Goal: Task Accomplishment & Management: Complete application form

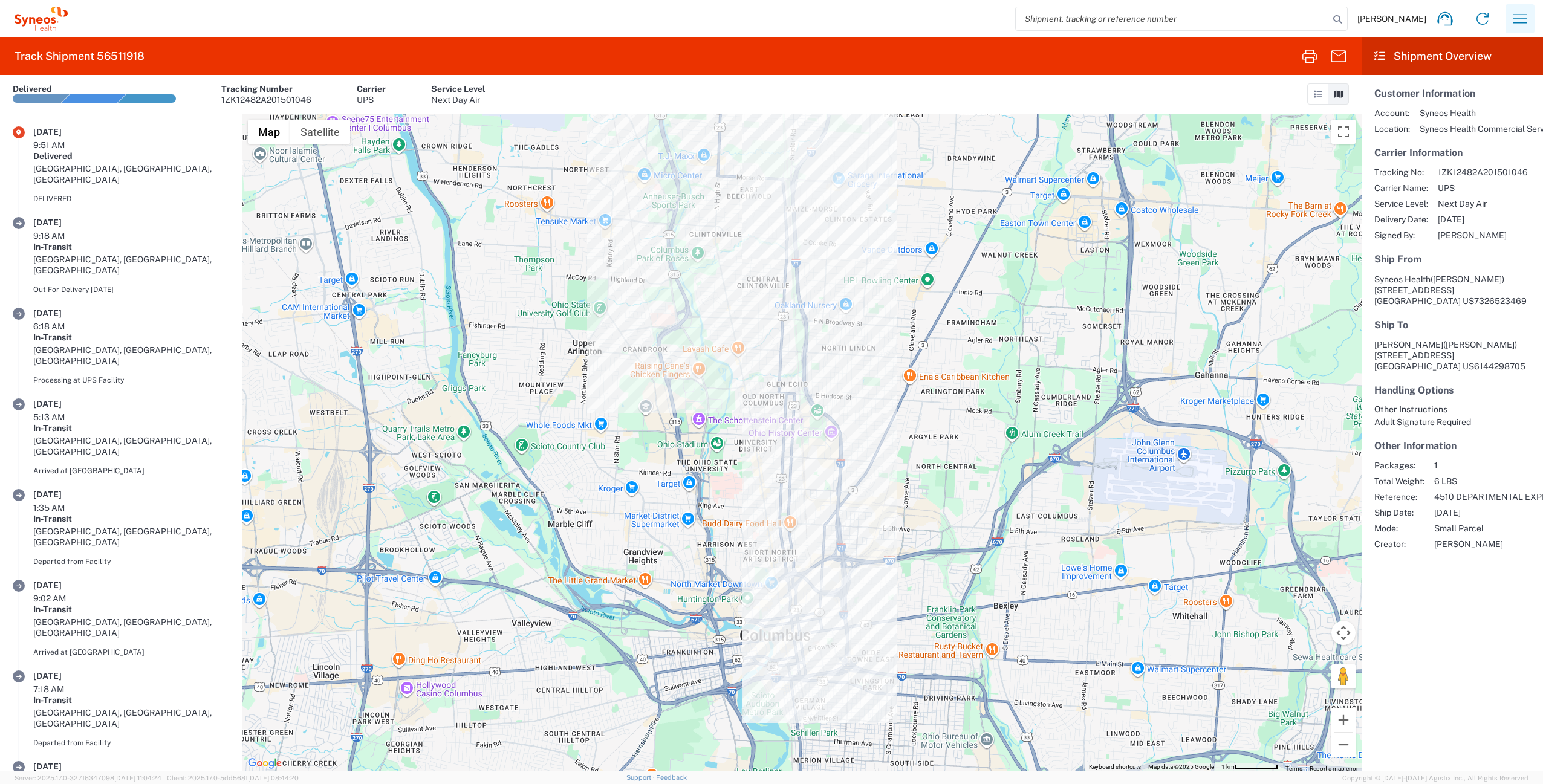
click at [1506, 15] on button "button" at bounding box center [1519, 19] width 29 height 29
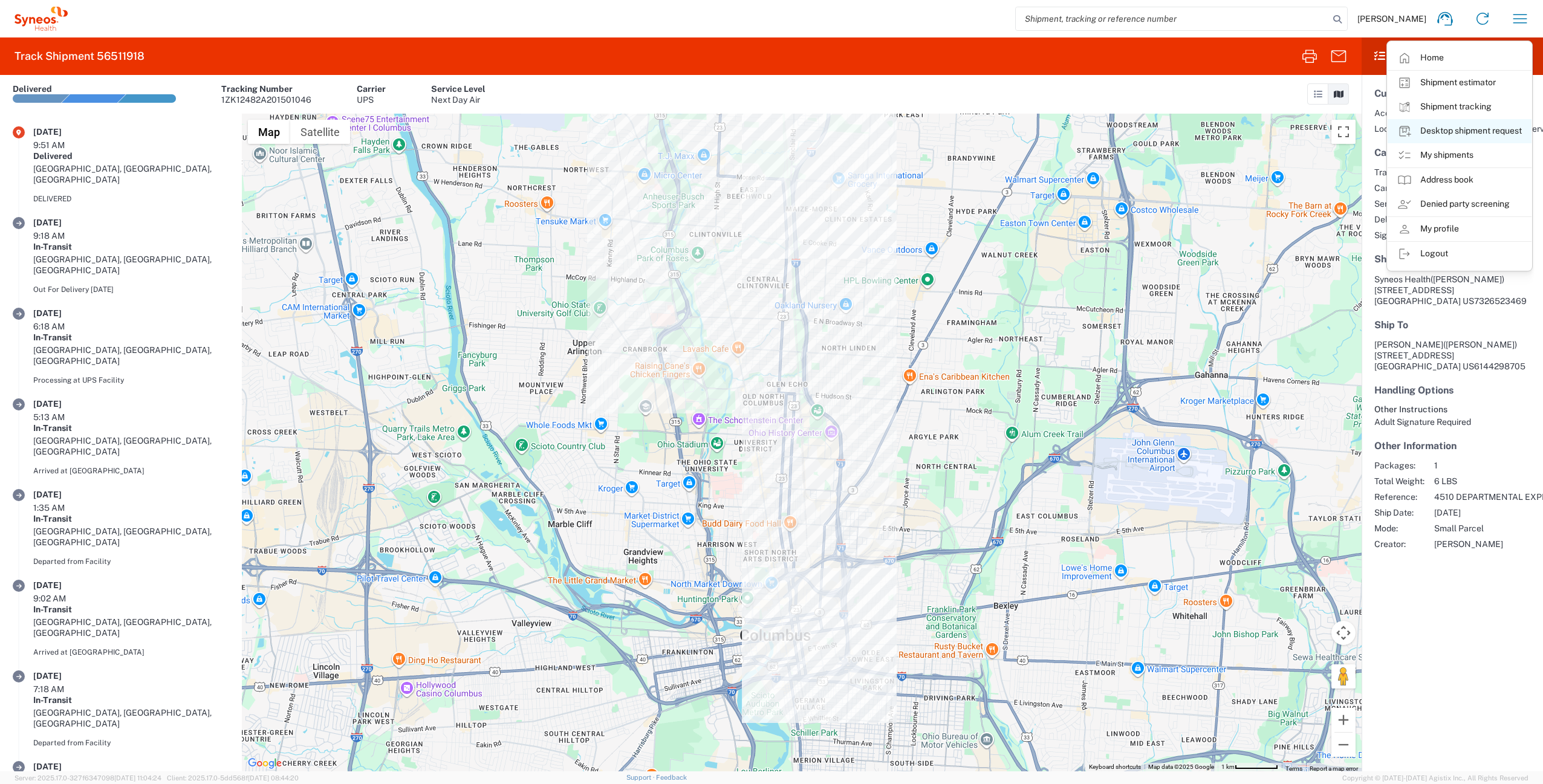
click at [1455, 132] on link "Desktop shipment request" at bounding box center [1459, 132] width 144 height 24
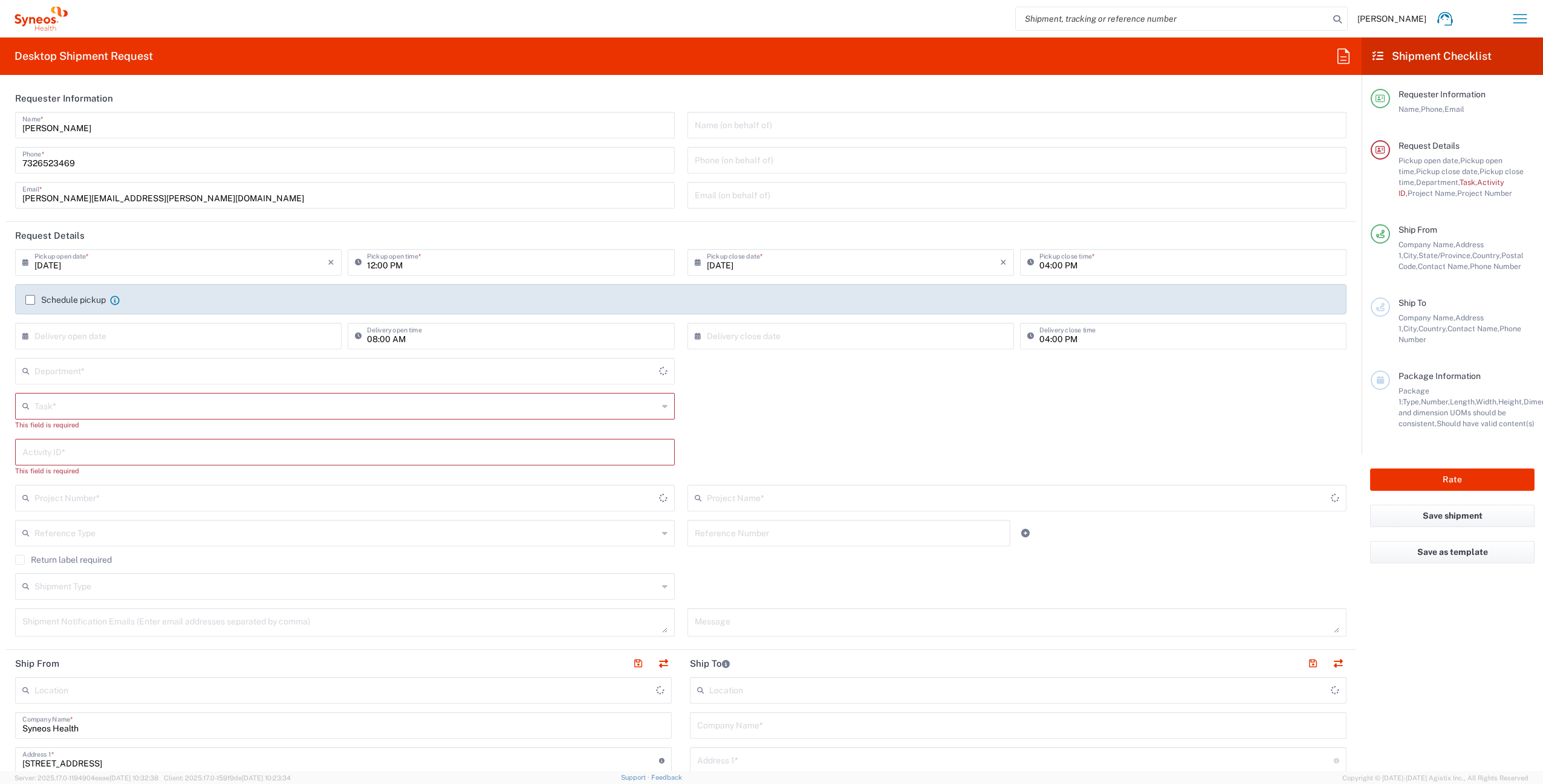
type input "[US_STATE]"
type input "[GEOGRAPHIC_DATA]"
type input "4510"
click at [741, 723] on input "text" at bounding box center [1018, 724] width 642 height 21
type input "Syneos Health Commercial Servi- [GEOGRAPHIC_DATA] [GEOGRAPHIC_DATA]"
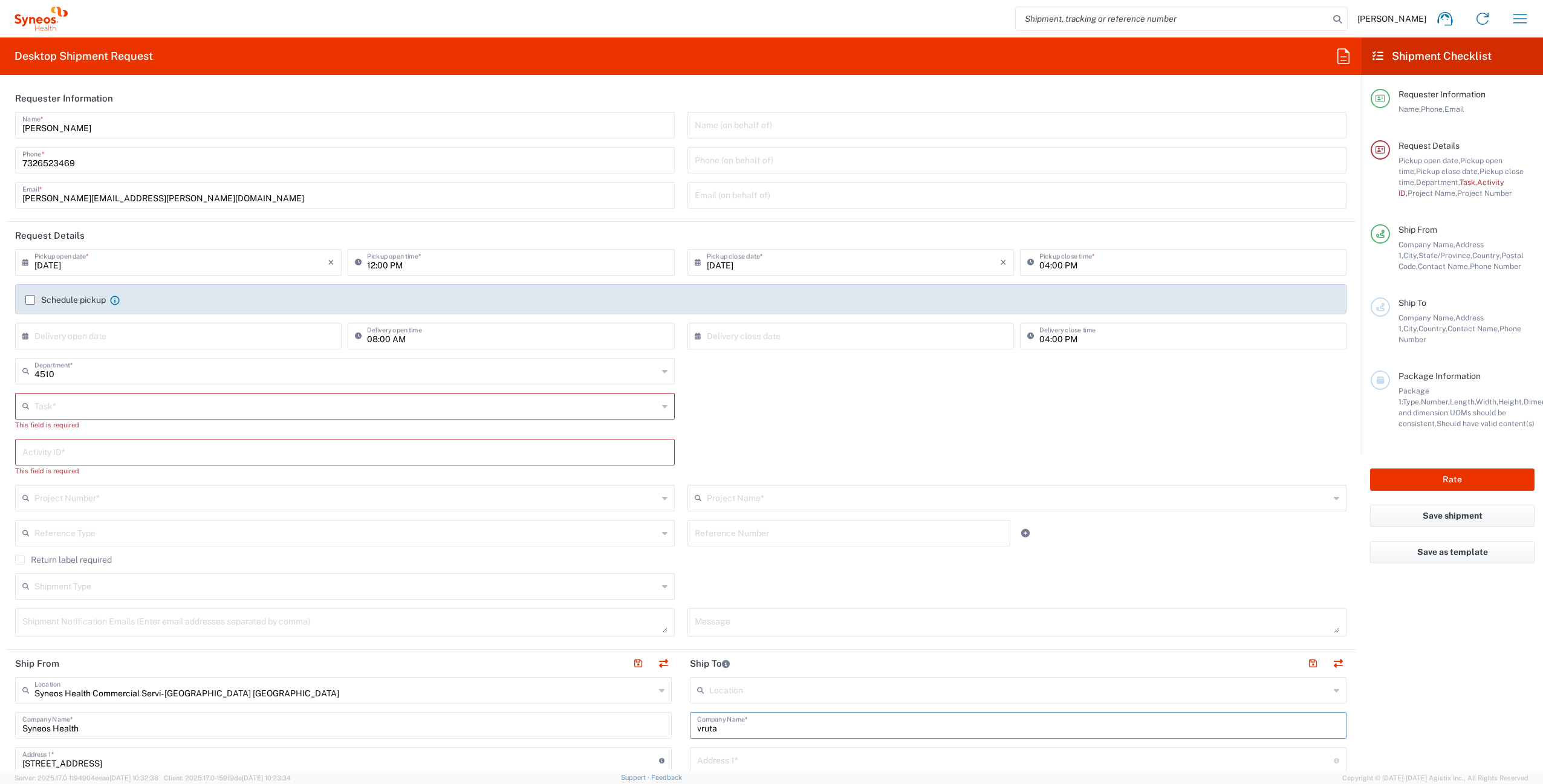
scroll to position [5, 0]
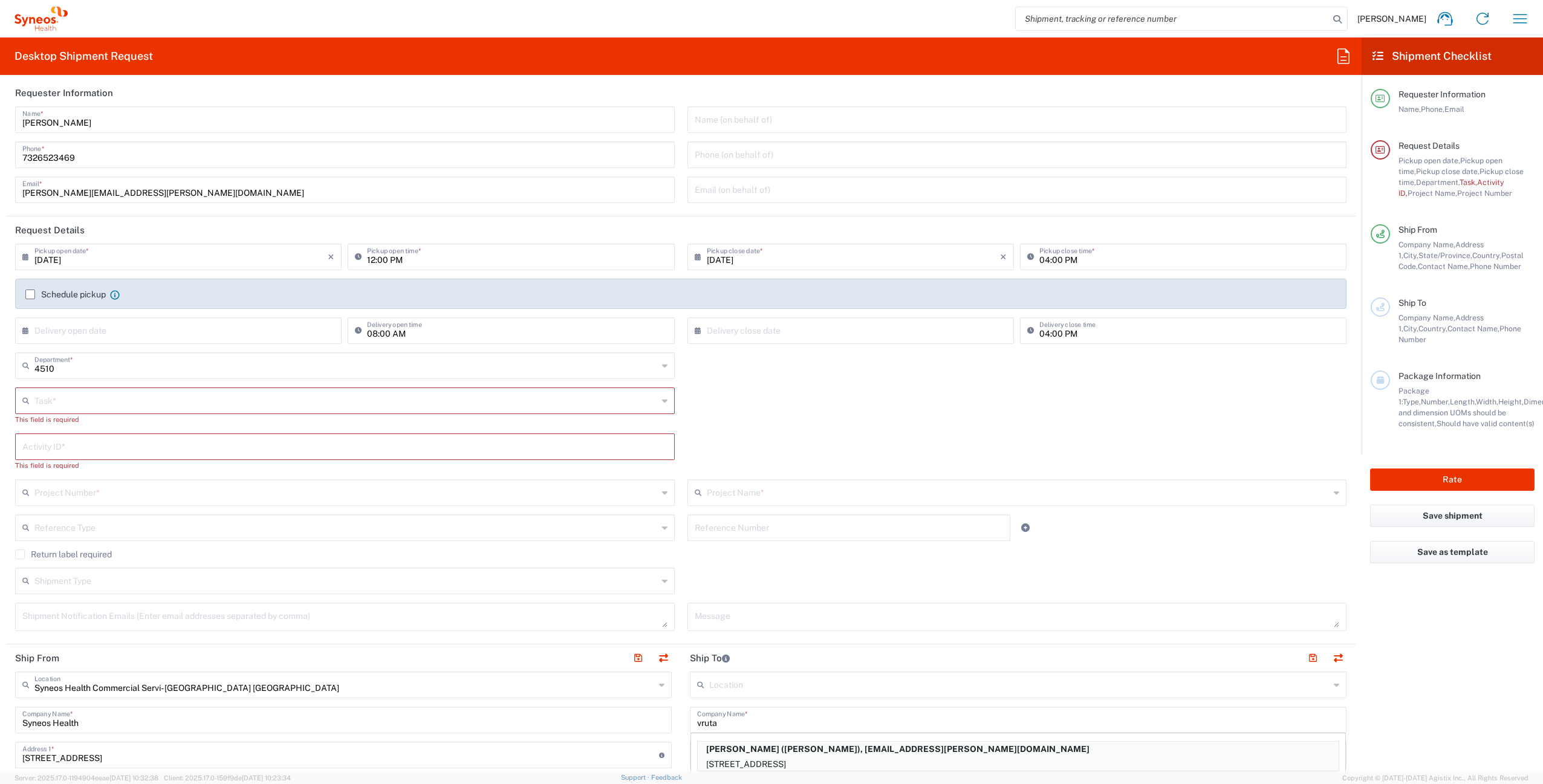
click at [838, 758] on p "[STREET_ADDRESS]" at bounding box center [1018, 764] width 641 height 15
type input "[PERSON_NAME]"
type input "[STREET_ADDRESS]"
type input "Iselin"
type input "[GEOGRAPHIC_DATA]"
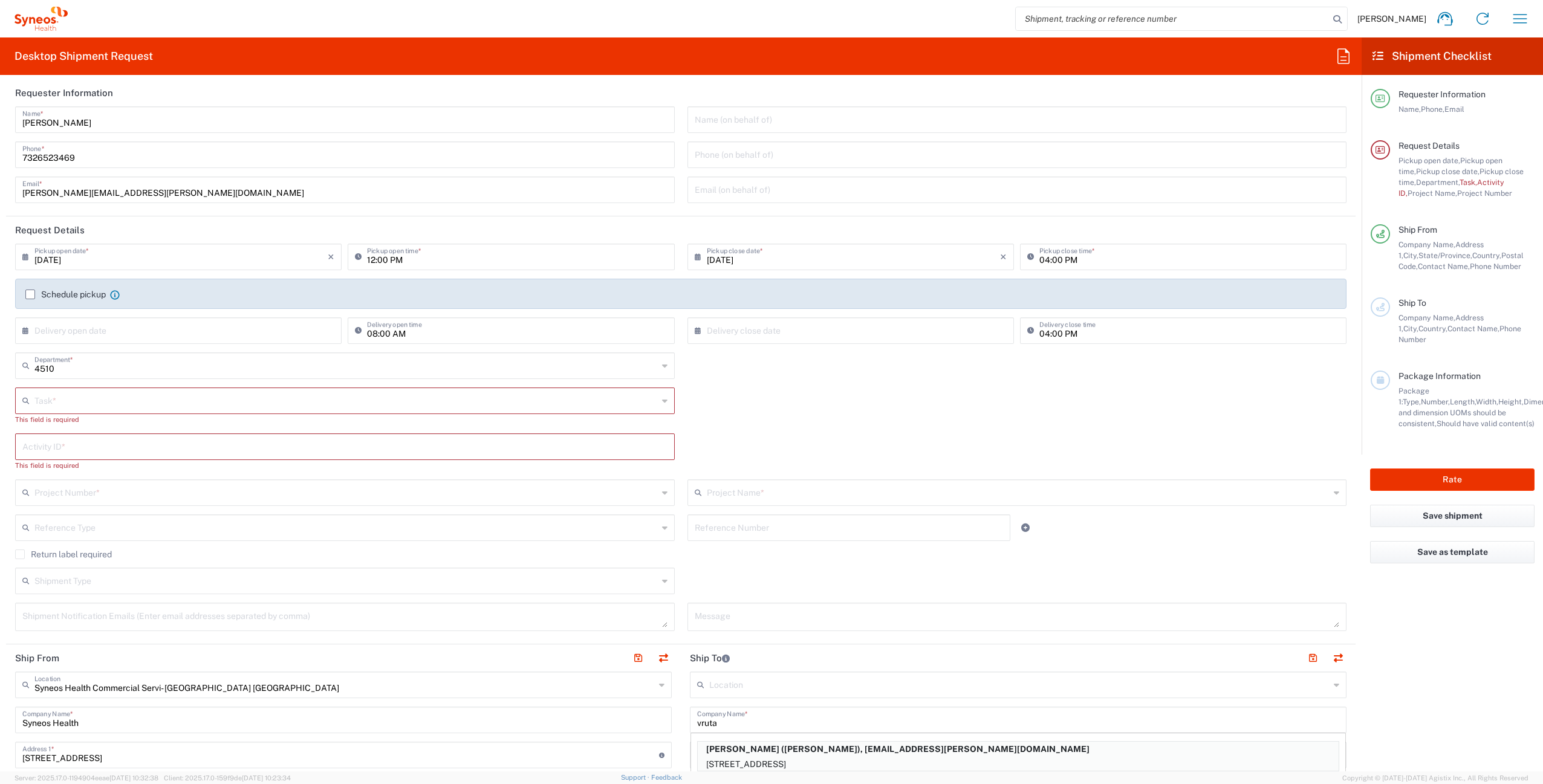
type input "08830"
type input "[PERSON_NAME]"
type input "7324297271"
type input "[EMAIL_ADDRESS][PERSON_NAME][DOMAIN_NAME]"
type input "[US_STATE]"
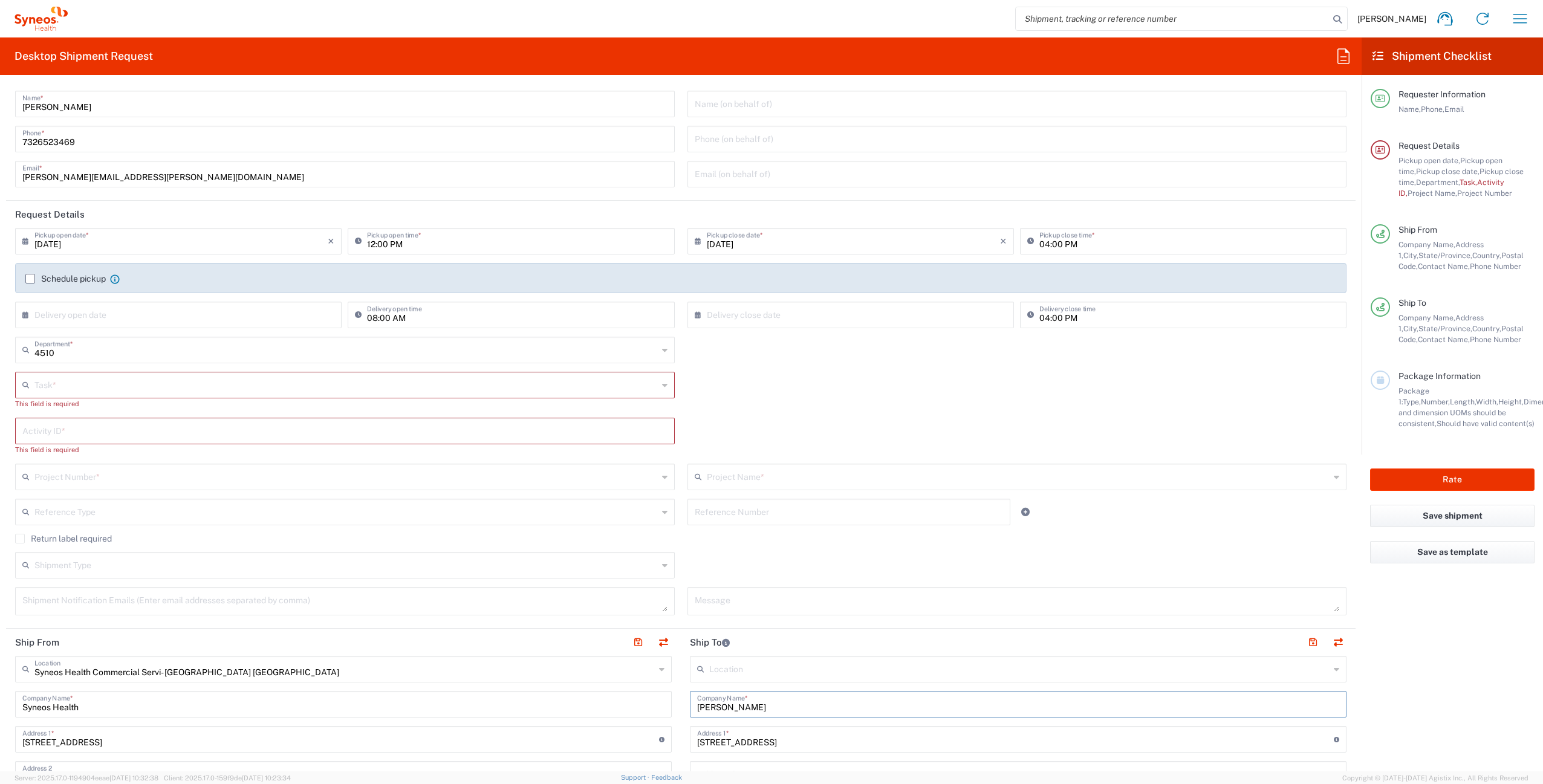
scroll to position [28, 0]
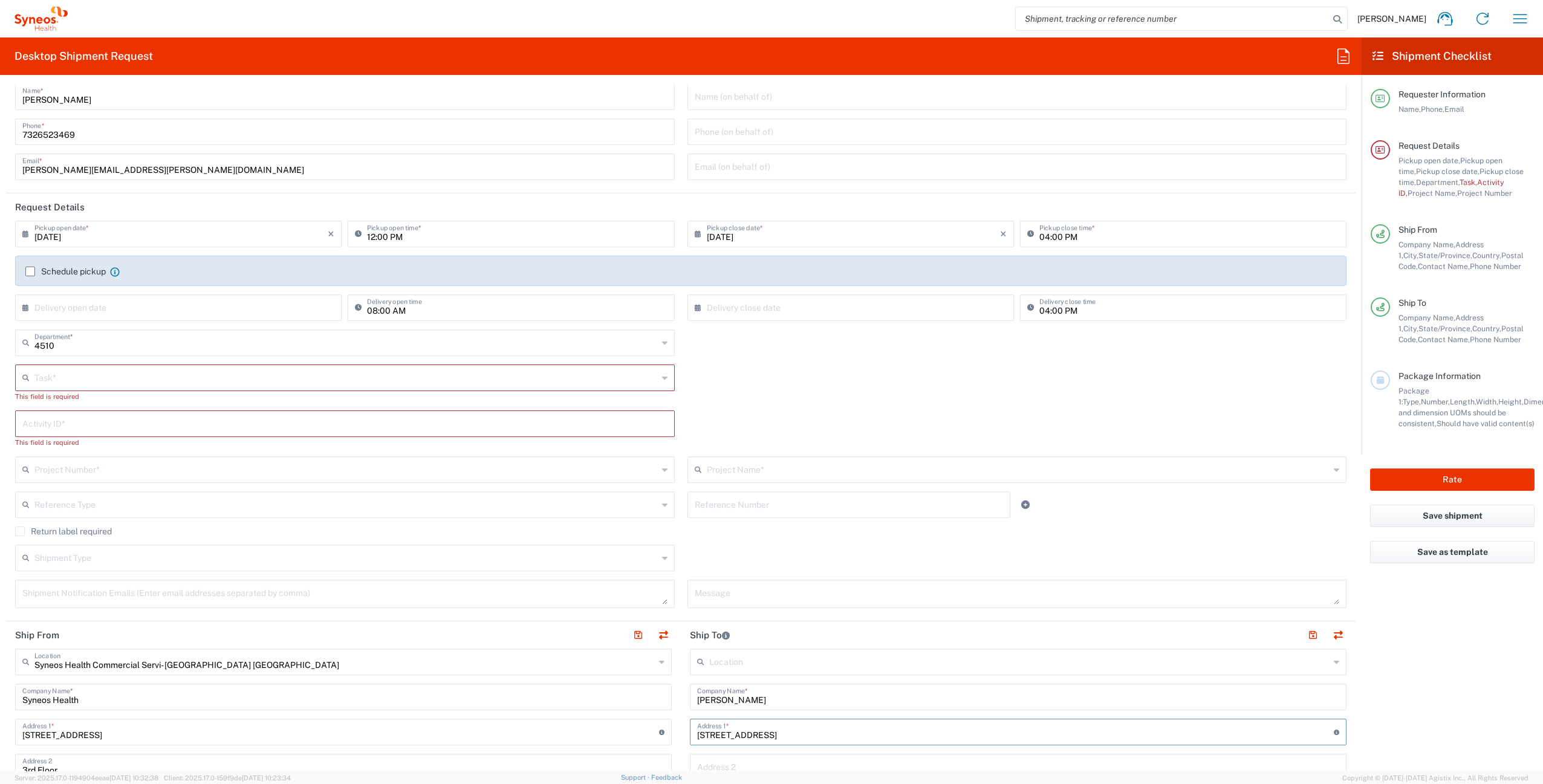
drag, startPoint x: 781, startPoint y: 736, endPoint x: 666, endPoint y: 740, distance: 115.1
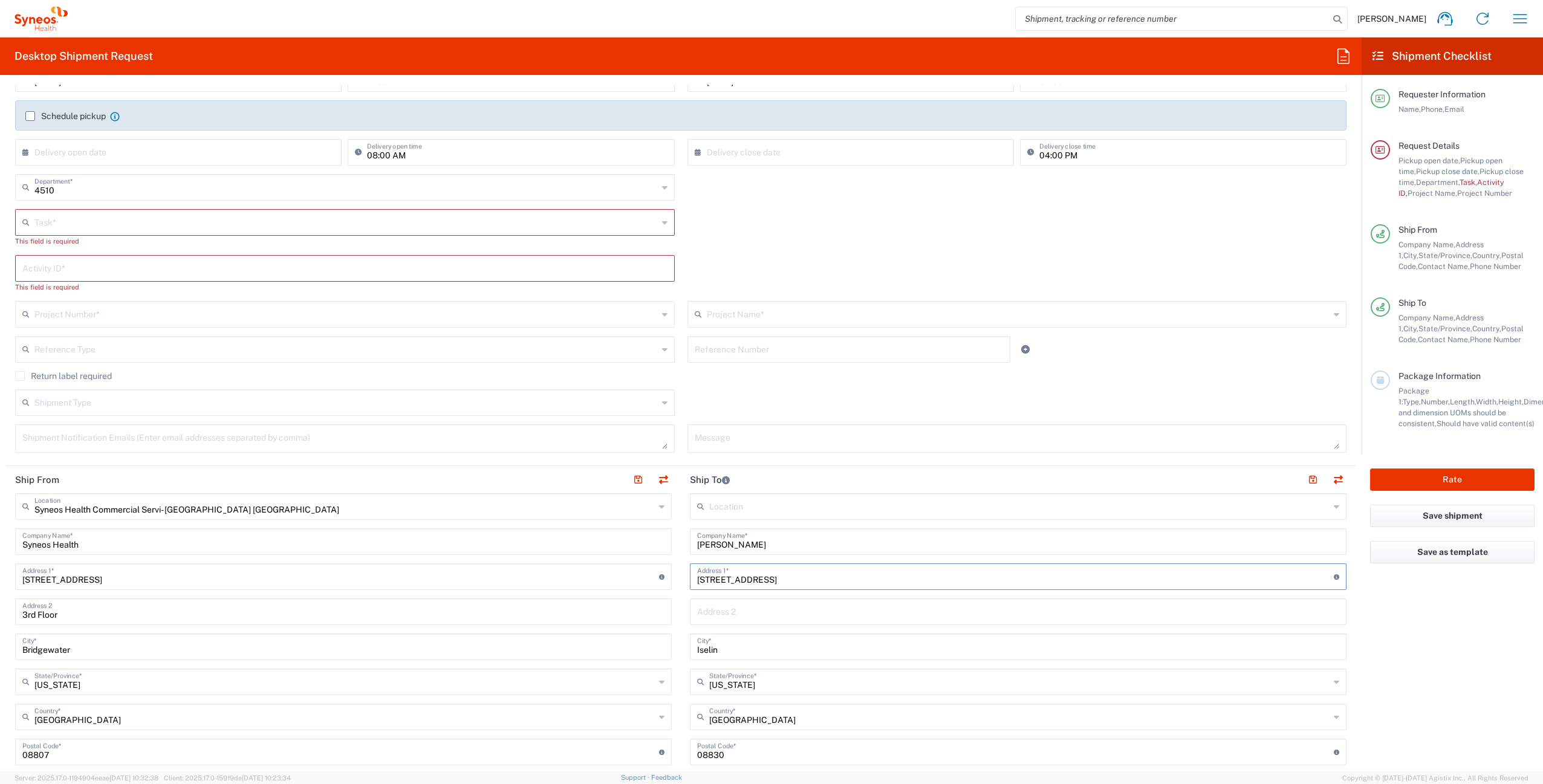
scroll to position [384, 0]
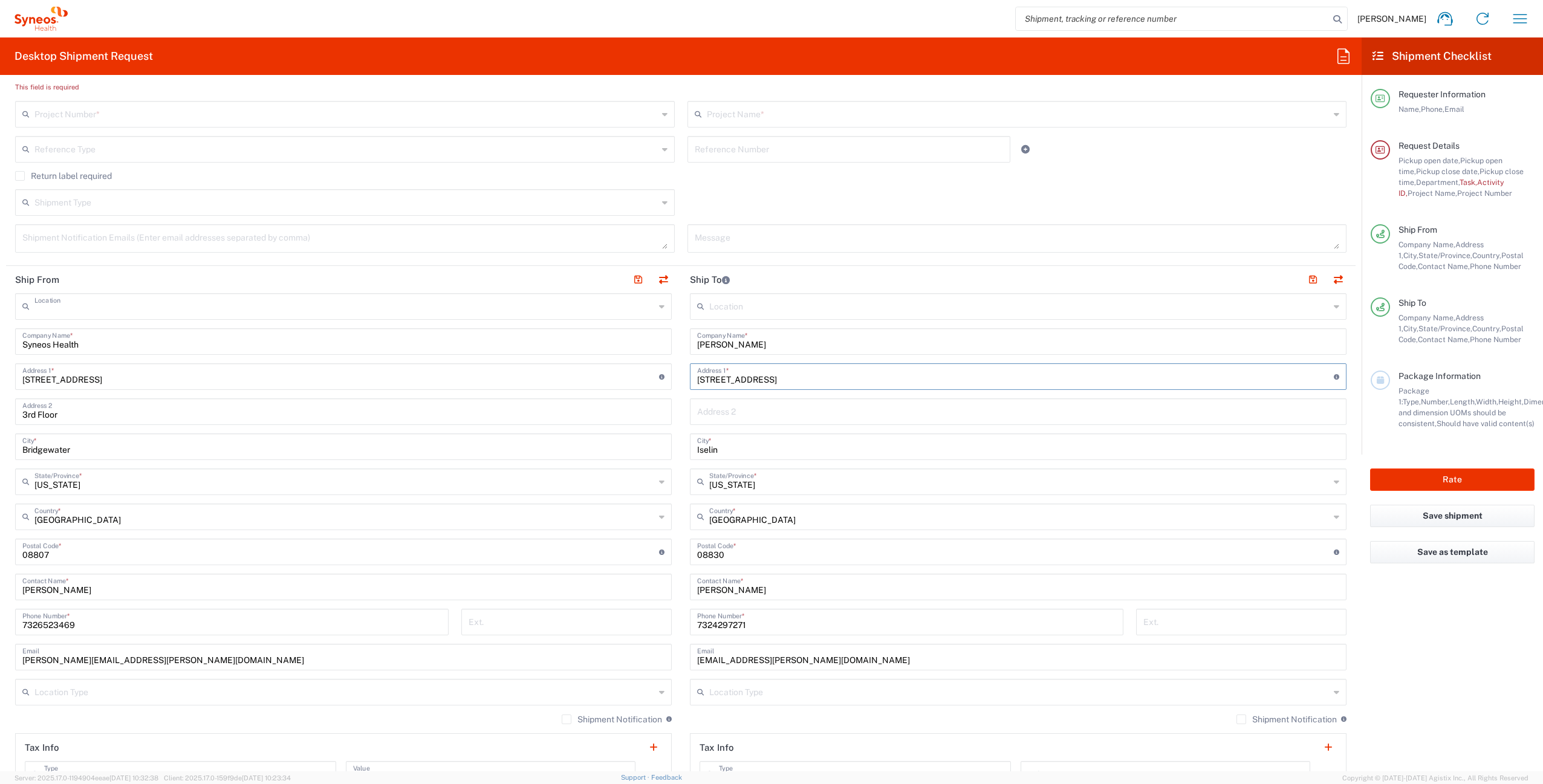
click at [209, 308] on input "text" at bounding box center [344, 306] width 620 height 21
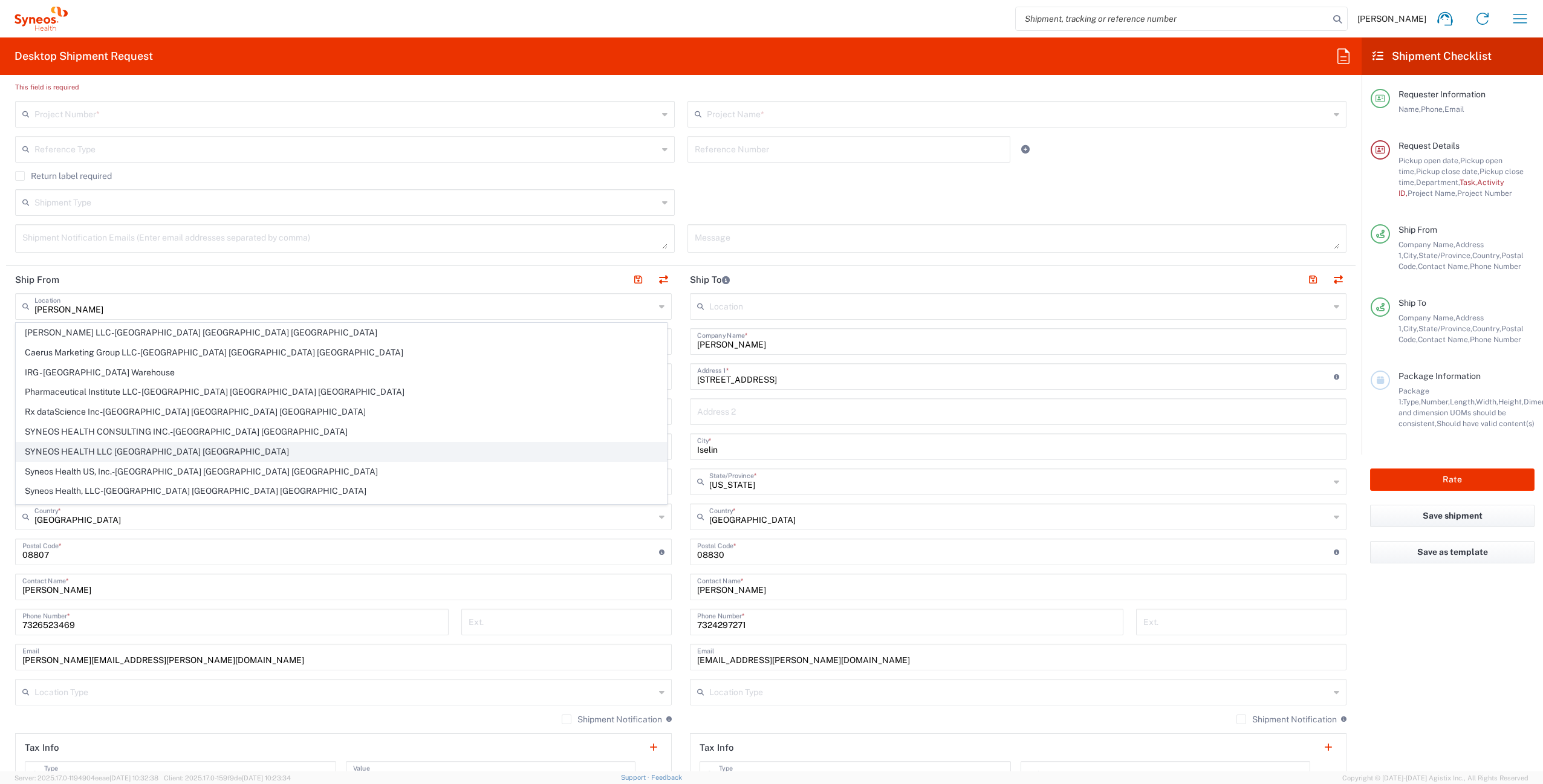
click at [162, 451] on span "SYNEOS HEALTH LLC [GEOGRAPHIC_DATA] [GEOGRAPHIC_DATA]" at bounding box center [341, 451] width 650 height 19
type input "SYNEOS HEALTH LLC [GEOGRAPHIC_DATA] [GEOGRAPHIC_DATA]"
type input "SYNEOS HEALTH LLC"
type input "1030 SYNC ST"
type input "Morrisville"
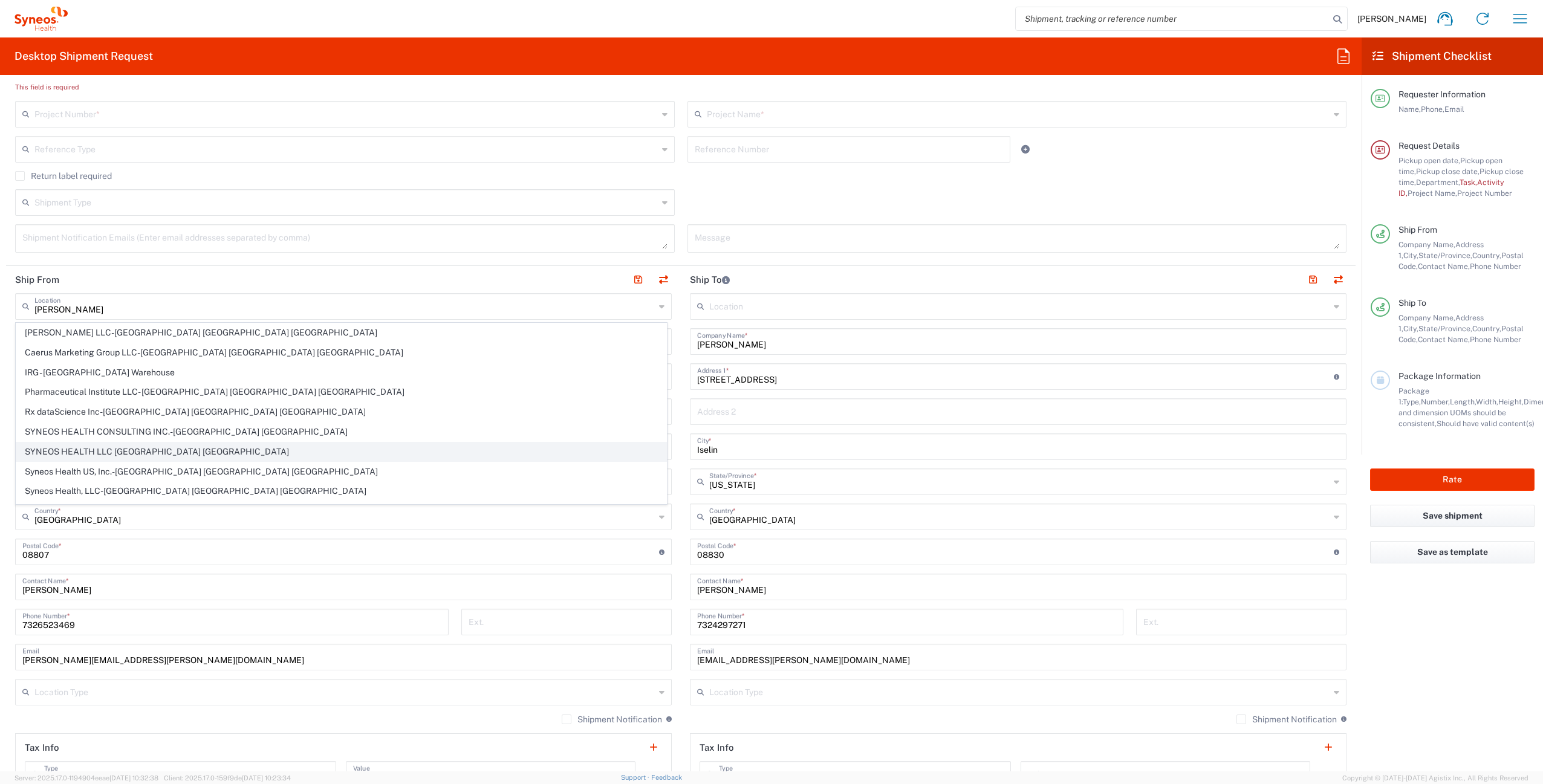
type input "[US_STATE]"
type input "27560"
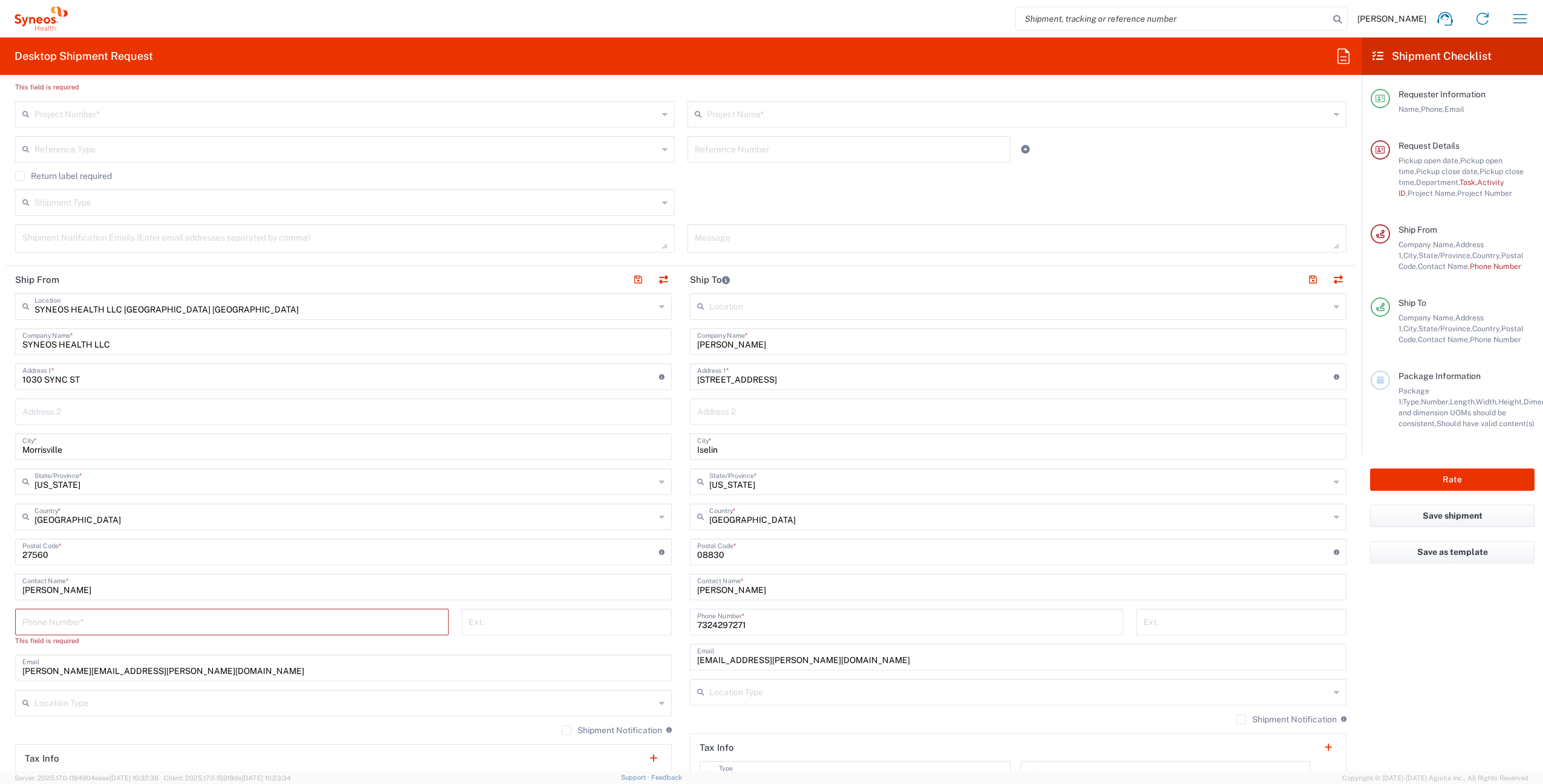
click at [86, 620] on input "tel" at bounding box center [232, 621] width 419 height 21
type input "7326523469"
click at [714, 197] on div "Shipment Type Batch Regular" at bounding box center [681, 206] width 1344 height 35
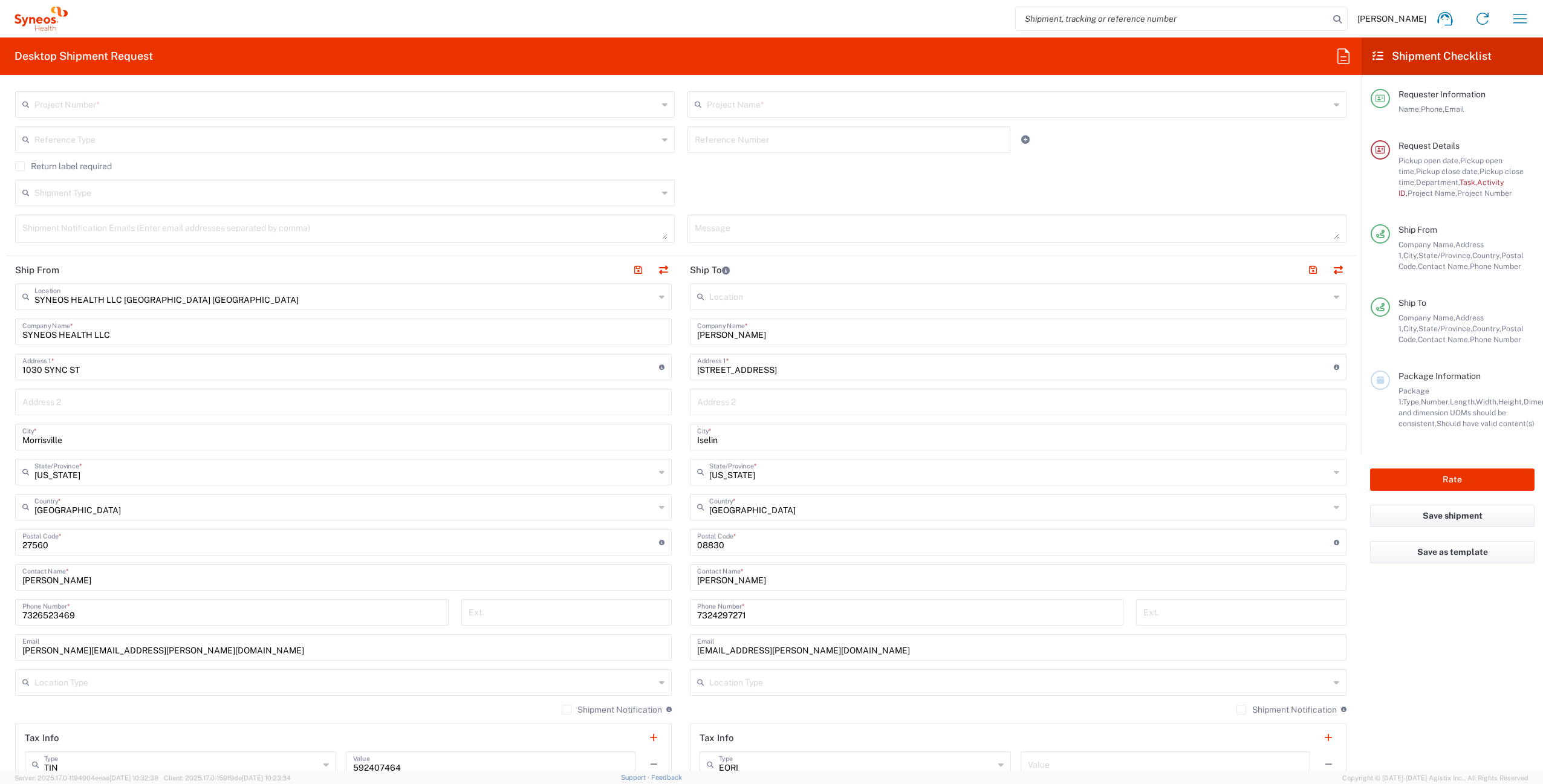
scroll to position [0, 0]
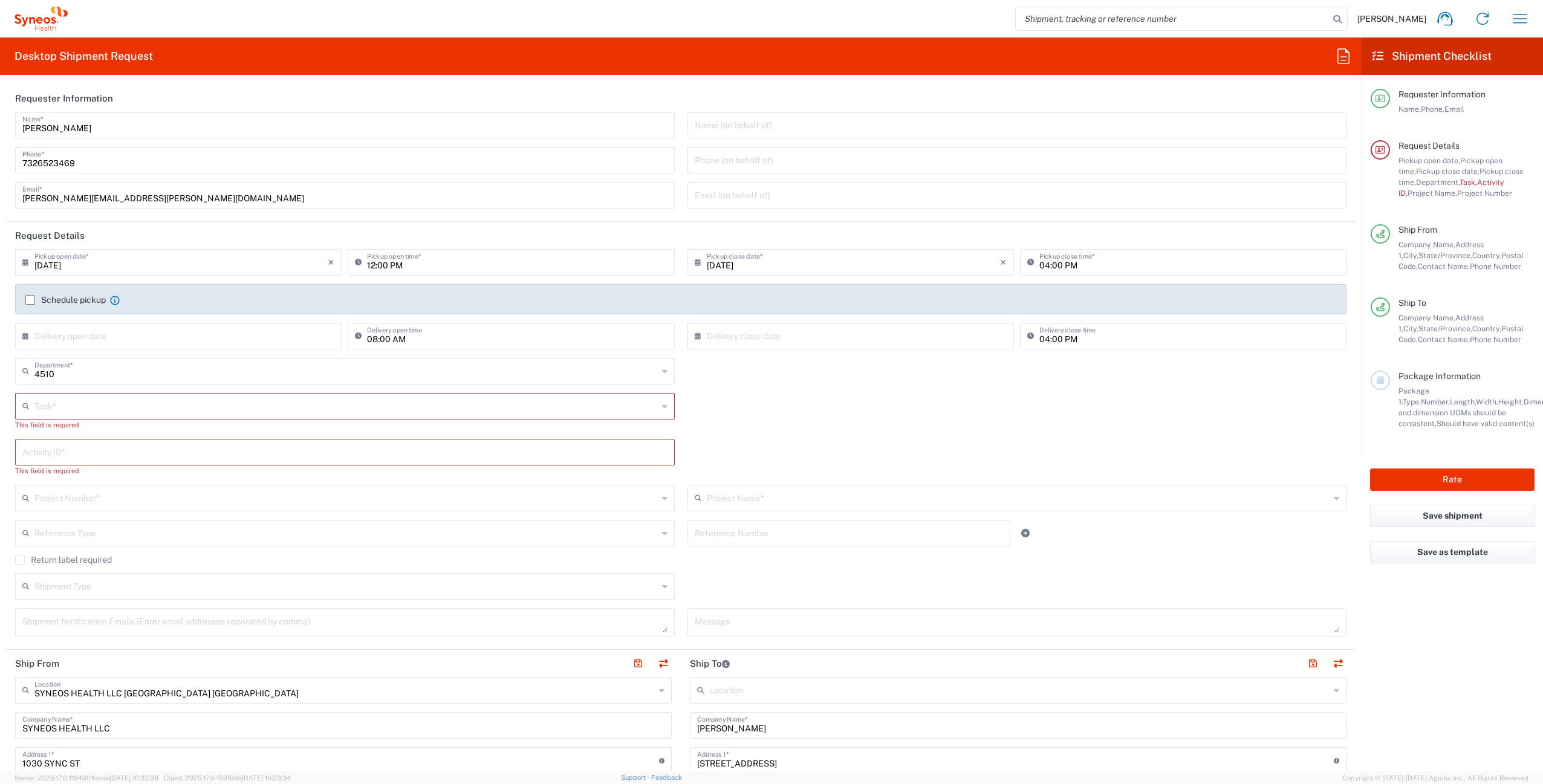
click at [92, 410] on input "text" at bounding box center [346, 405] width 624 height 21
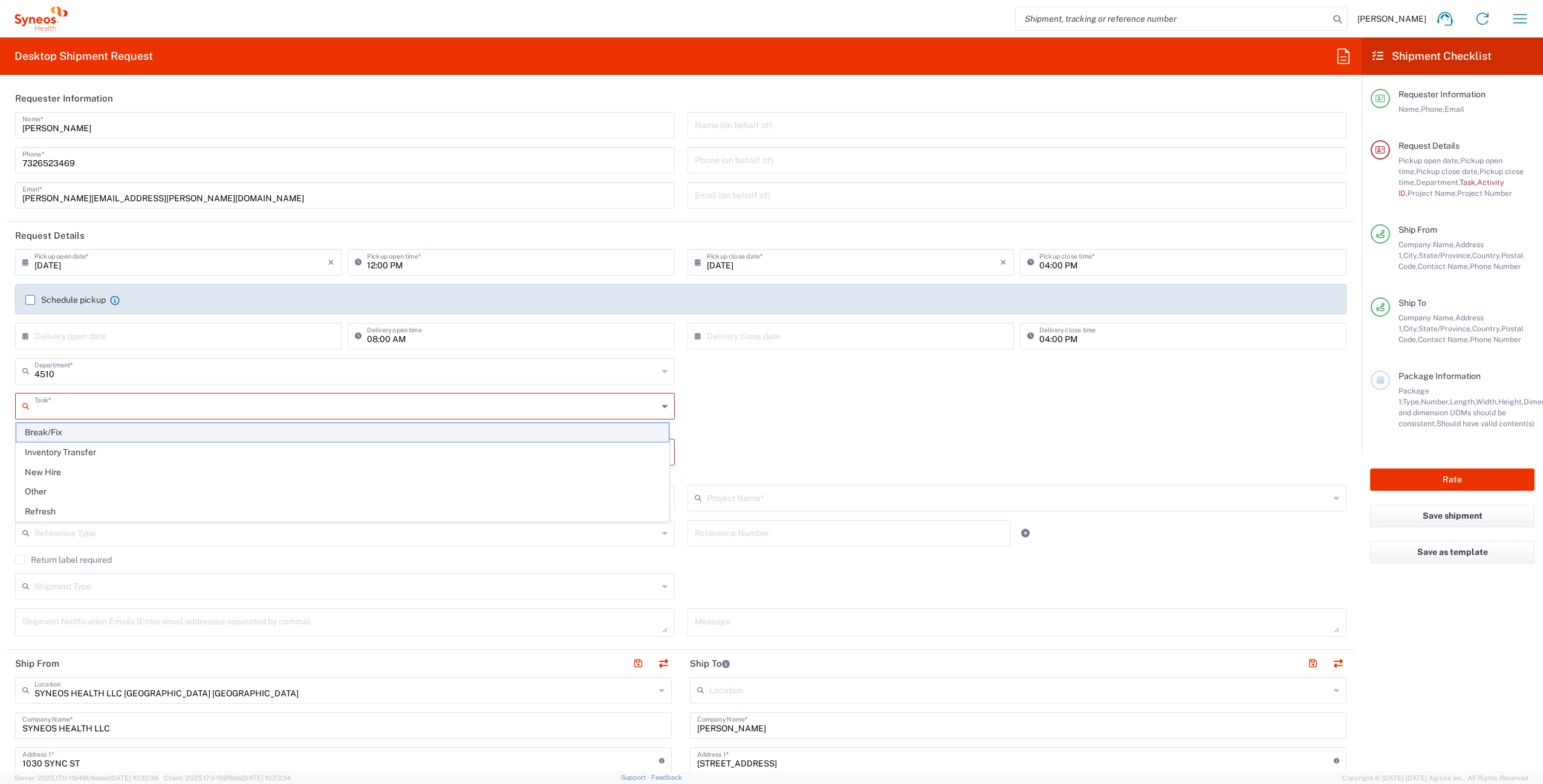
click at [83, 429] on span "Break/Fix" at bounding box center [342, 432] width 653 height 19
type input "Break/Fix"
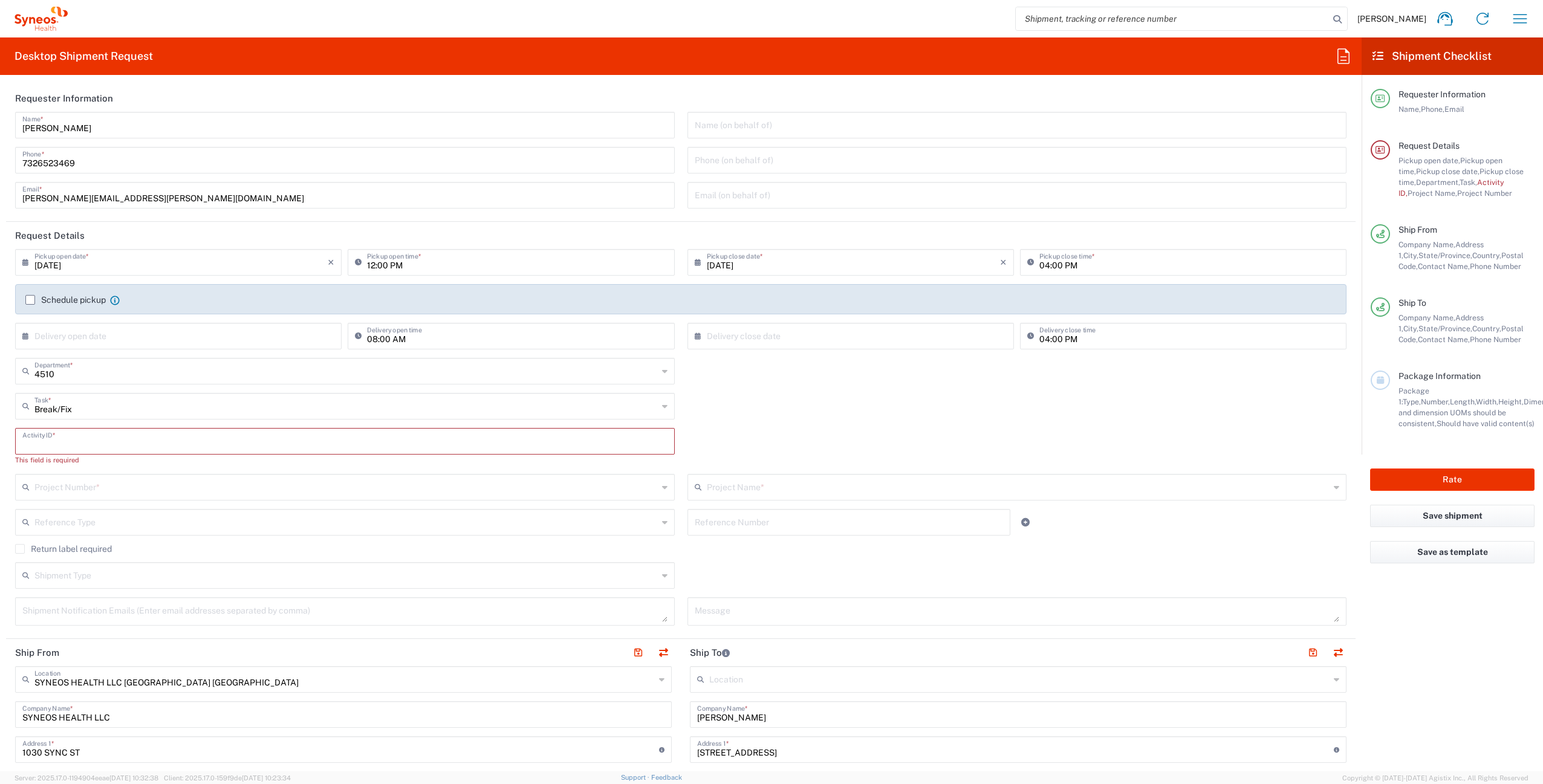
click at [81, 444] on input "text" at bounding box center [345, 440] width 645 height 21
paste input "INC2631658"
type input "INC2631658"
click at [108, 477] on input "text" at bounding box center [346, 475] width 624 height 21
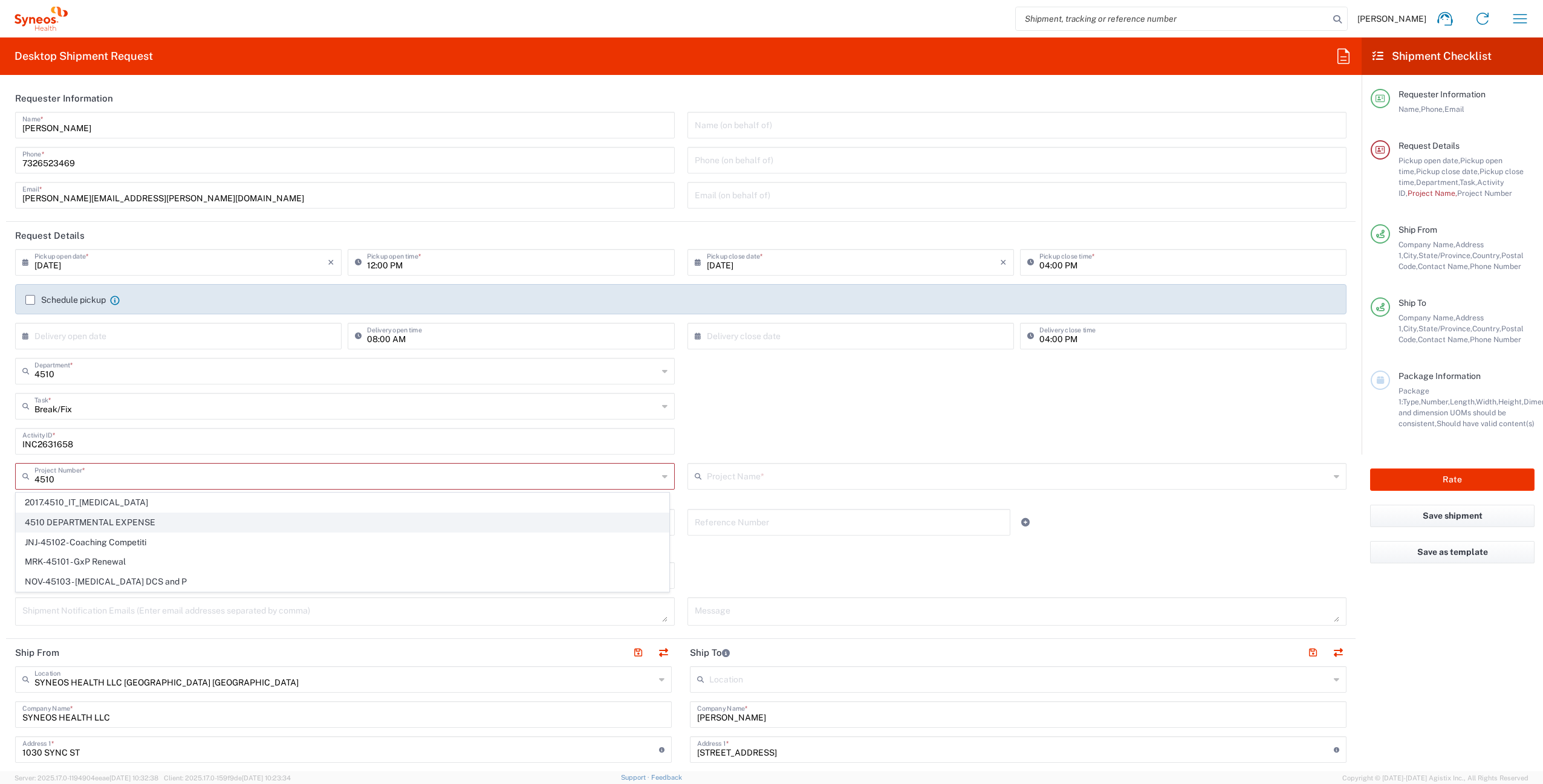
click at [137, 520] on span "4510 DEPARTMENTAL EXPENSE" at bounding box center [342, 522] width 653 height 19
type input "4510 DEPARTMENTAL EXPENSE"
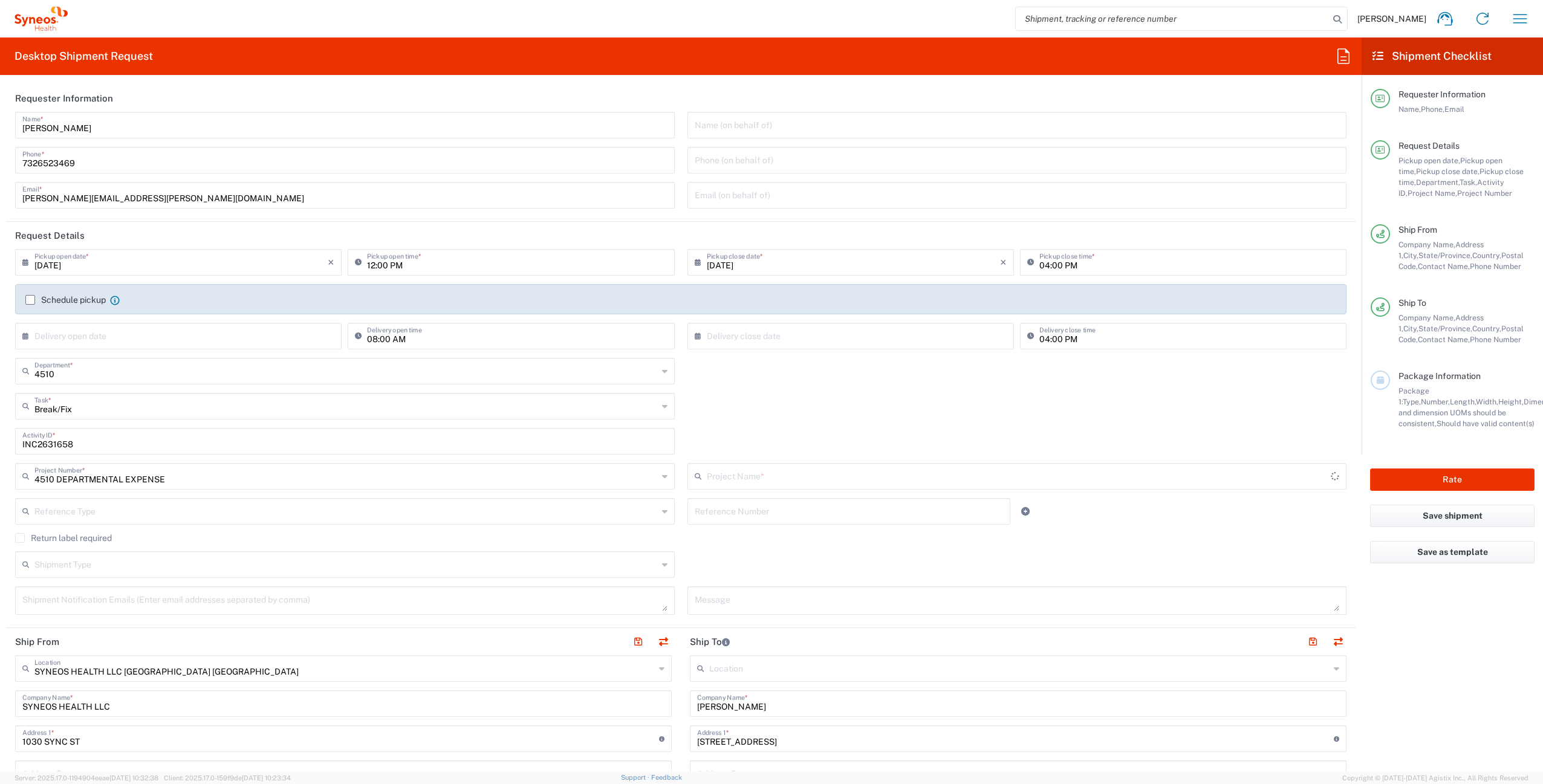
type input "4510 DEPARTMENTAL EXPENSE"
click at [27, 538] on label "Return label required" at bounding box center [63, 538] width 97 height 10
click at [20, 538] on input "Return label required" at bounding box center [20, 538] width 0 height 0
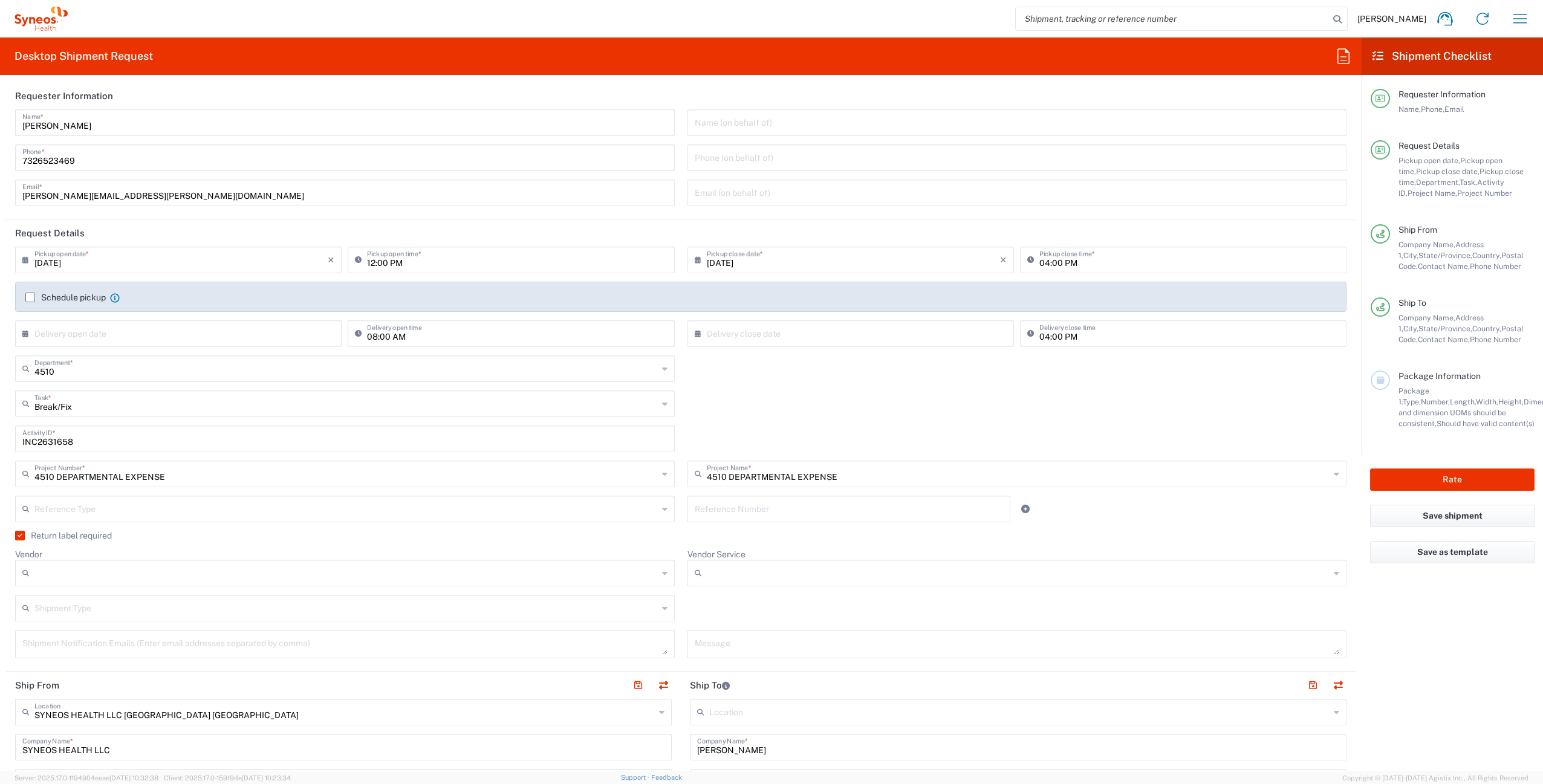
scroll to position [20, 0]
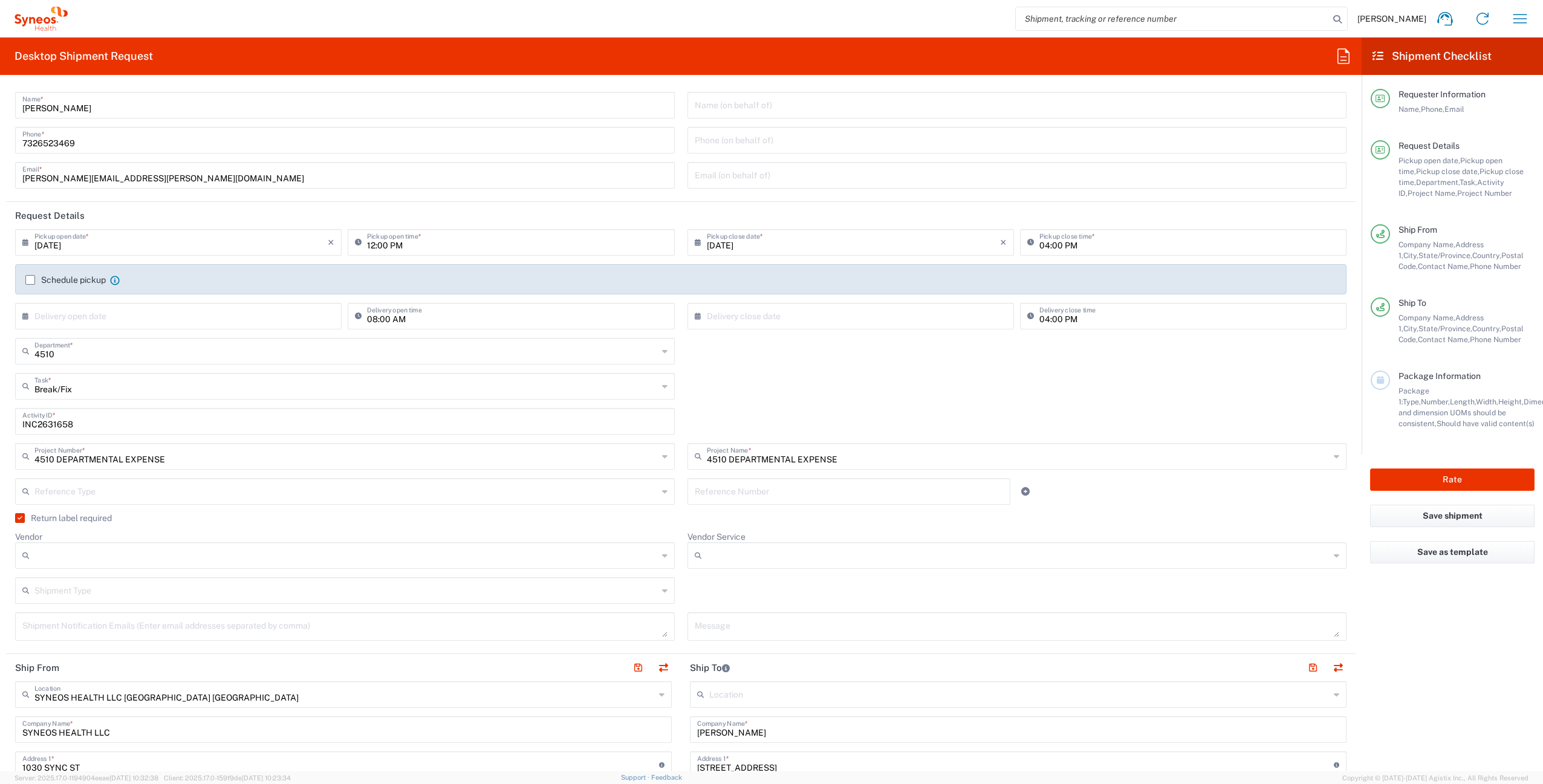
click at [755, 549] on input "Vendor Service" at bounding box center [1018, 556] width 624 height 19
click at [723, 516] on agx-checkbox-control "Return label required" at bounding box center [680, 518] width 1331 height 10
click at [170, 559] on input "Vendor" at bounding box center [346, 556] width 624 height 19
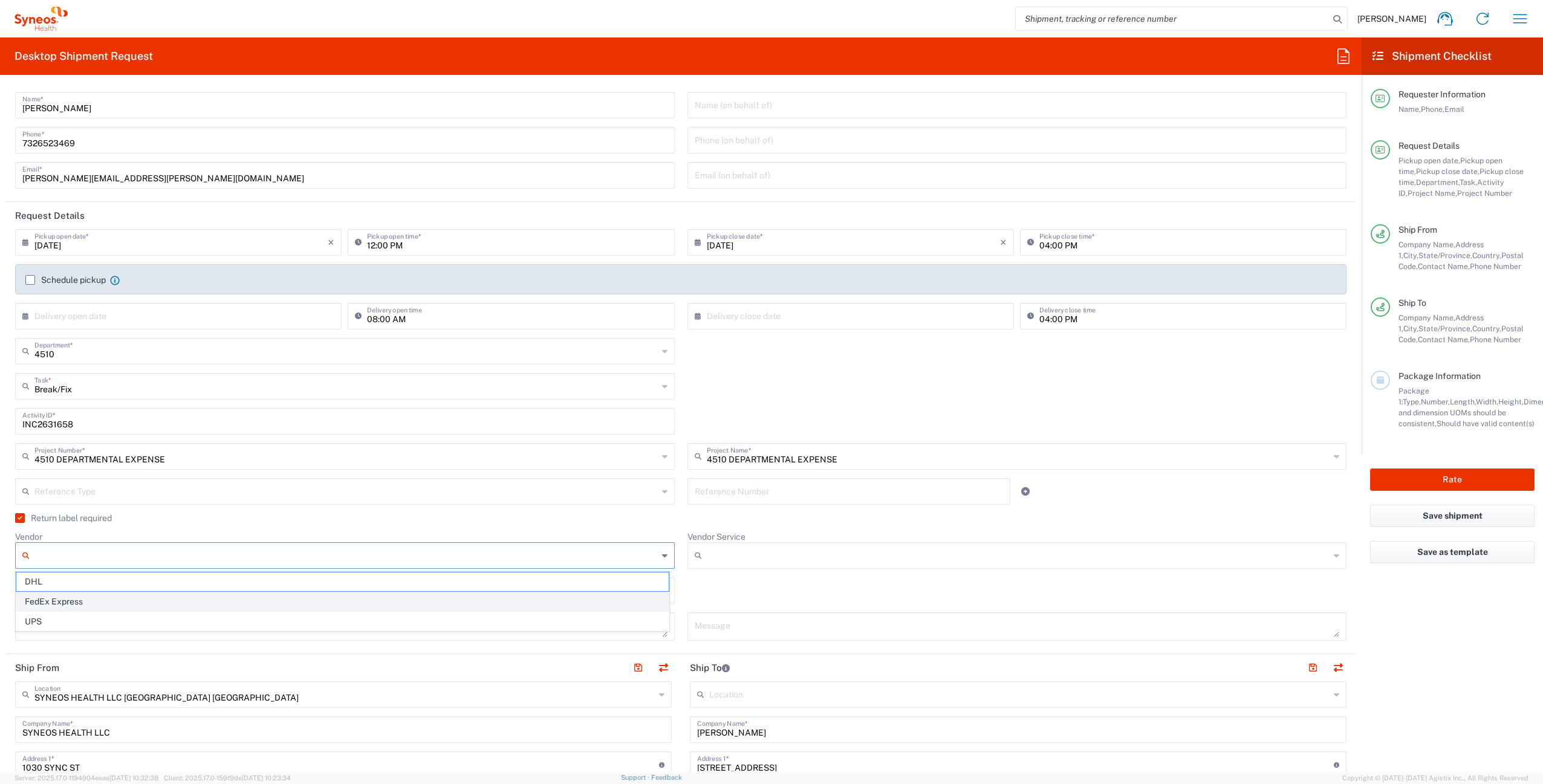
click at [162, 602] on span "FedEx Express" at bounding box center [342, 602] width 653 height 19
type input "FedEx Express"
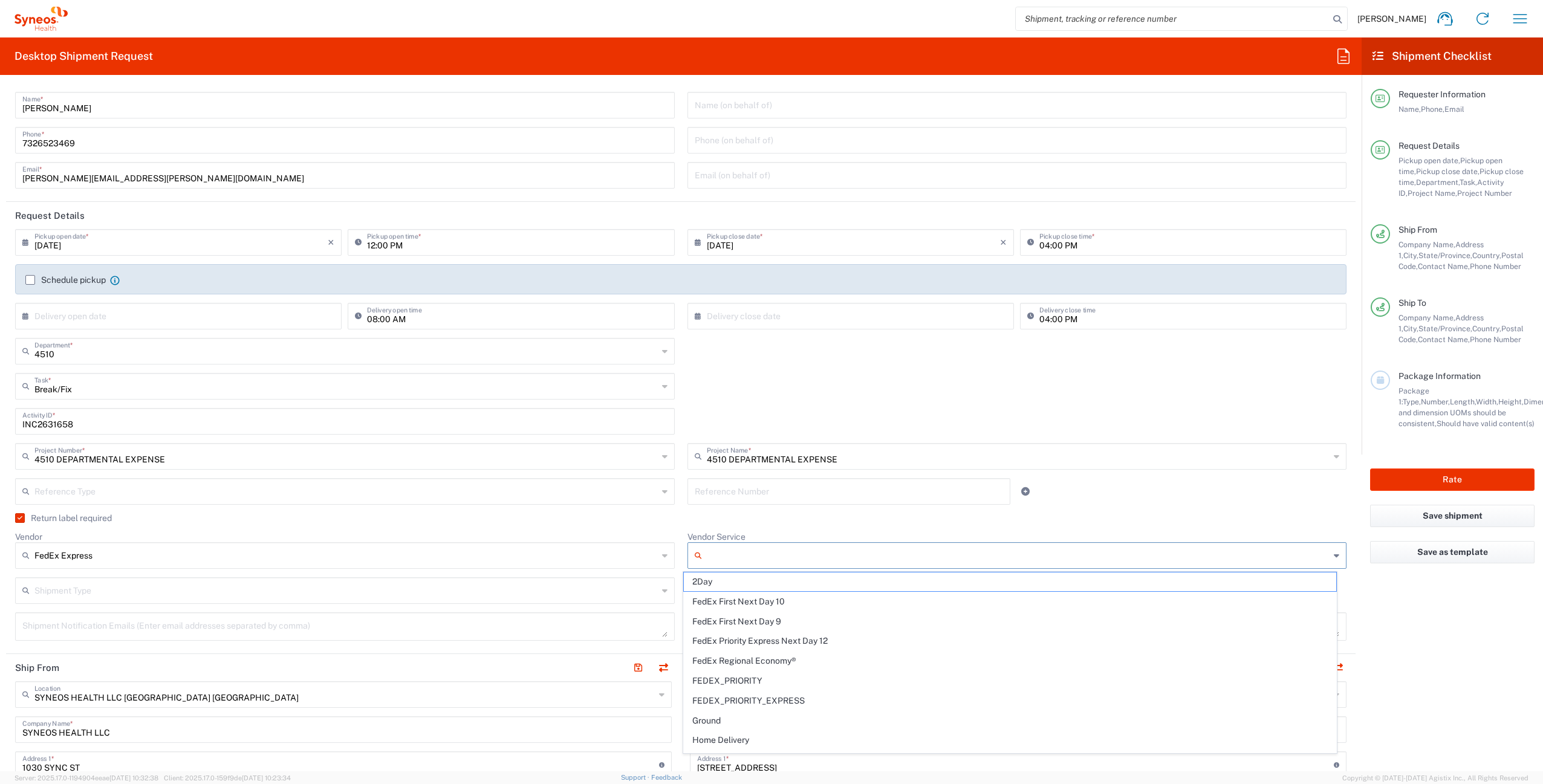
click at [803, 552] on input "Vendor Service" at bounding box center [1018, 556] width 624 height 19
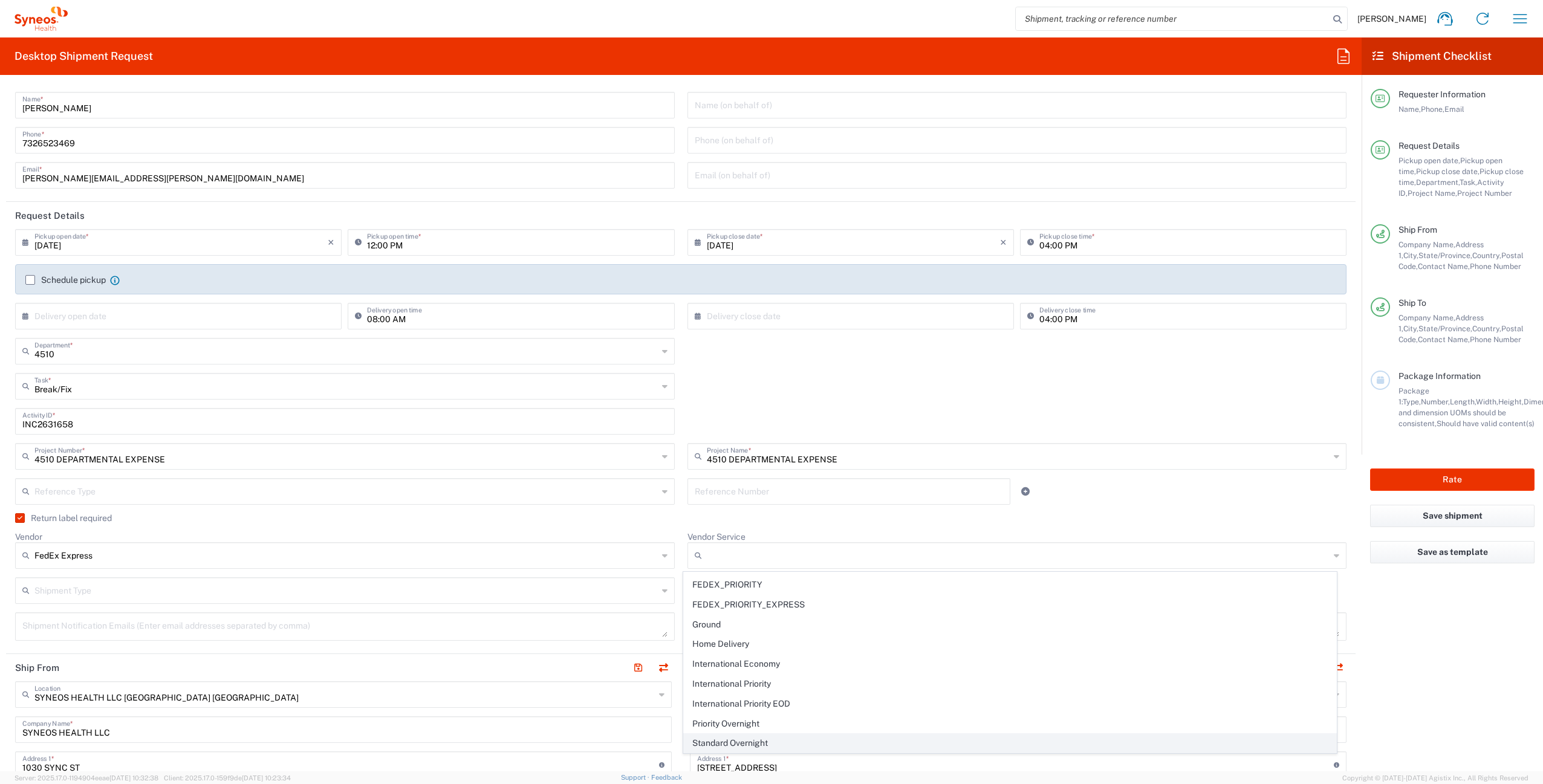
click at [772, 740] on span "Standard Overnight" at bounding box center [1010, 743] width 653 height 19
type input "Standard Overnight"
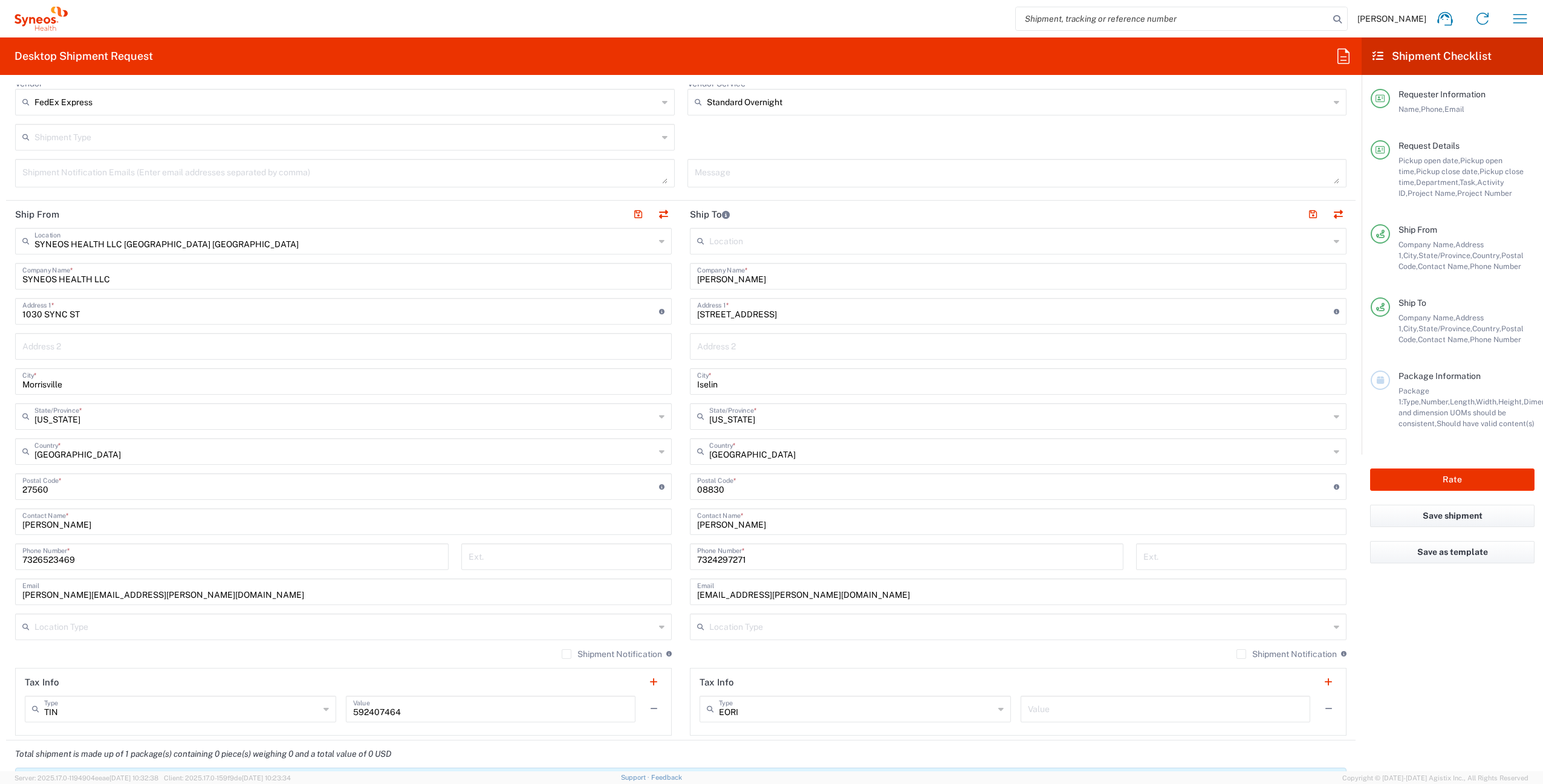
scroll to position [688, 0]
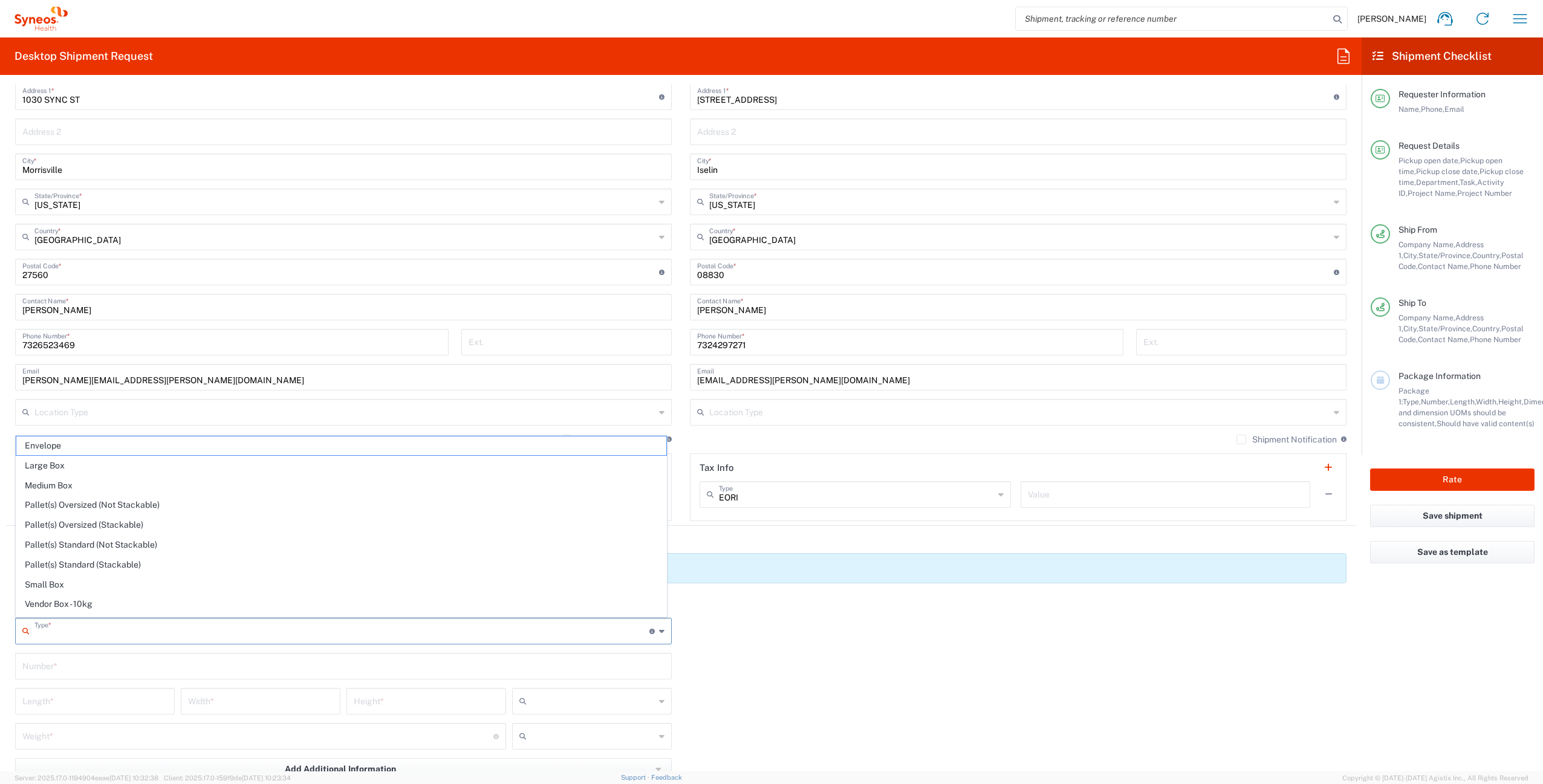
click at [191, 638] on input "text" at bounding box center [341, 630] width 614 height 21
click at [152, 609] on span "Your Packaging" at bounding box center [341, 607] width 650 height 19
type input "Your Packaging"
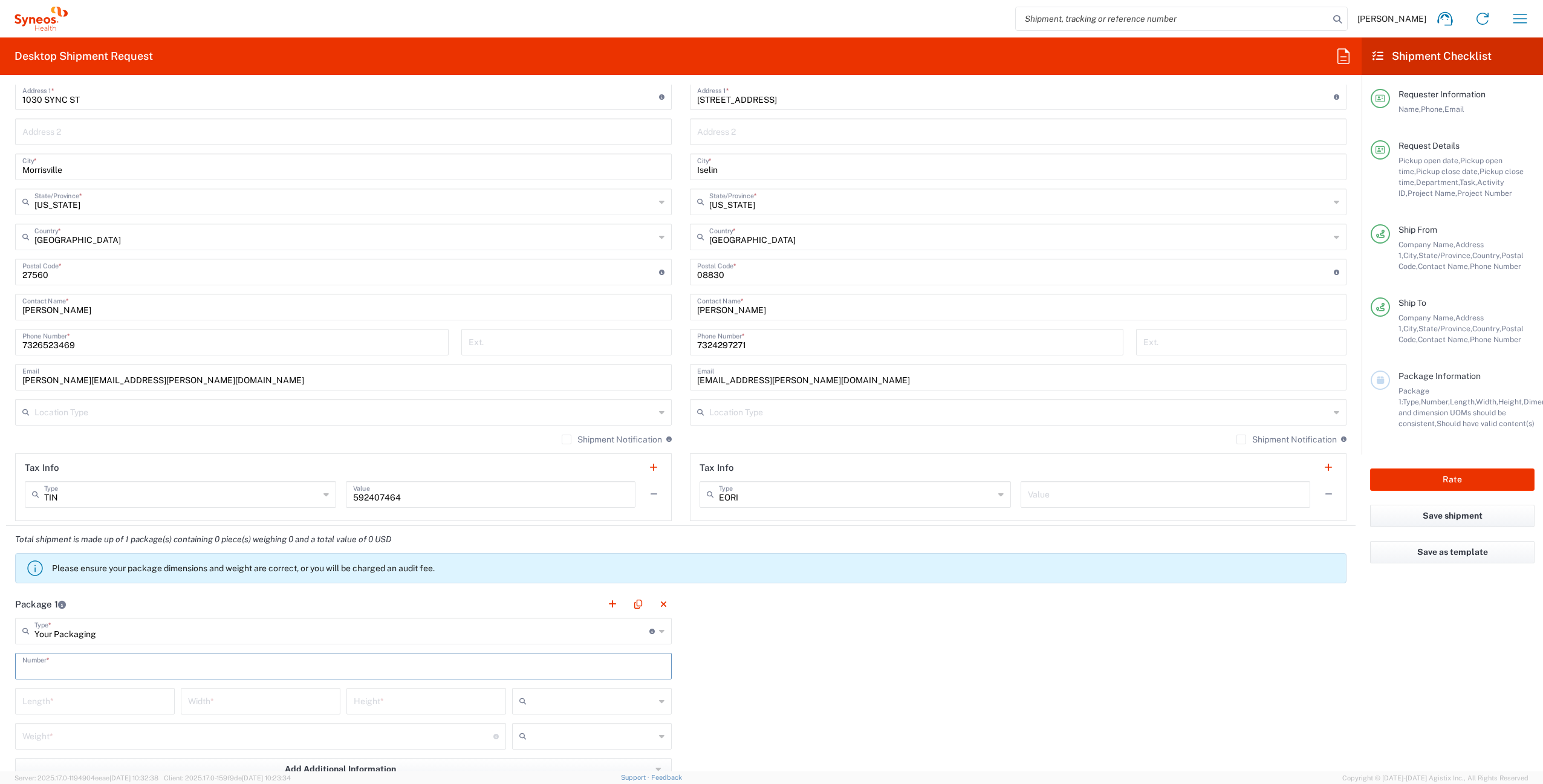
click at [109, 664] on input "text" at bounding box center [344, 665] width 642 height 21
type input "1"
type input "16"
type input "12"
type input "3"
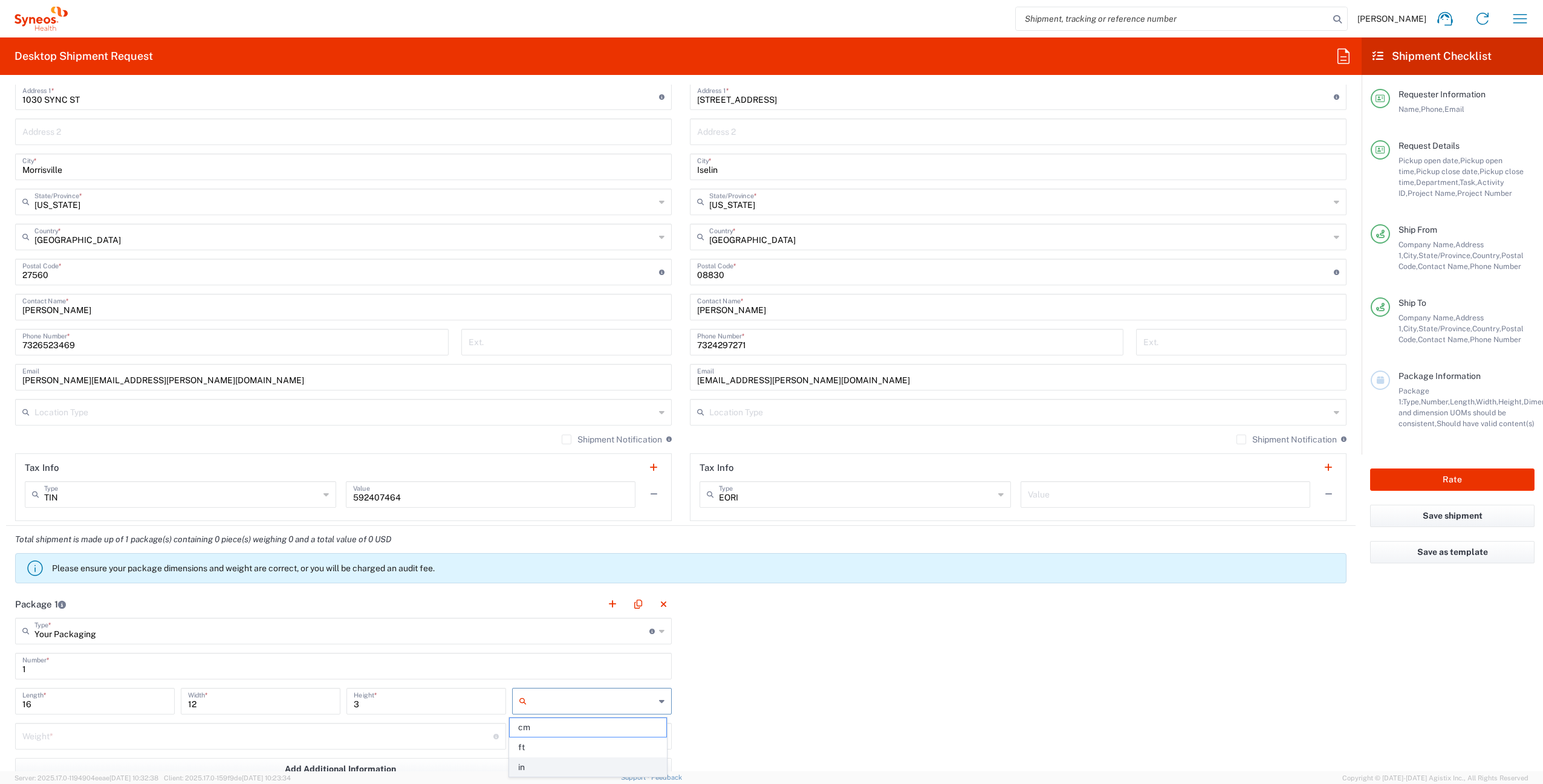
click at [524, 764] on span "in" at bounding box center [587, 767] width 156 height 19
type input "in"
click at [217, 734] on input "number" at bounding box center [258, 735] width 471 height 21
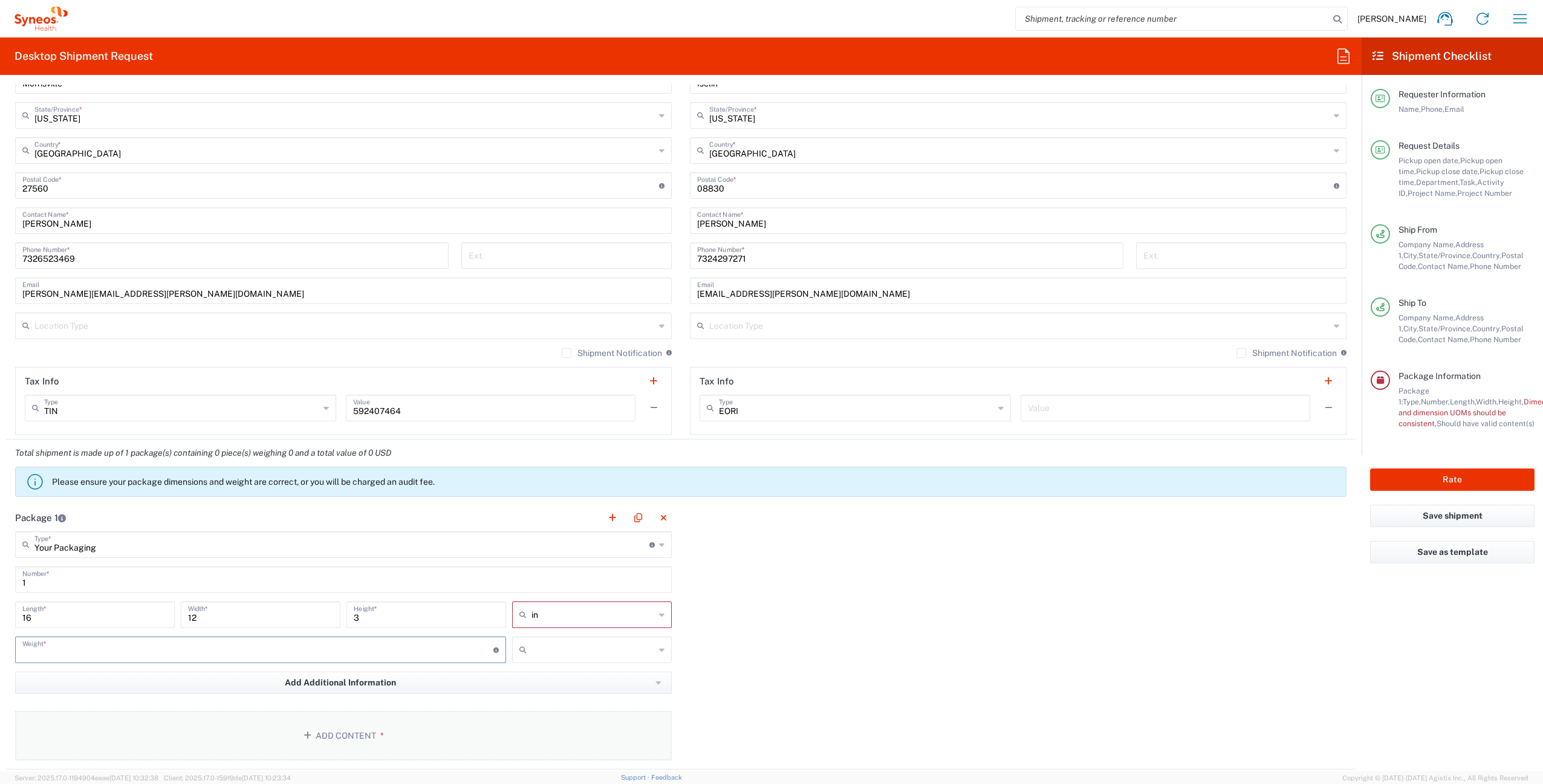
scroll to position [779, 0]
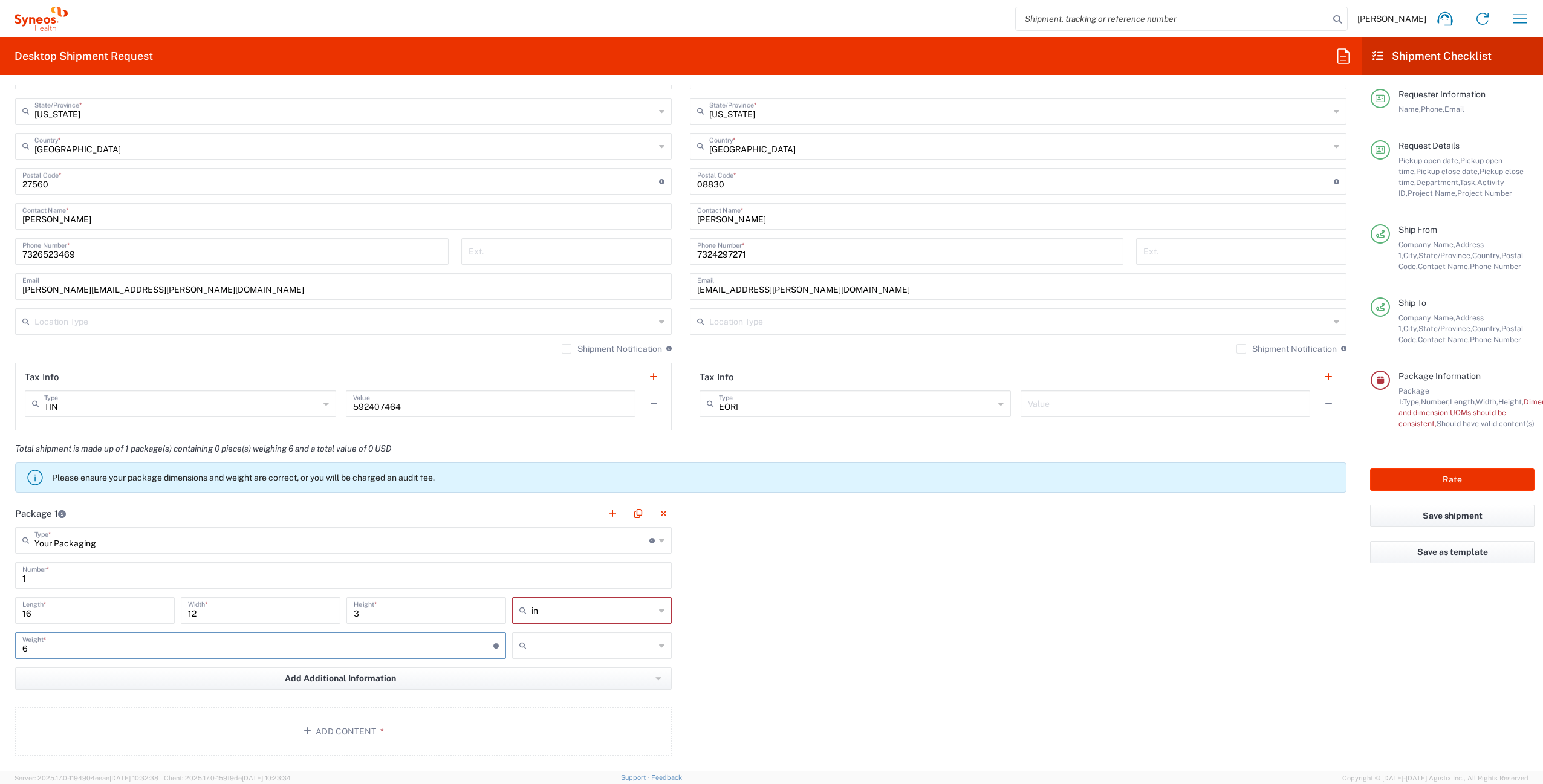
type input "6"
click at [556, 651] on input "text" at bounding box center [593, 645] width 123 height 19
click at [555, 691] on span "lbs" at bounding box center [587, 691] width 156 height 19
type input "lbs"
click at [369, 735] on button "Add Content *" at bounding box center [343, 731] width 656 height 50
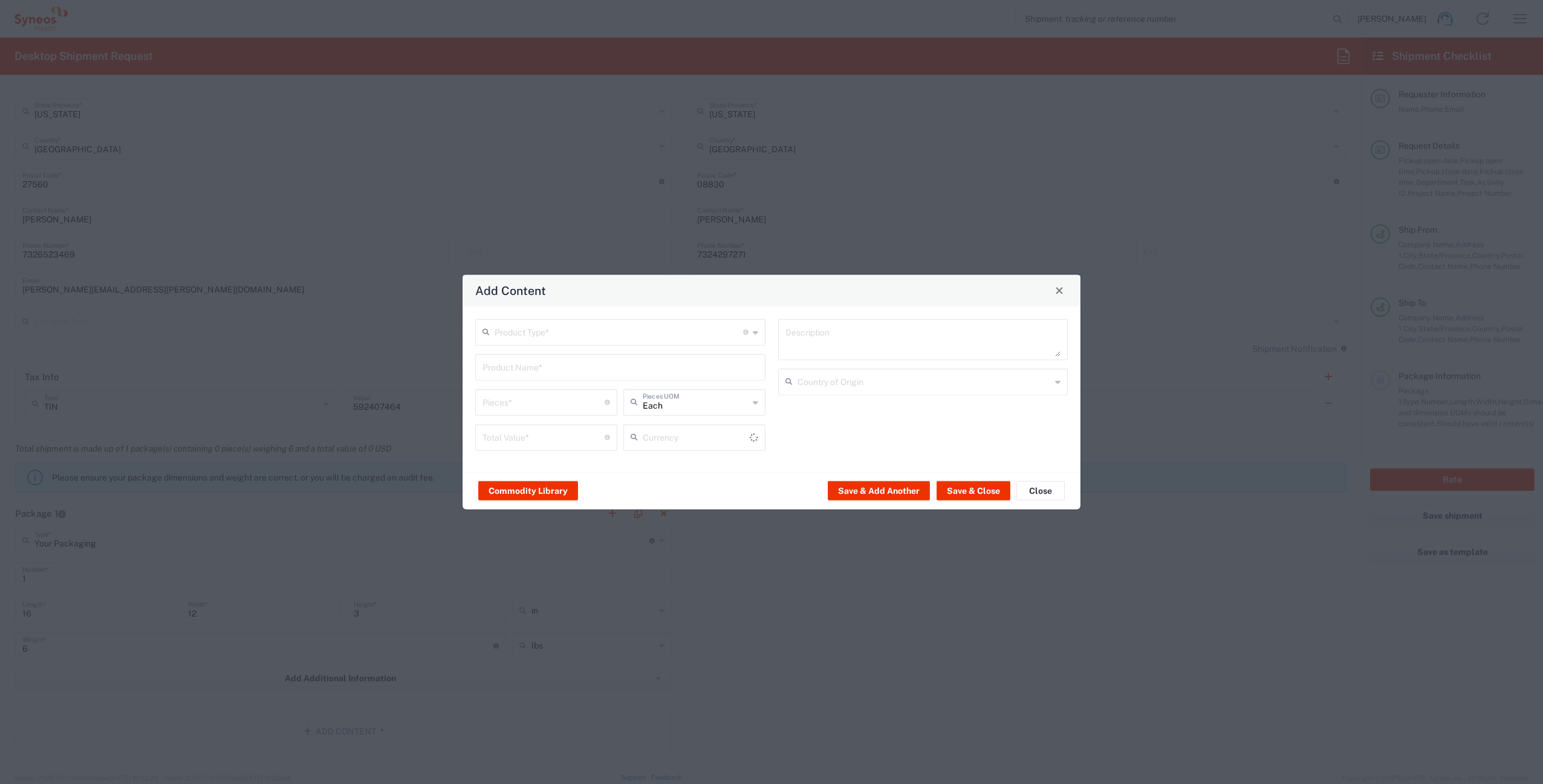
type input "US Dollar"
click at [551, 338] on input "text" at bounding box center [618, 331] width 248 height 21
click at [542, 373] on span "General Commodity" at bounding box center [620, 378] width 288 height 19
type input "General Commodity"
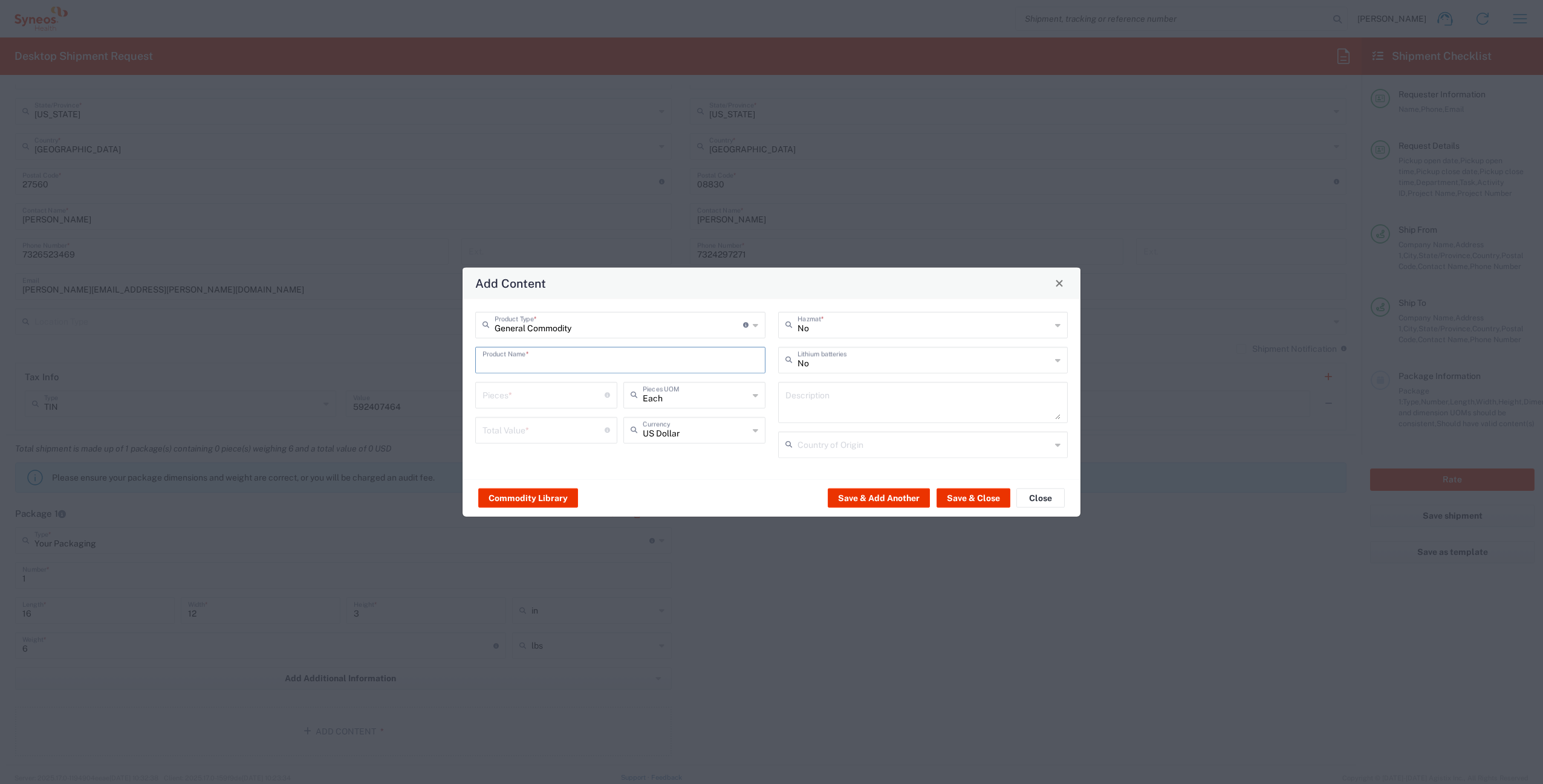
click at [531, 357] on input "text" at bounding box center [620, 358] width 276 height 21
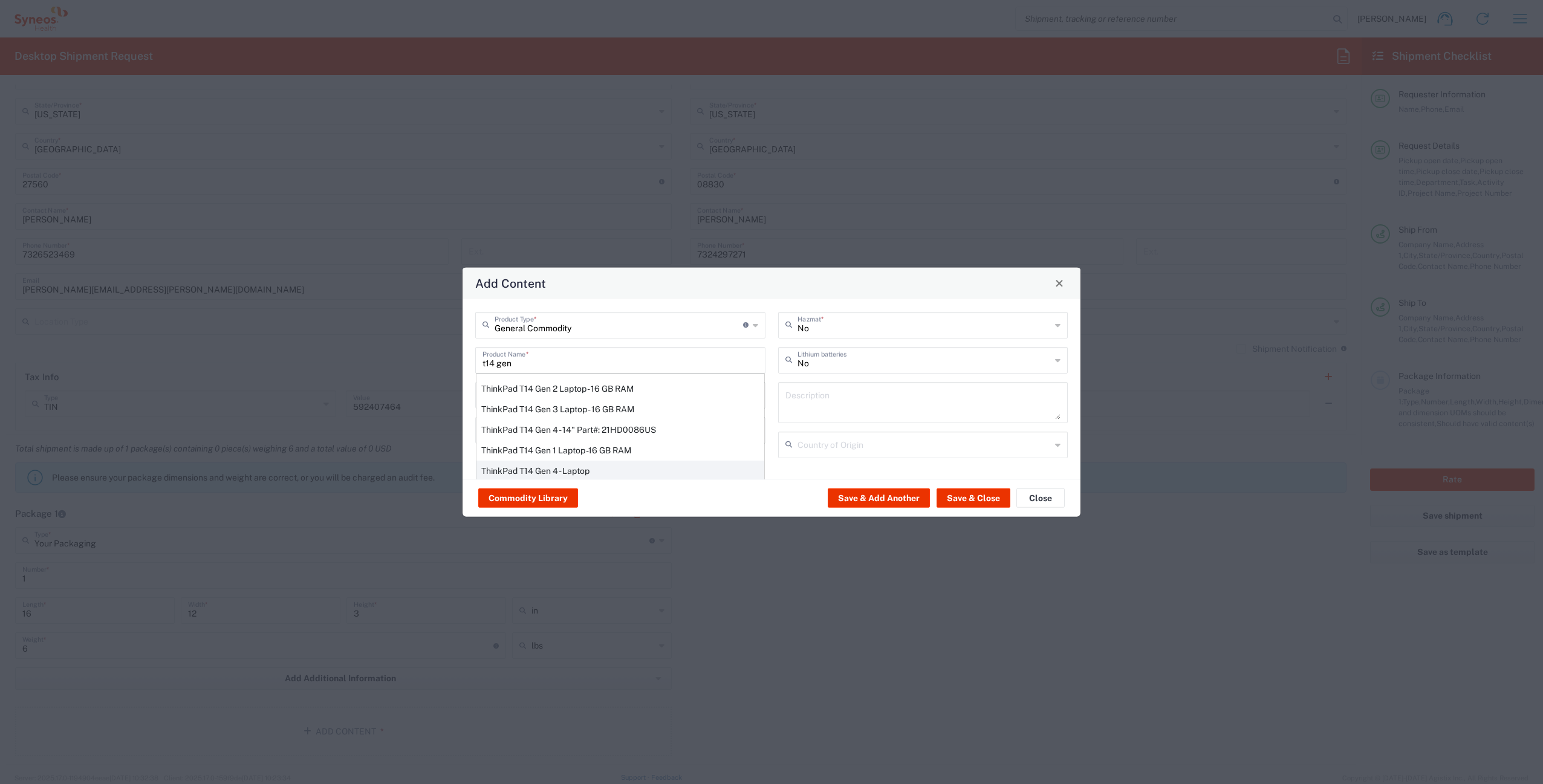
click at [591, 467] on div "ThinkPad T14 Gen 4 - Laptop" at bounding box center [620, 470] width 288 height 21
type input "ThinkPad T14 Gen 4 - Laptop"
type textarea "Laptop"
type input "[GEOGRAPHIC_DATA]"
type input "Yes"
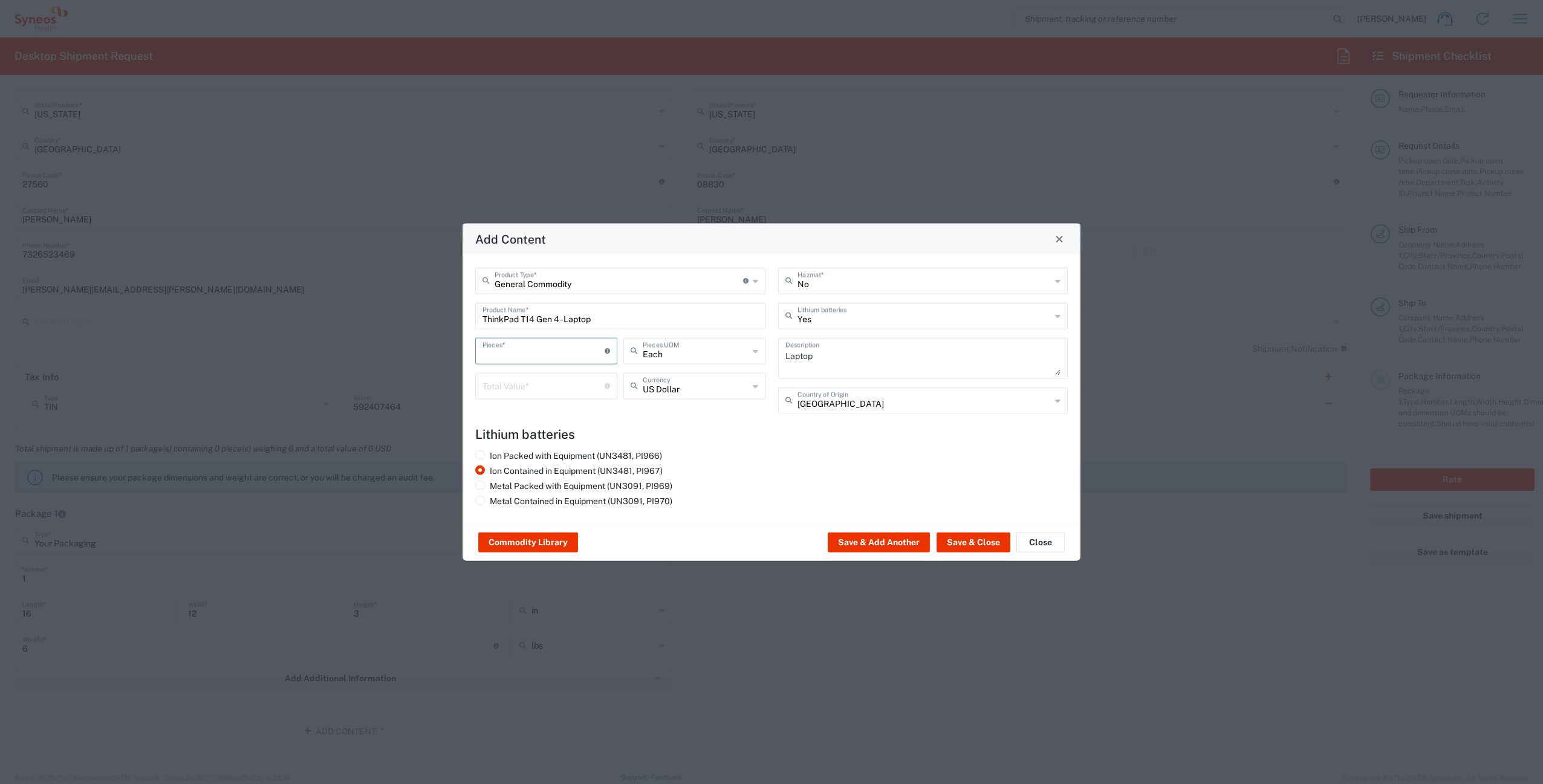
click at [533, 357] on input "number" at bounding box center [543, 349] width 122 height 21
type input "1"
click at [526, 386] on input "number" at bounding box center [543, 384] width 122 height 21
type input "1000"
click at [958, 547] on button "Save & Close" at bounding box center [973, 542] width 74 height 19
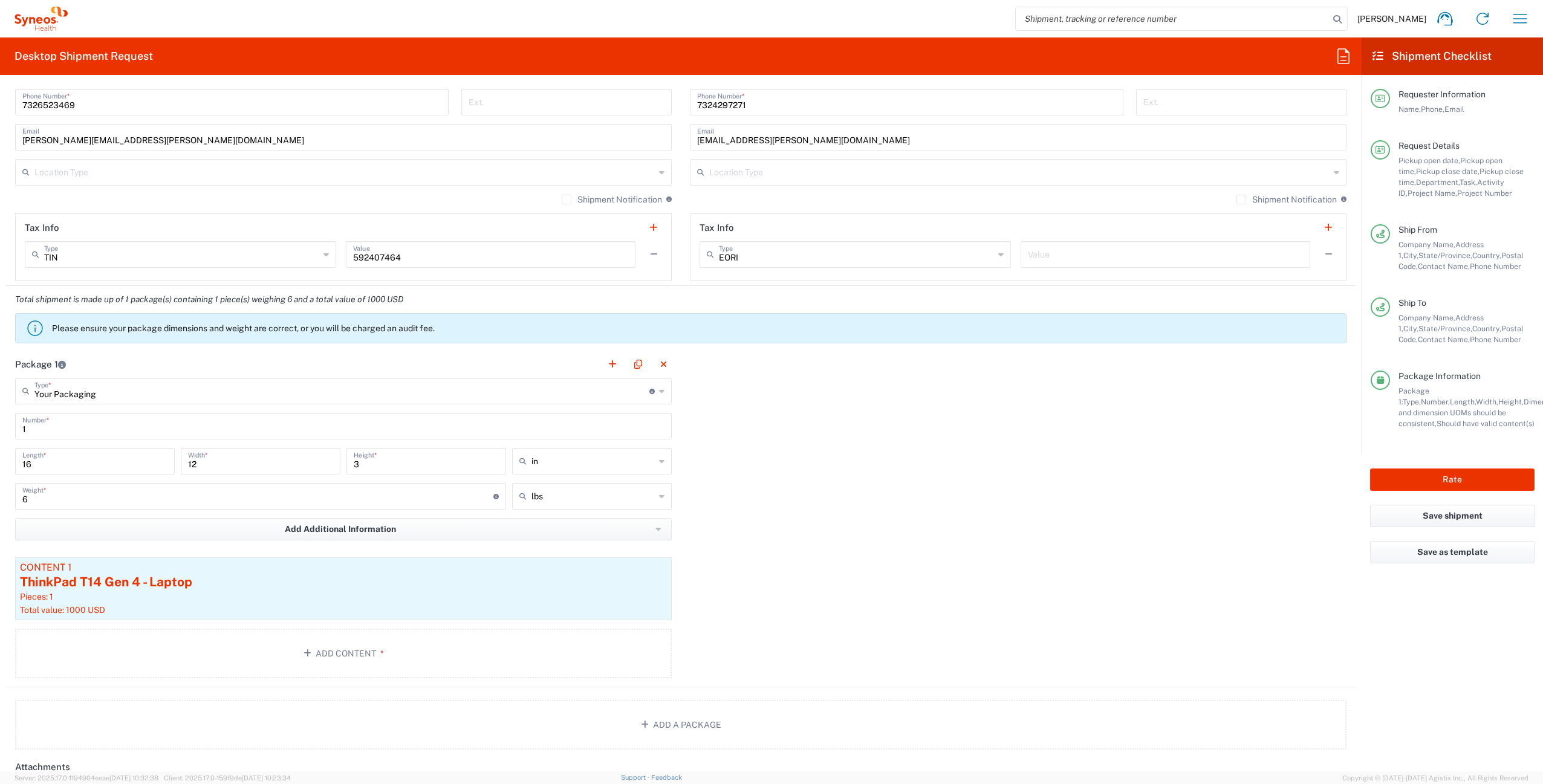
scroll to position [1180, 0]
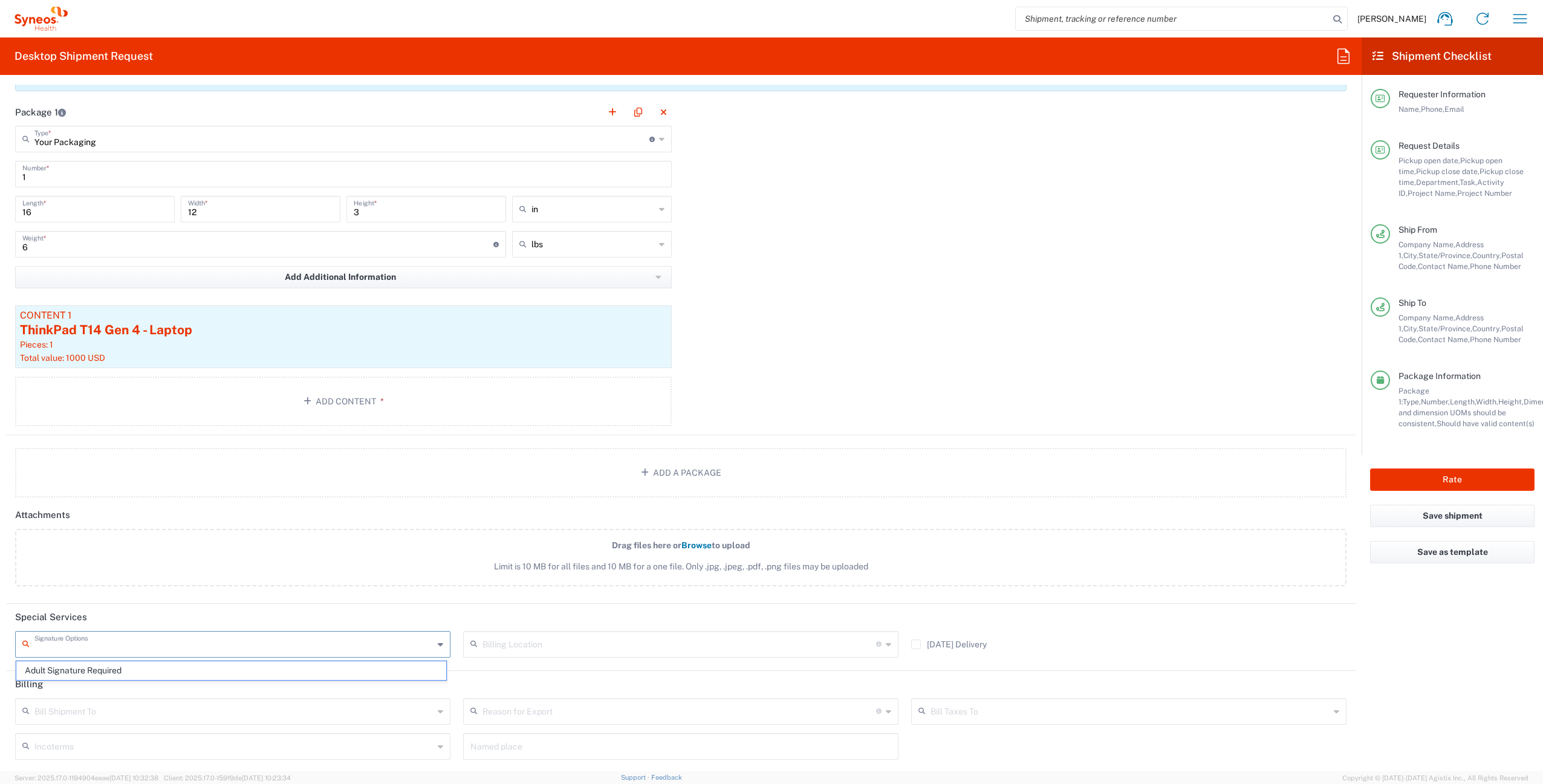
click at [137, 643] on input "text" at bounding box center [233, 643] width 399 height 21
click at [144, 662] on span "Adult Signature Required" at bounding box center [231, 671] width 430 height 19
type input "Adult Signature Required"
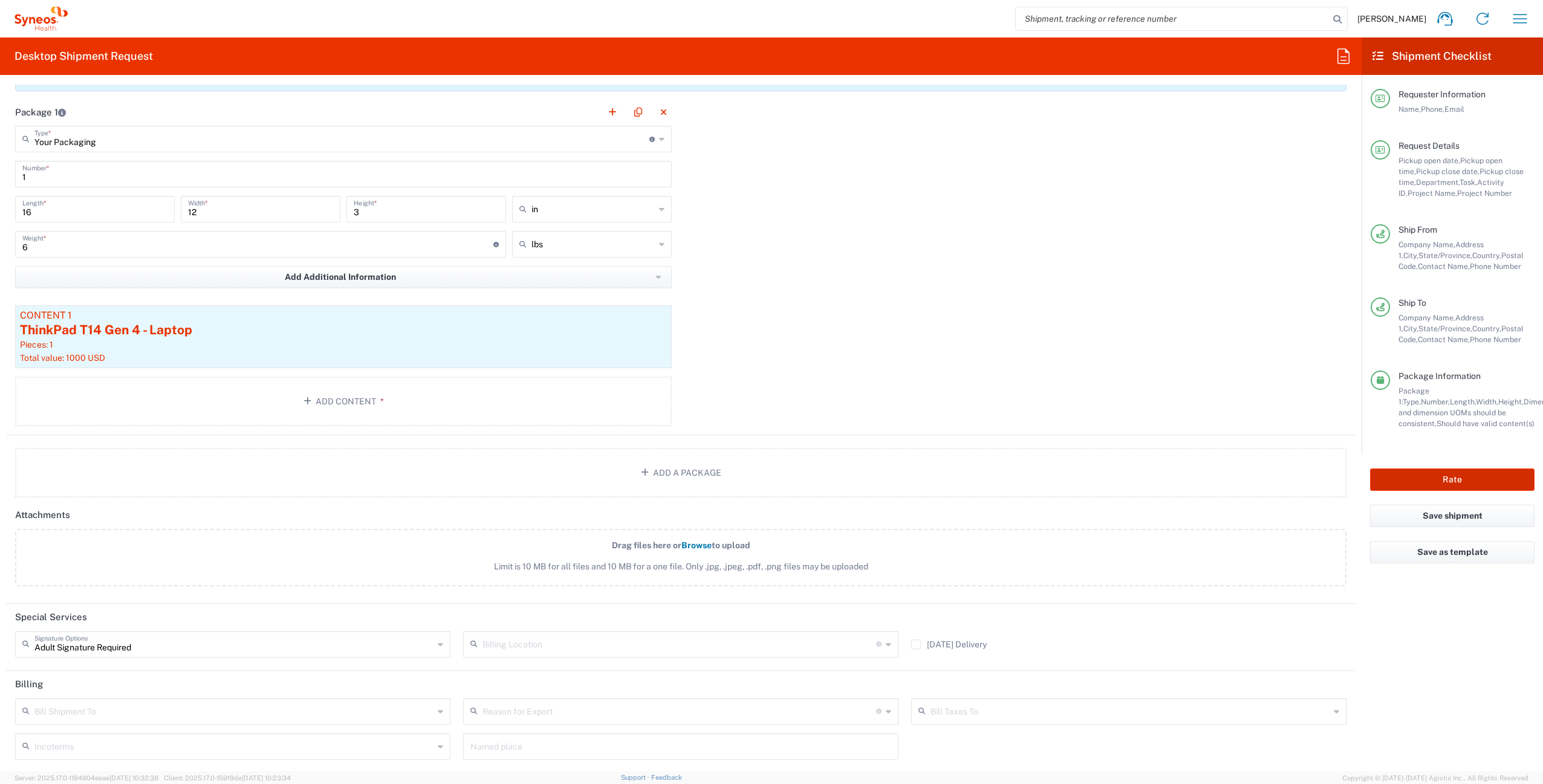
drag, startPoint x: 1408, startPoint y: 476, endPoint x: 997, endPoint y: 364, distance: 426.0
click at [997, 364] on div "Desktop Shipment Request Requester Information [PERSON_NAME] Name * [PHONE_NUMB…" at bounding box center [771, 404] width 1543 height 734
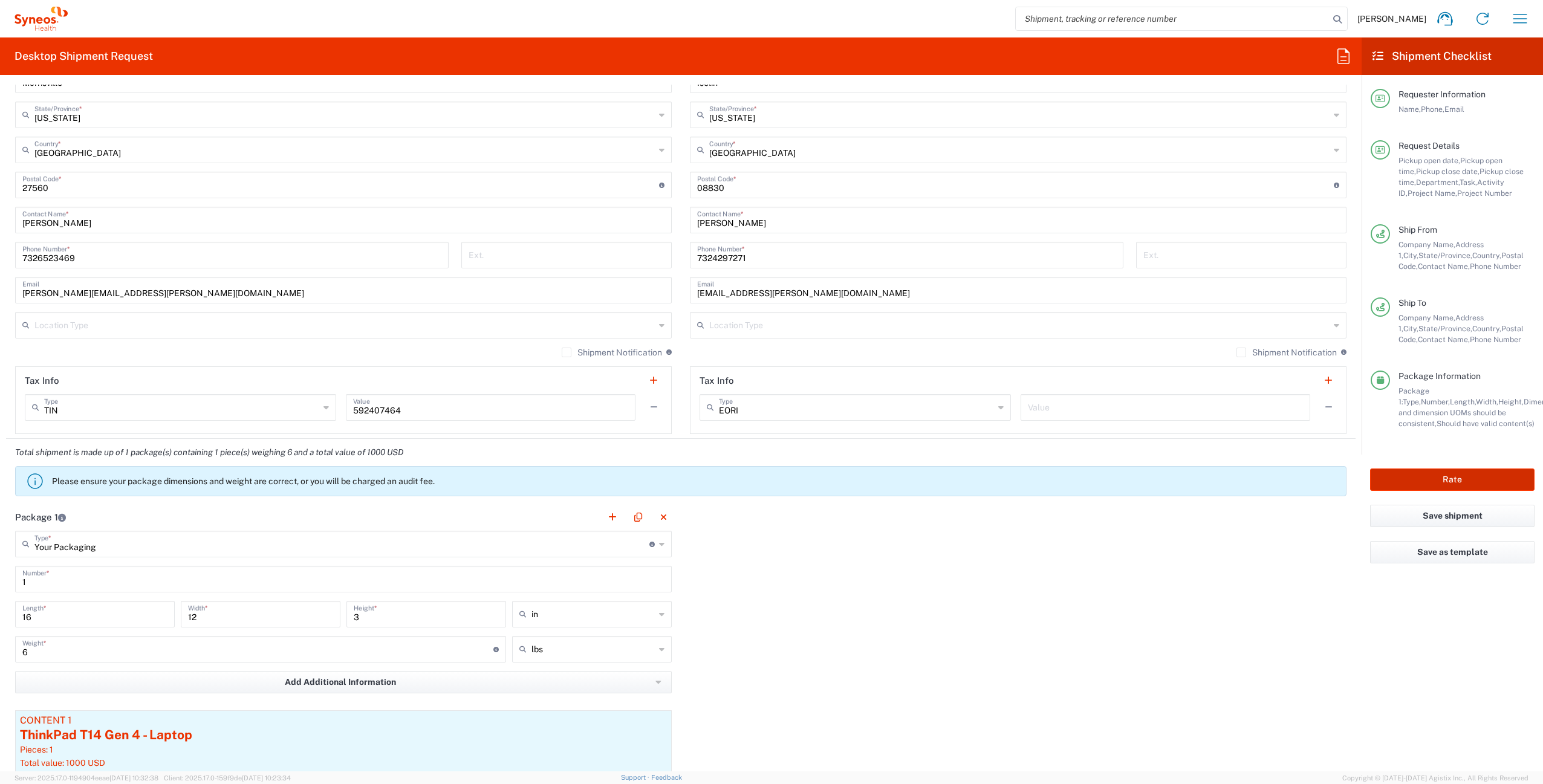
scroll to position [589, 0]
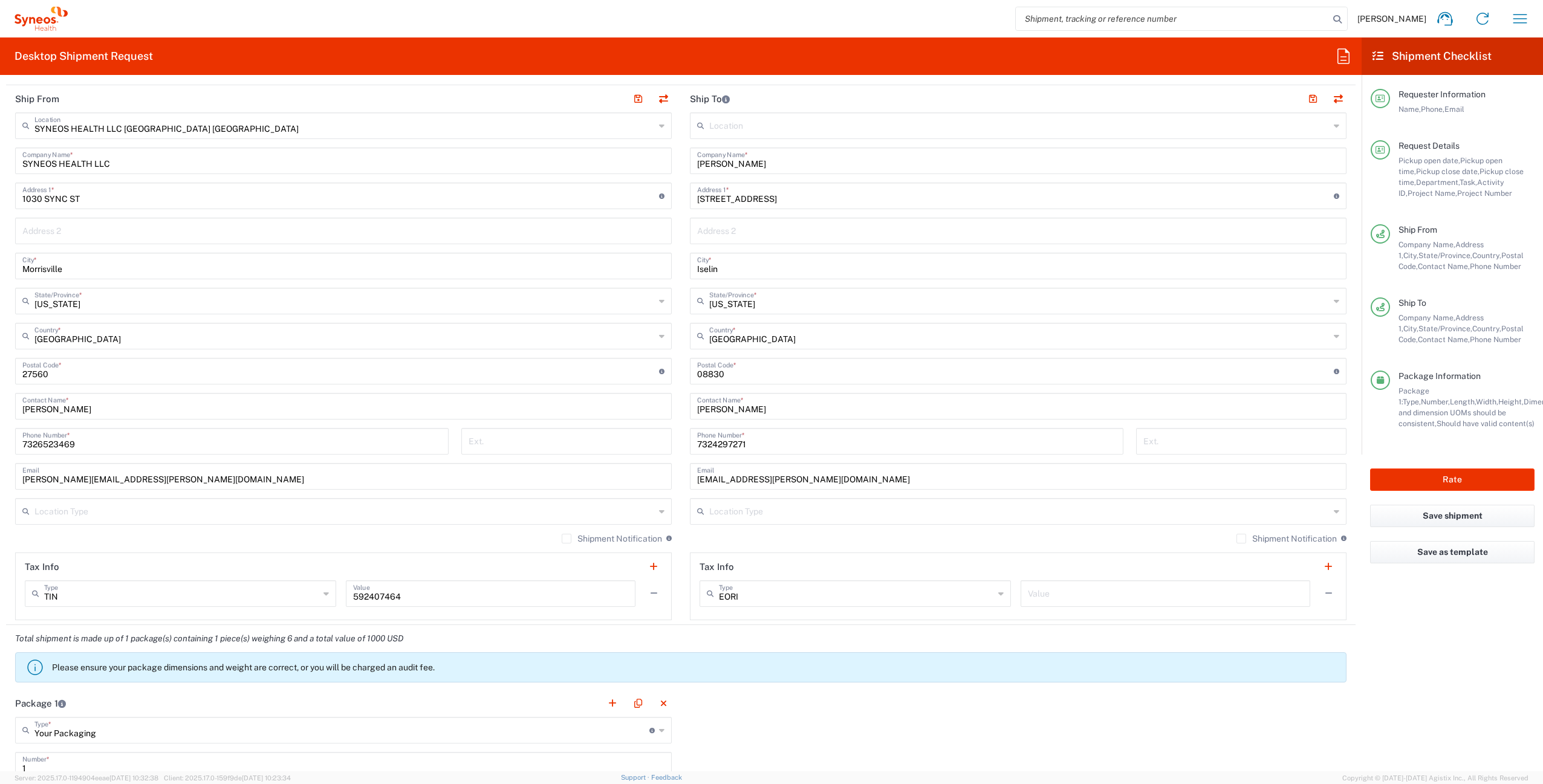
click at [1236, 540] on label "Shipment Notification" at bounding box center [1286, 538] width 101 height 10
click at [1241, 538] on input "Shipment Notification" at bounding box center [1241, 538] width 0 height 0
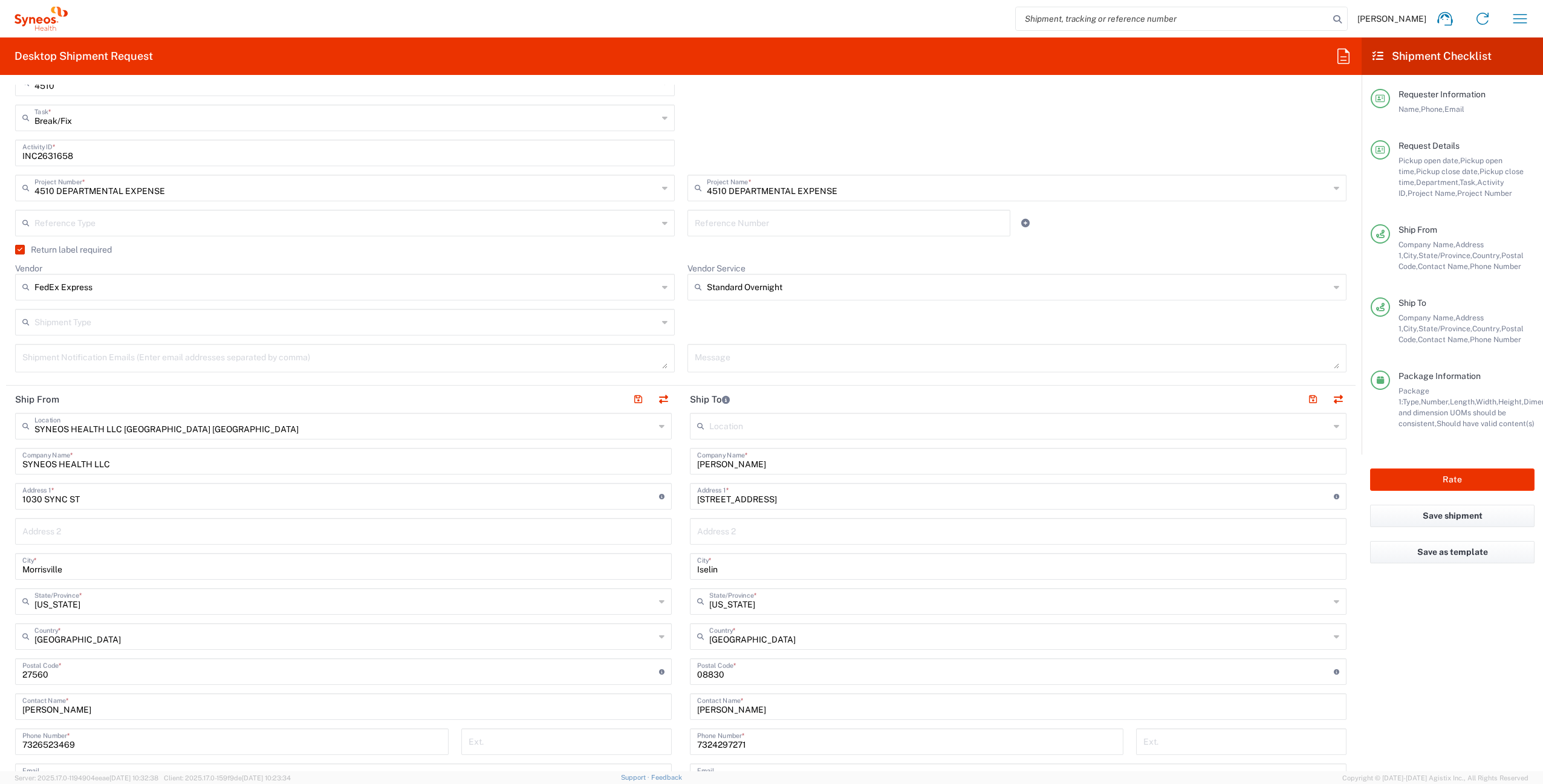
scroll to position [211, 0]
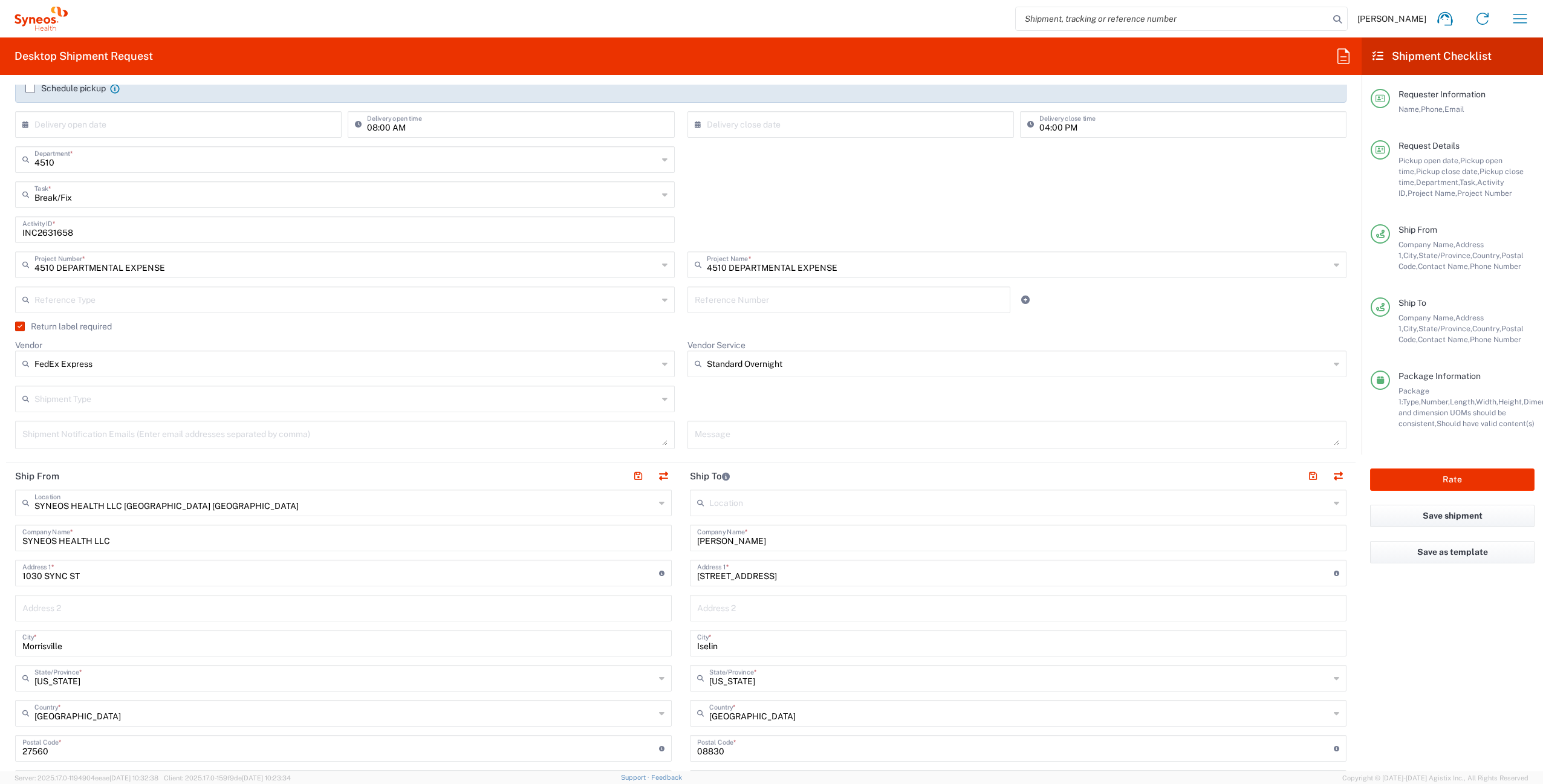
click at [20, 328] on label "Return label required" at bounding box center [63, 326] width 97 height 10
click at [17, 326] on input "Return label required" at bounding box center [17, 326] width 0 height 0
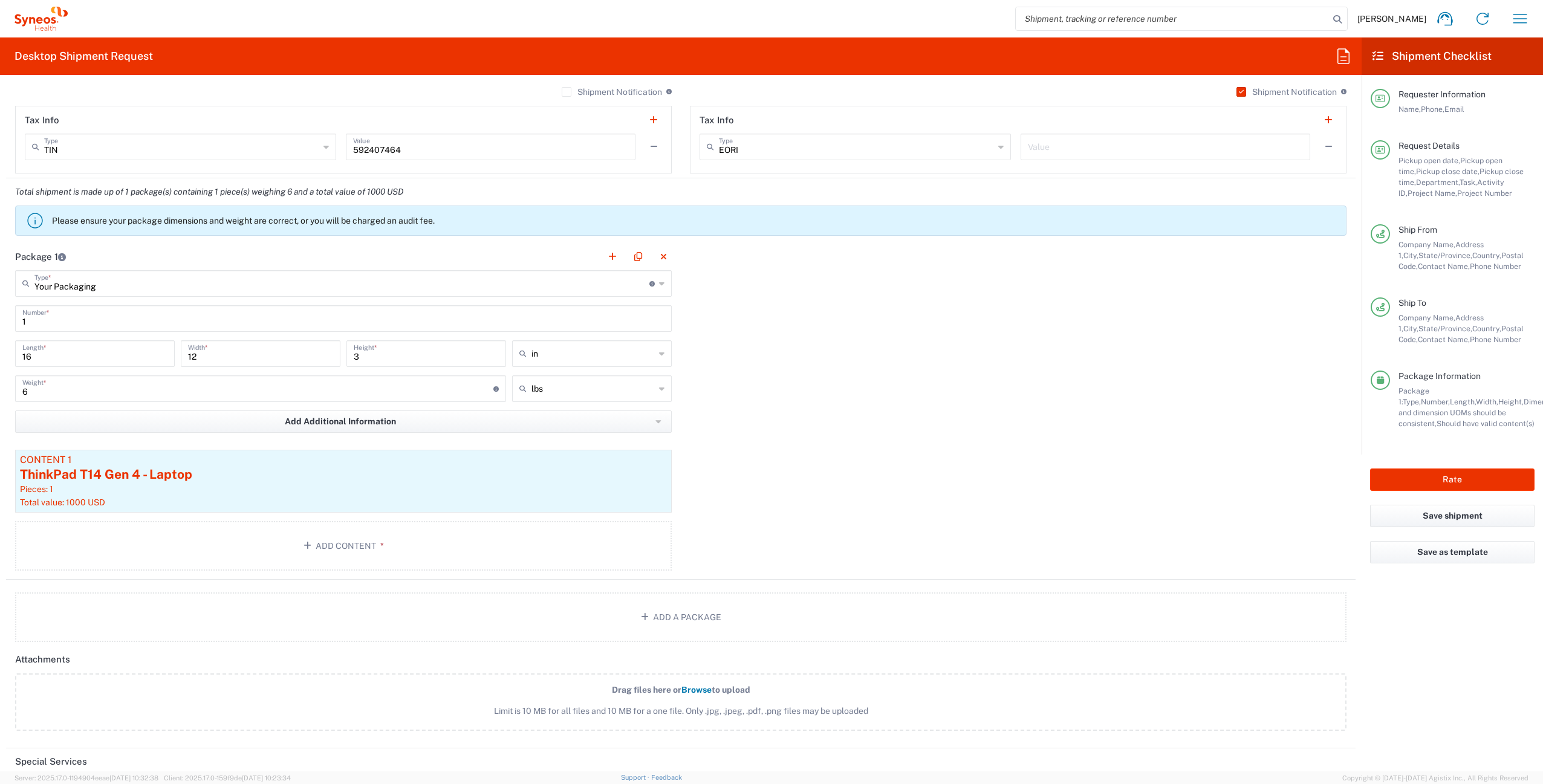
scroll to position [998, 0]
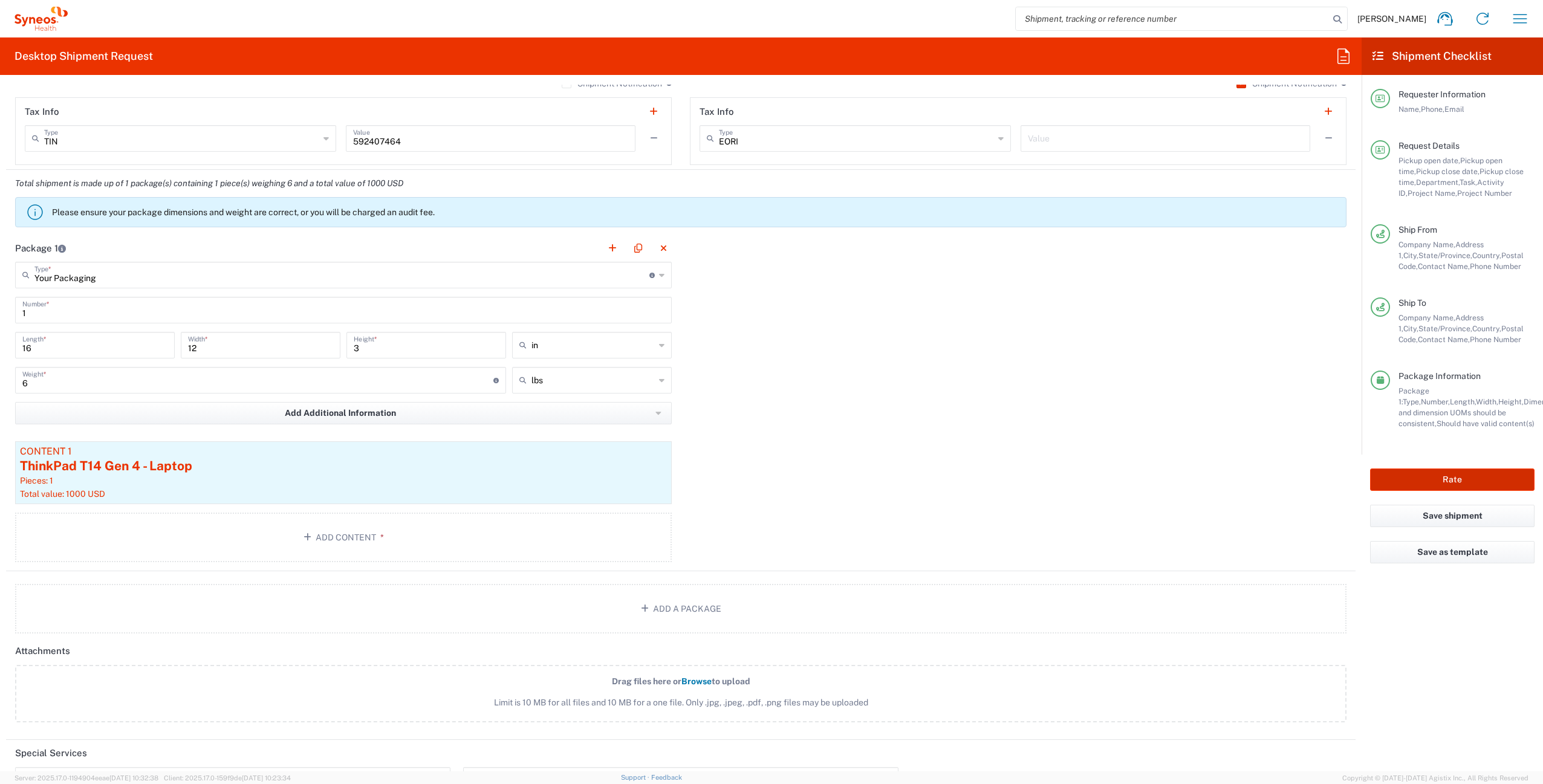
click at [1402, 481] on button "Rate" at bounding box center [1451, 480] width 164 height 23
type input "4510 DEPARTMENTAL EXPENSE"
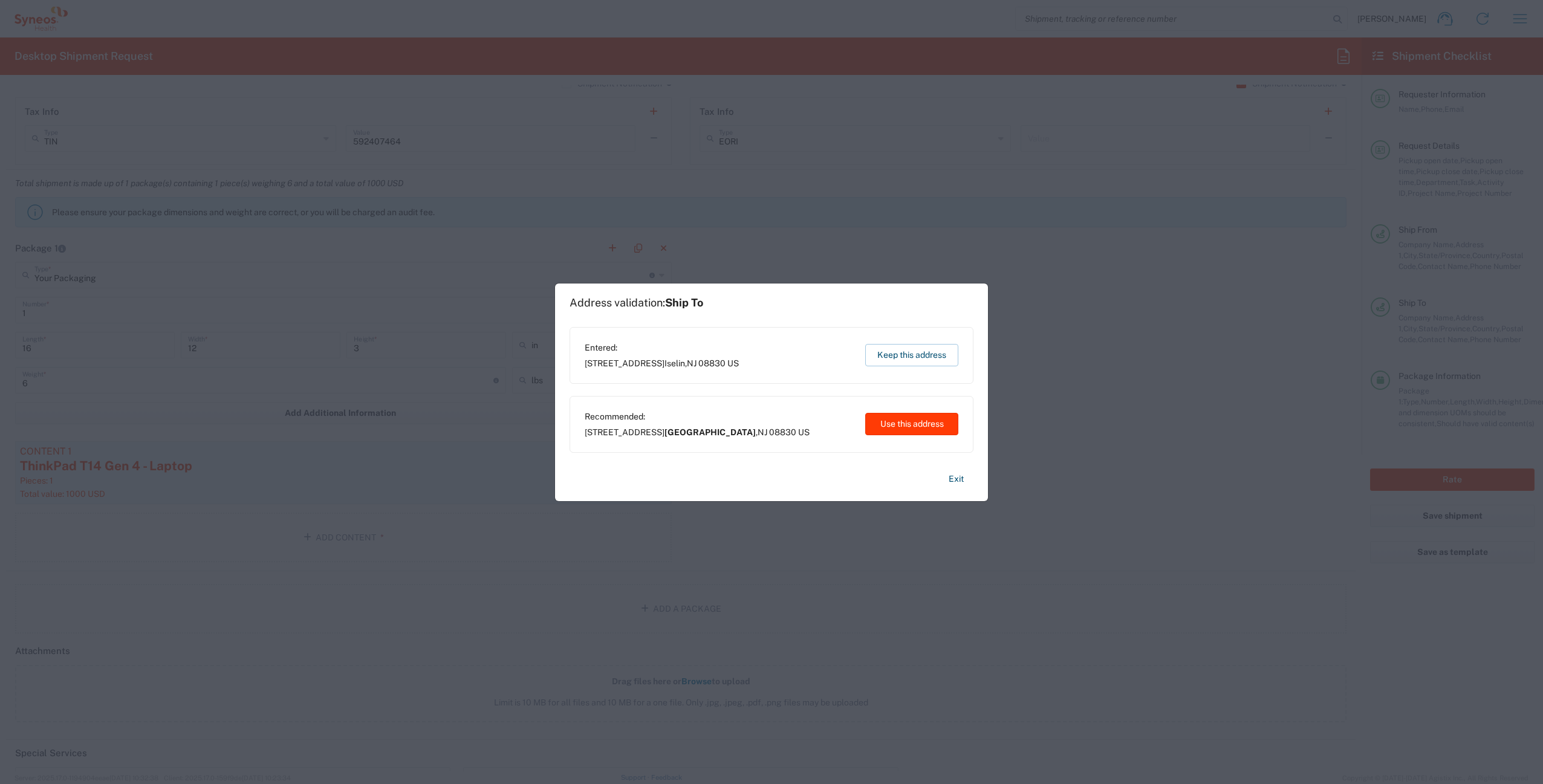
click at [889, 426] on button "Use this address" at bounding box center [912, 424] width 93 height 23
type input "[GEOGRAPHIC_DATA]"
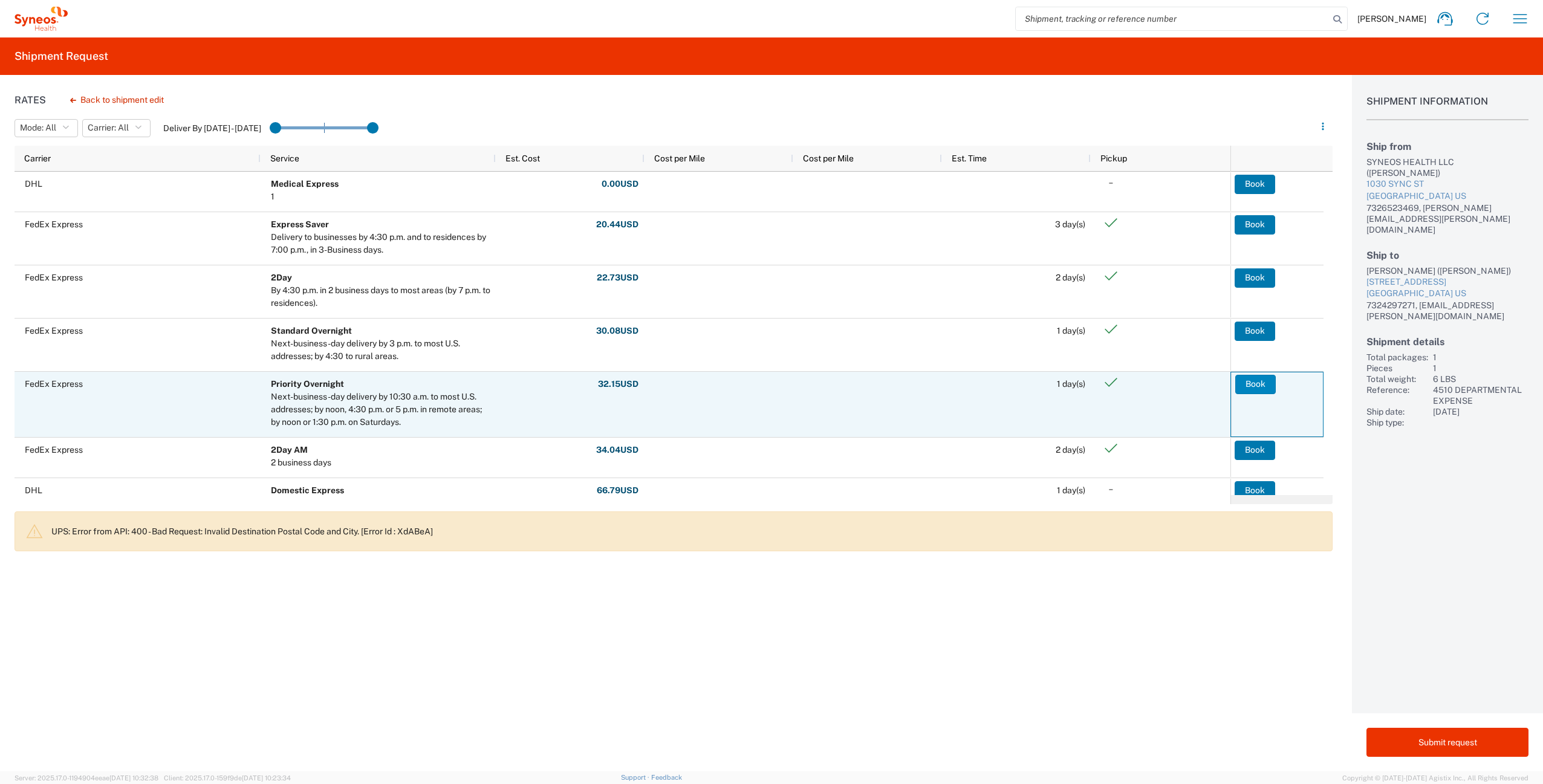
click at [1246, 387] on button "Book" at bounding box center [1255, 384] width 41 height 19
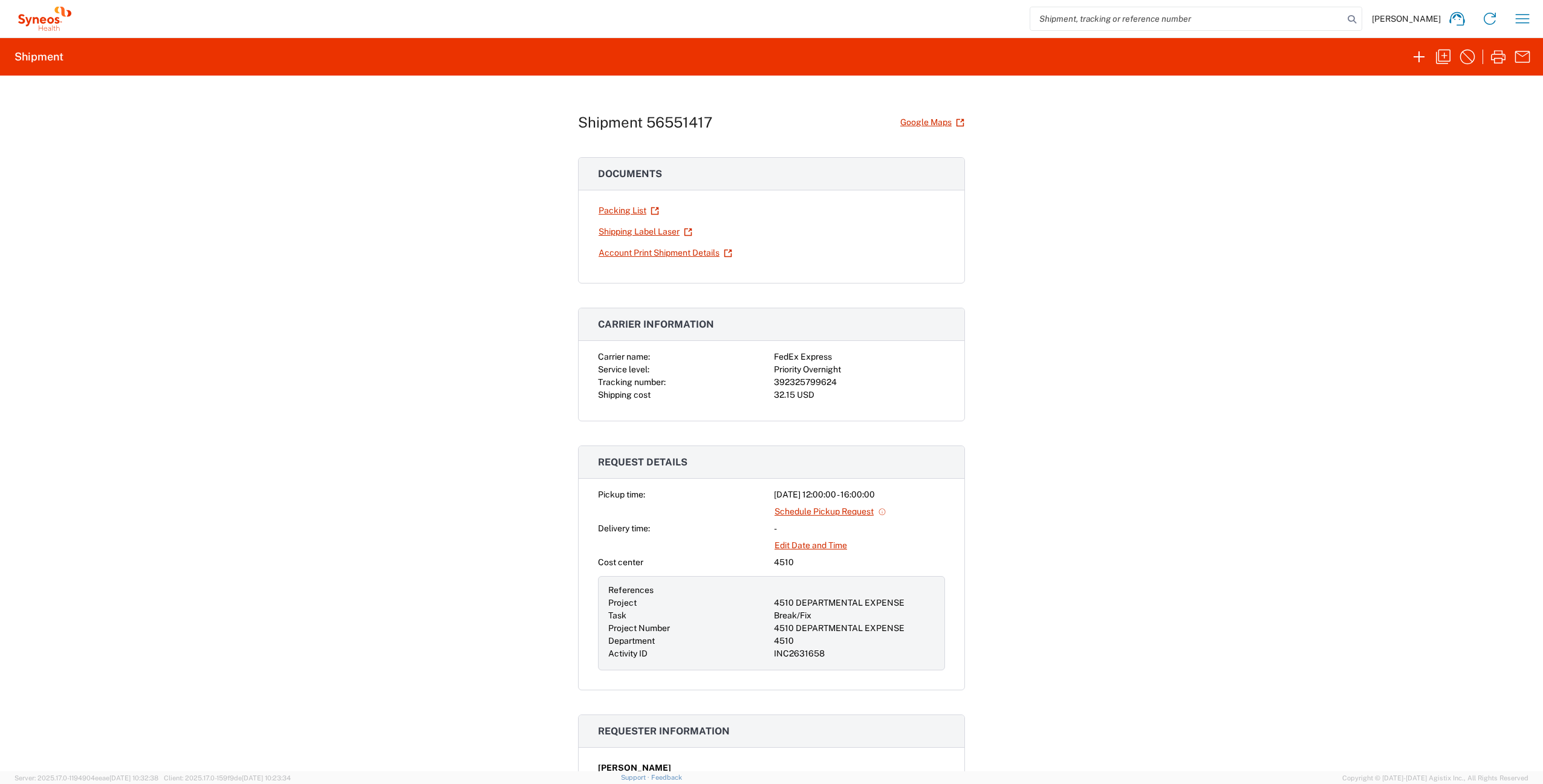
drag, startPoint x: 1436, startPoint y: 60, endPoint x: 1278, endPoint y: 200, distance: 211.1
click at [1278, 200] on agx-shipment-request-result-v2 "Shipment Shipment 56551417 Google Maps Documents Packing List Shipping Label La…" at bounding box center [771, 404] width 1543 height 734
click at [616, 233] on link "Shipping Label Laser" at bounding box center [645, 231] width 95 height 21
click at [1444, 57] on icon "button" at bounding box center [1443, 57] width 15 height 15
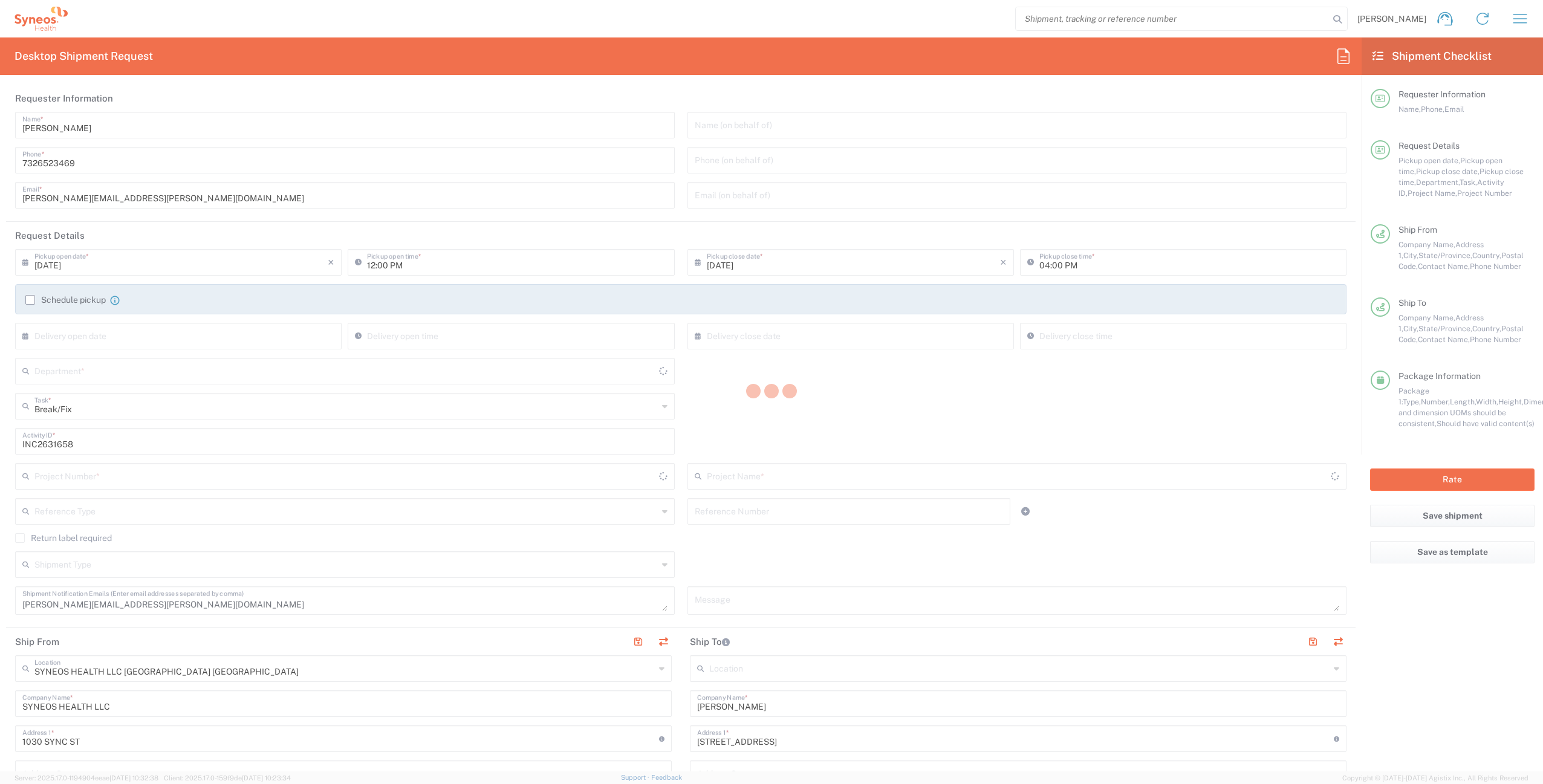
type input "[US_STATE]"
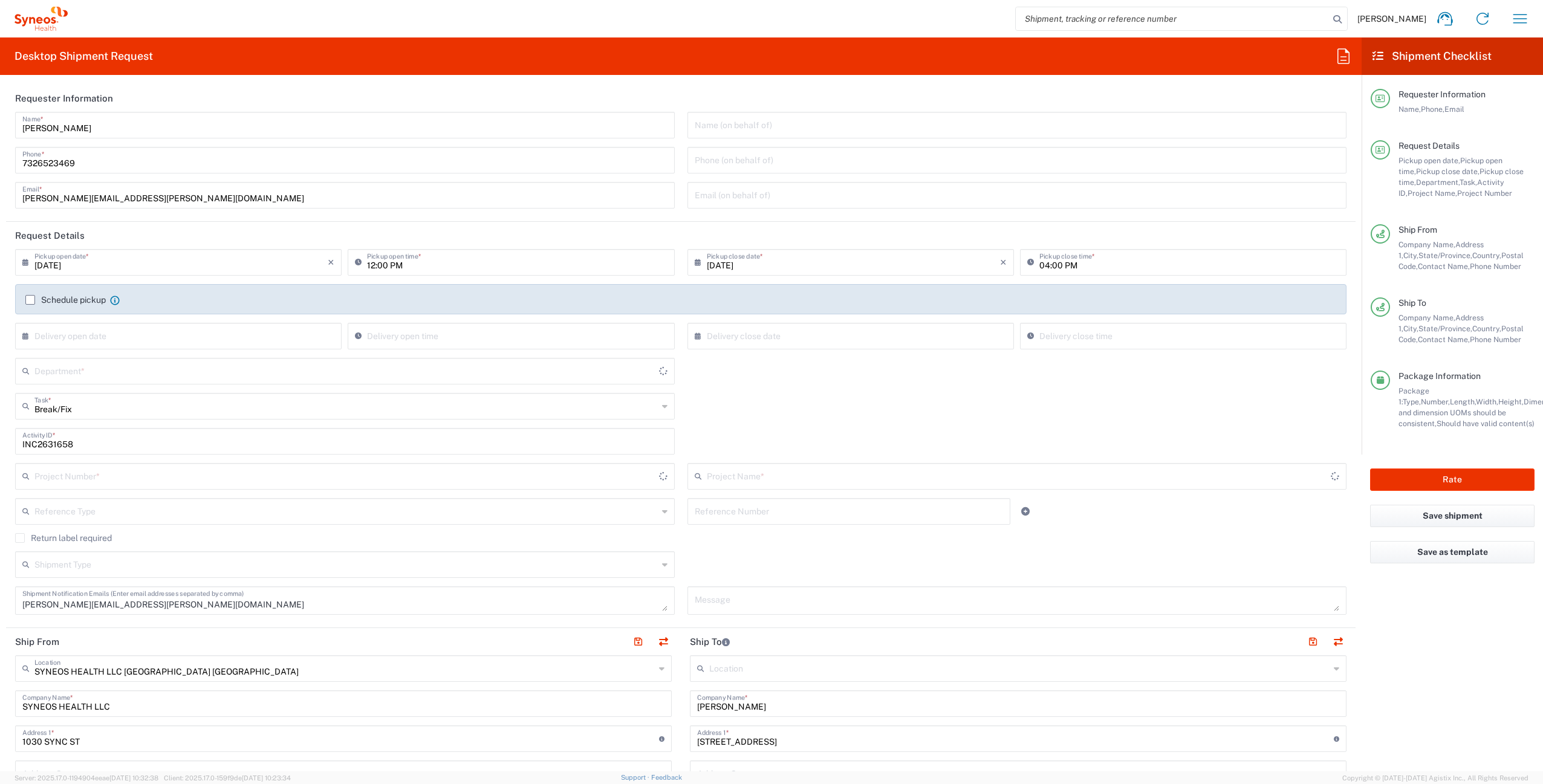
type input "Your Packaging"
type input "4510 DEPARTMENTAL EXPENSE"
type input "4510"
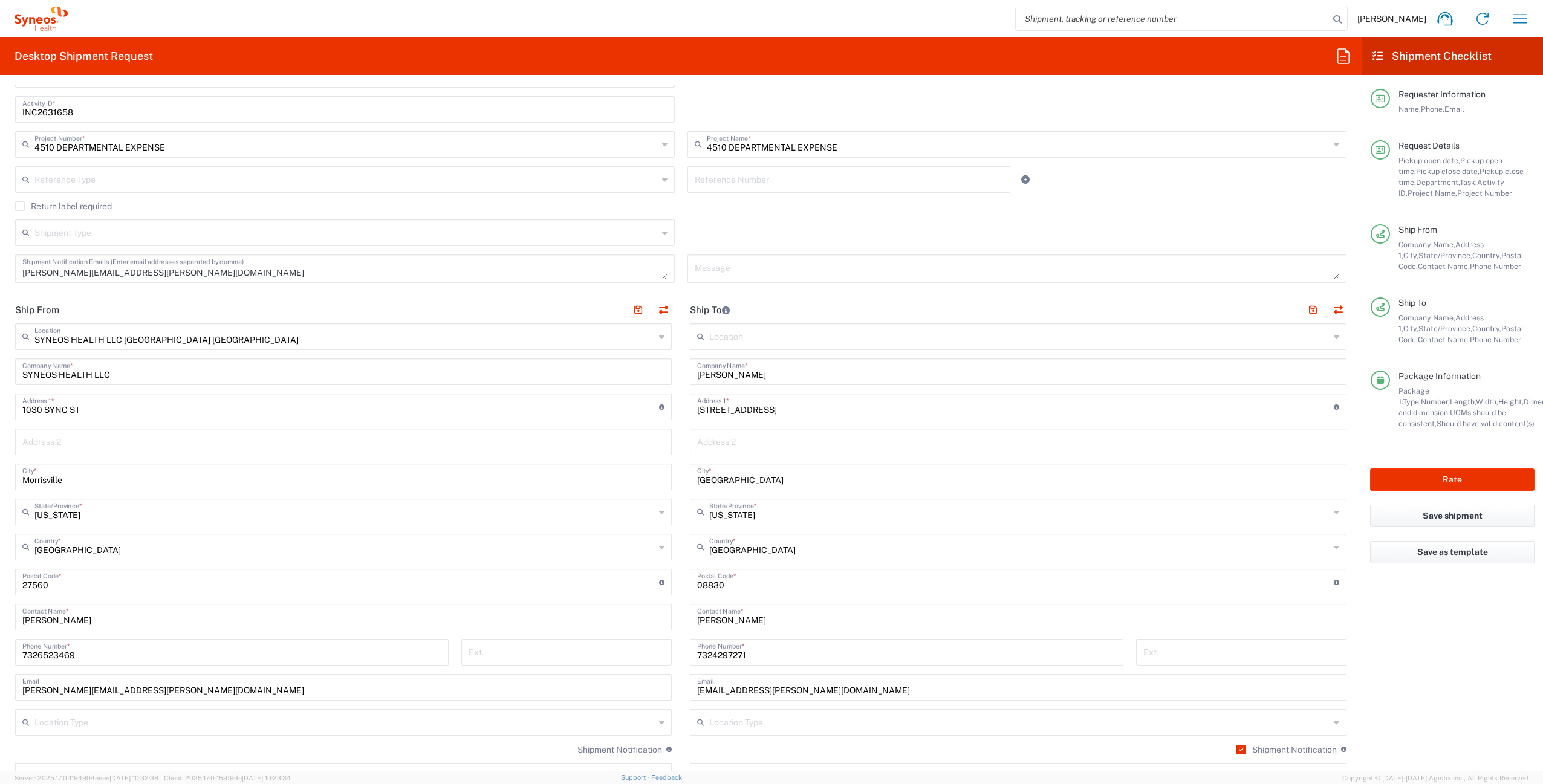
scroll to position [333, 0]
click at [660, 312] on button "button" at bounding box center [663, 309] width 17 height 17
type input "[PERSON_NAME]"
type input "[STREET_ADDRESS]"
type input "[GEOGRAPHIC_DATA]"
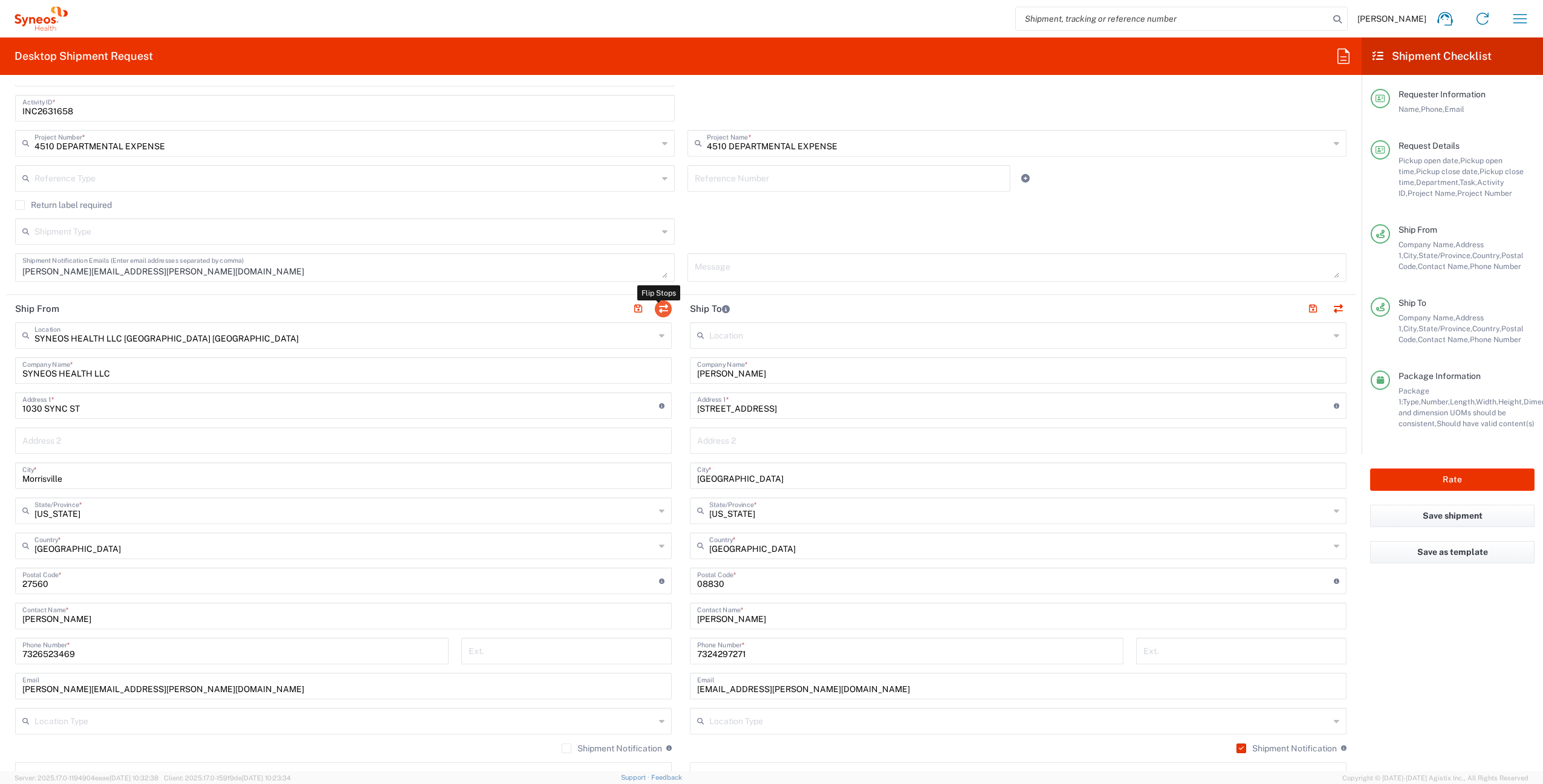
type input "[US_STATE]"
type input "08830"
type input "[PERSON_NAME]"
type input "7324297271"
type input "[EMAIL_ADDRESS][PERSON_NAME][DOMAIN_NAME]"
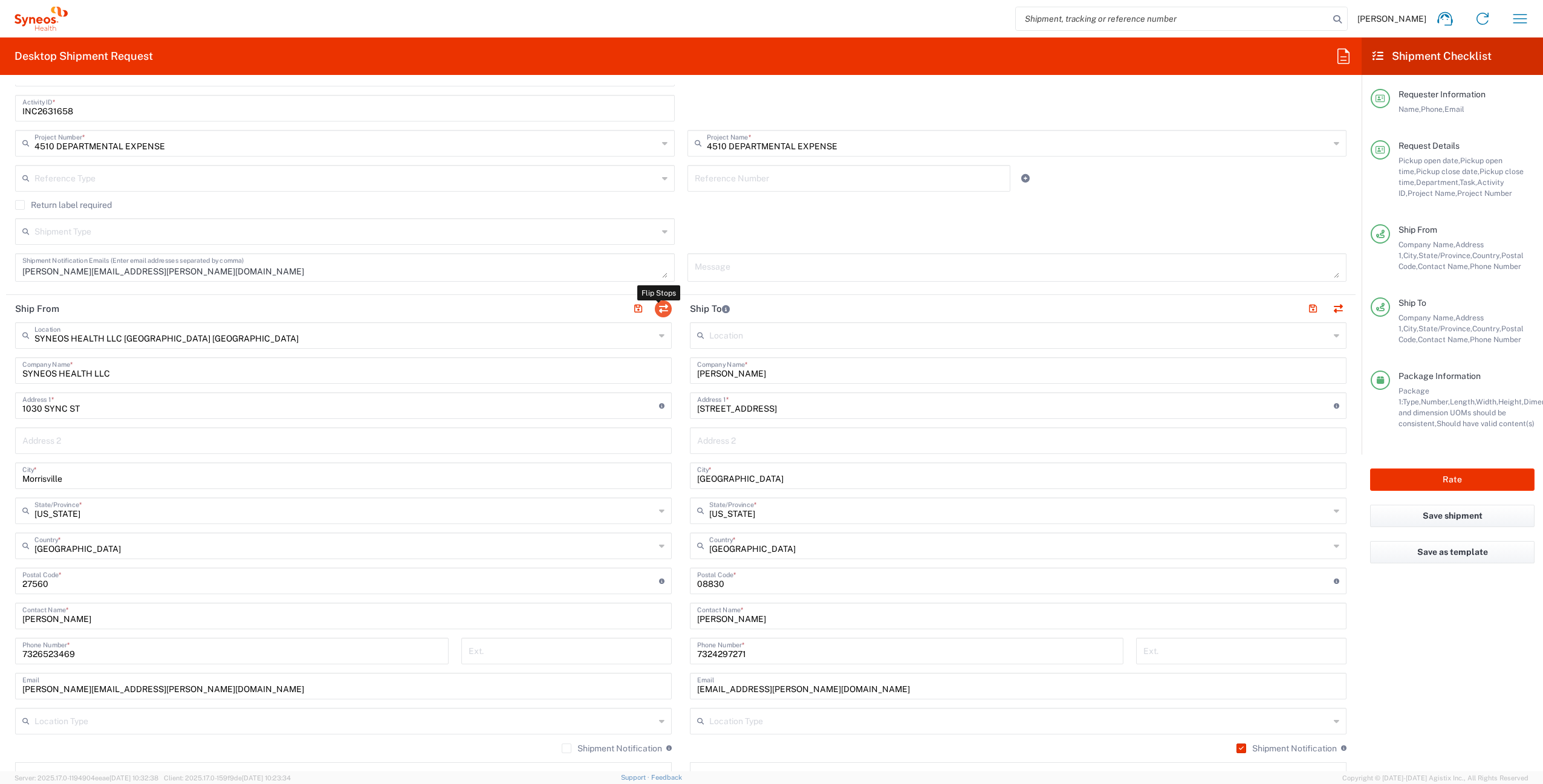
type input "EORI"
type input "SYNEOS HEALTH LLC [GEOGRAPHIC_DATA] [GEOGRAPHIC_DATA]"
type input "SYNEOS HEALTH LLC"
type input "1030 SYNC ST"
type input "Morrisville"
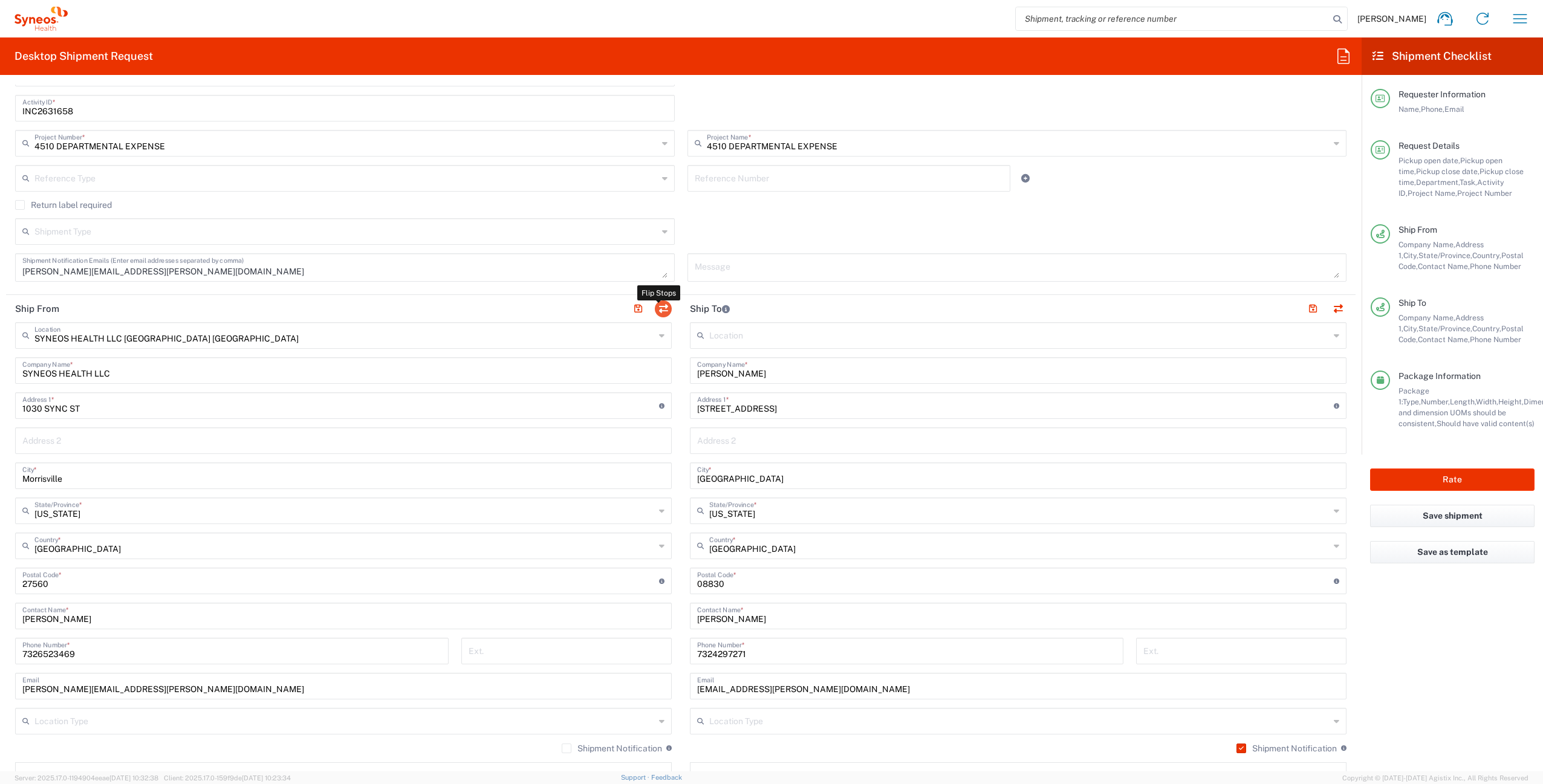
type input "[US_STATE]"
type input "27560"
type input "[PERSON_NAME]"
type input "7326523469"
type input "[PERSON_NAME][EMAIL_ADDRESS][PERSON_NAME][DOMAIN_NAME]"
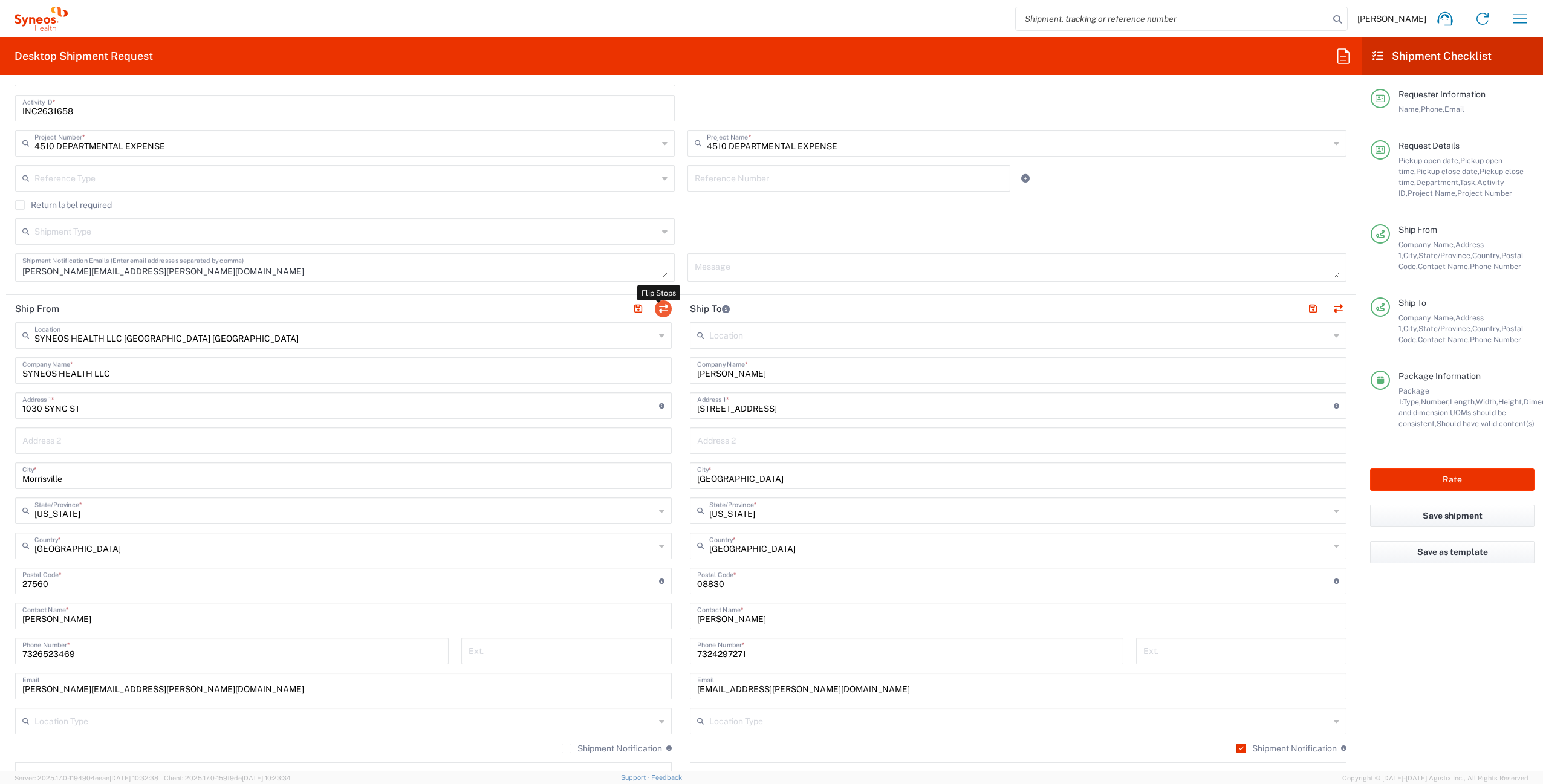
type input "TIN"
type input "592407464"
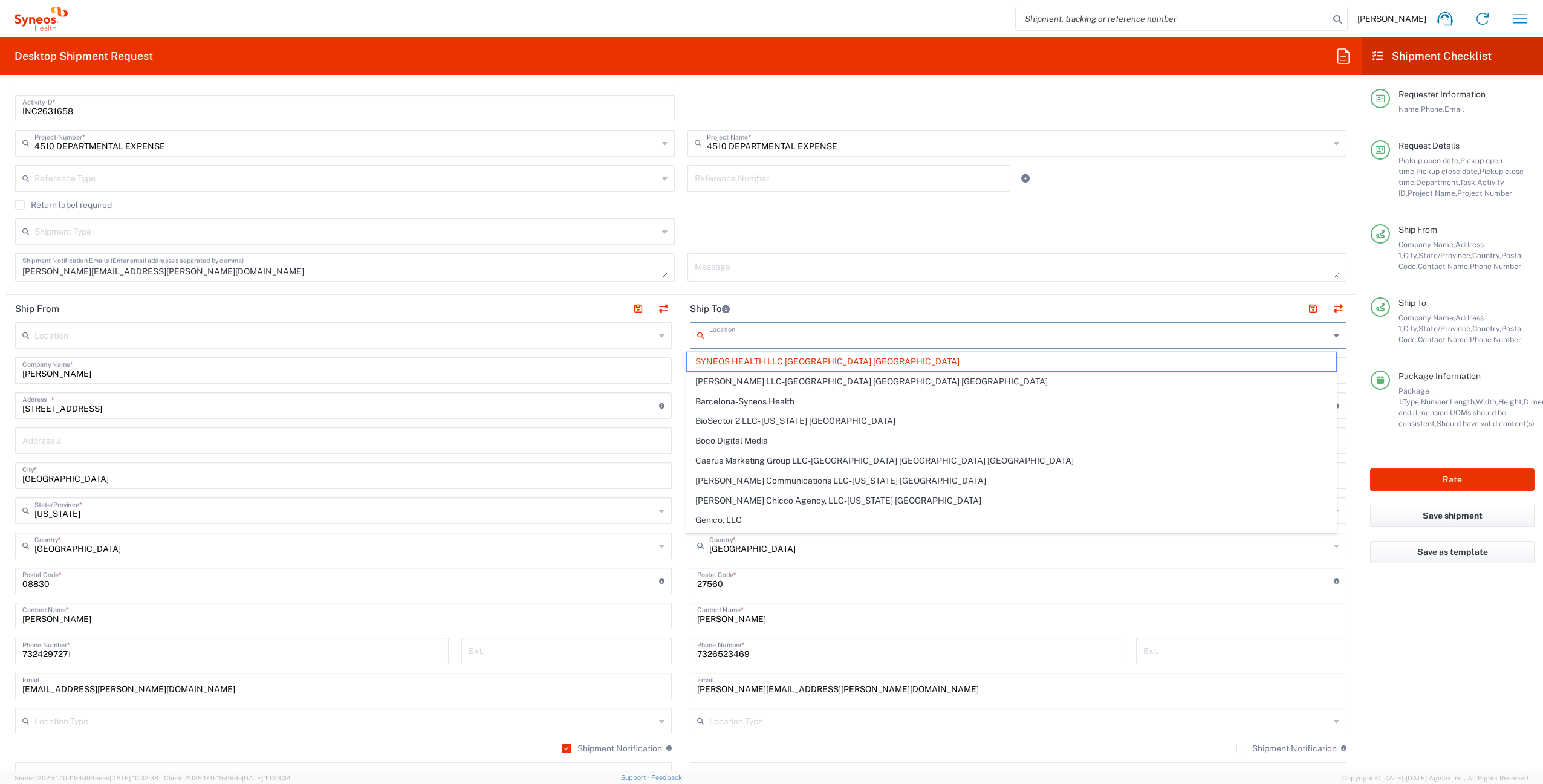
drag, startPoint x: 860, startPoint y: 340, endPoint x: 734, endPoint y: 340, distance: 126.0
click at [734, 340] on input "text" at bounding box center [1019, 335] width 620 height 21
click at [804, 298] on header "Ship To" at bounding box center [1018, 309] width 674 height 27
type input "SYNEOS HEALTH LLC [GEOGRAPHIC_DATA] [GEOGRAPHIC_DATA]"
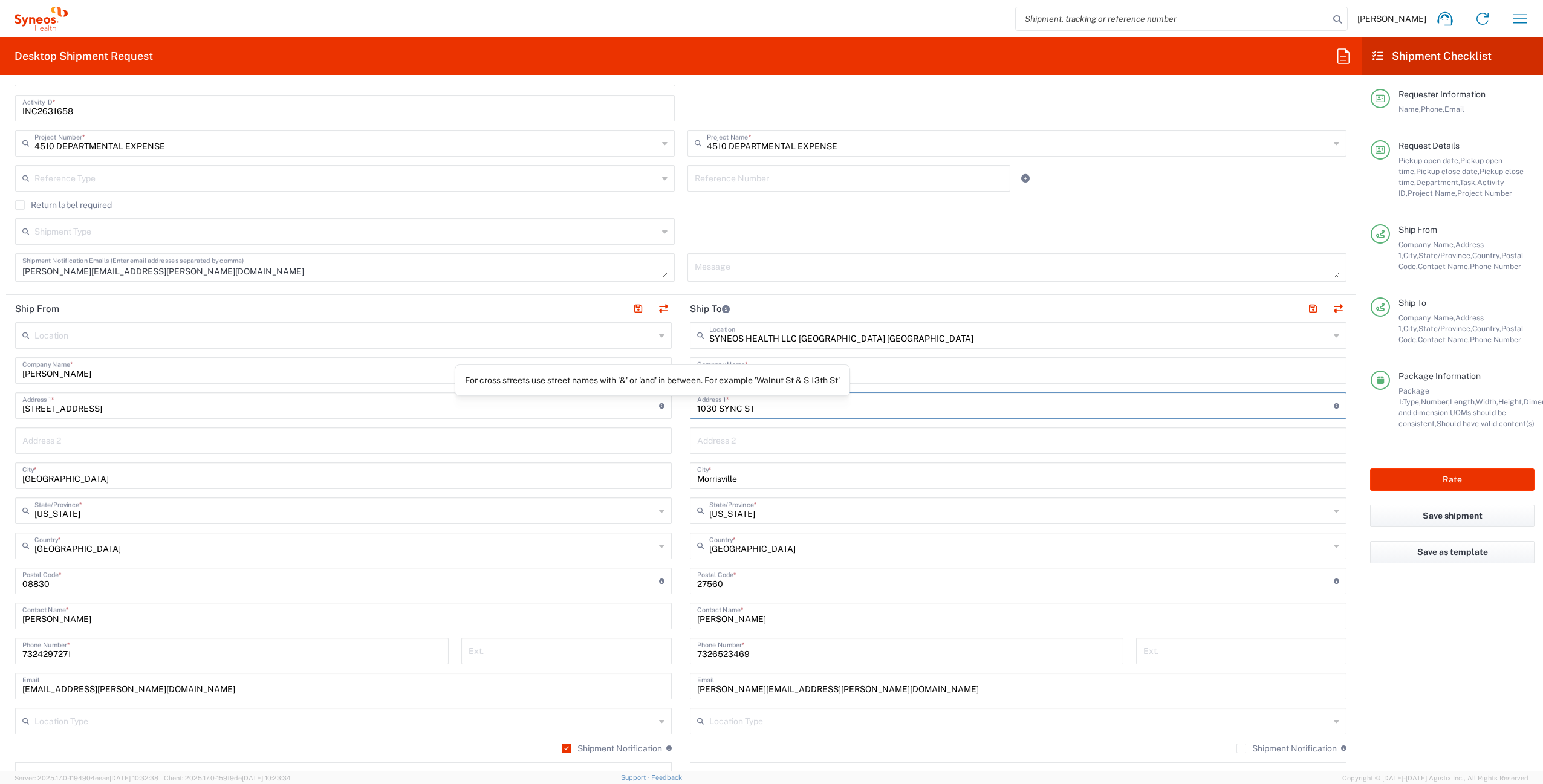
drag, startPoint x: 769, startPoint y: 409, endPoint x: 654, endPoint y: 408, distance: 115.0
click at [654, 408] on div "Ship From Location [PERSON_NAME] LLC-[GEOGRAPHIC_DATA] [GEOGRAPHIC_DATA] [GEOGR…" at bounding box center [680, 565] width 1350 height 540
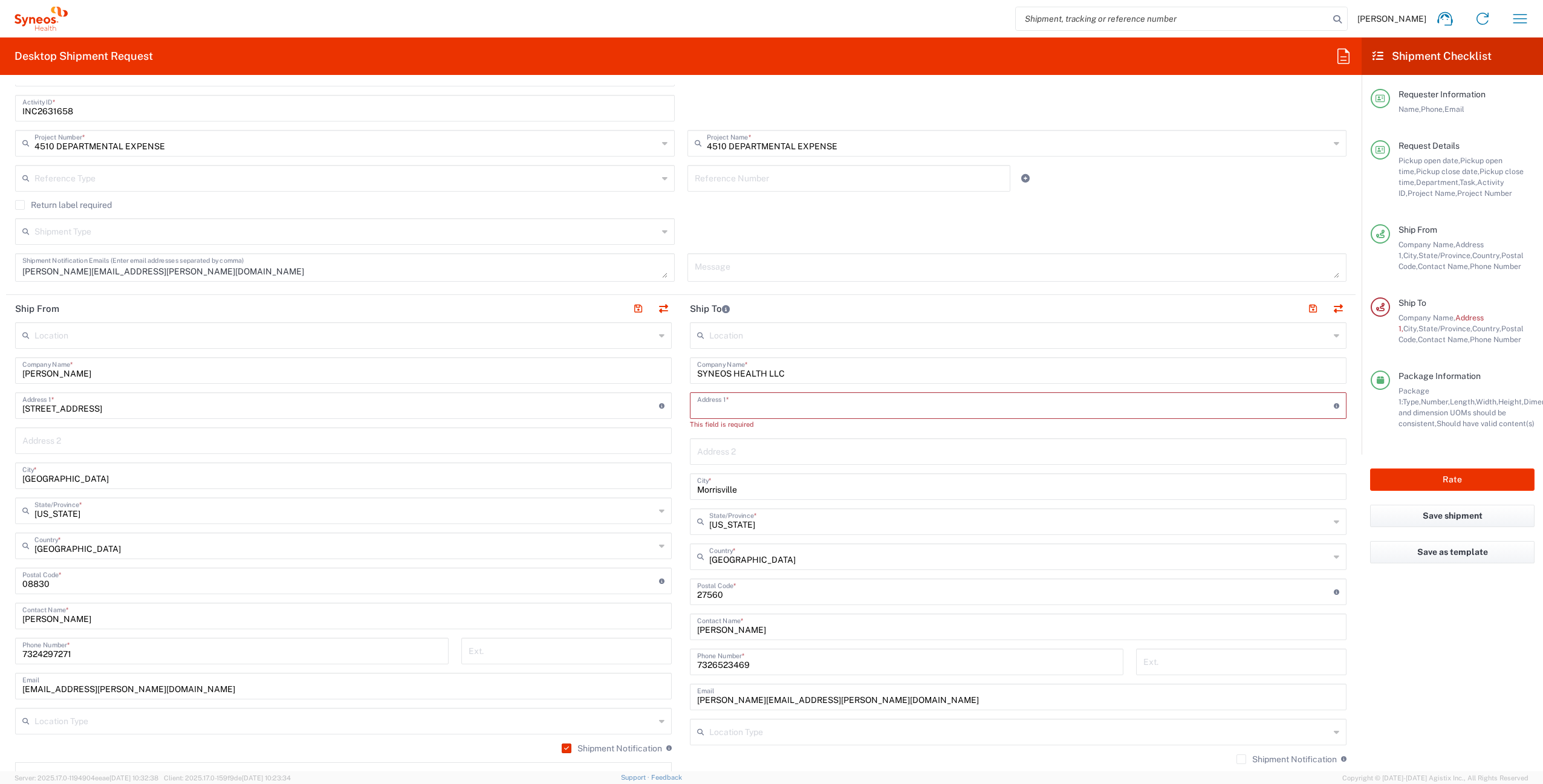
paste input "[STREET_ADDRESS]"
type input "[STREET_ADDRESS]"
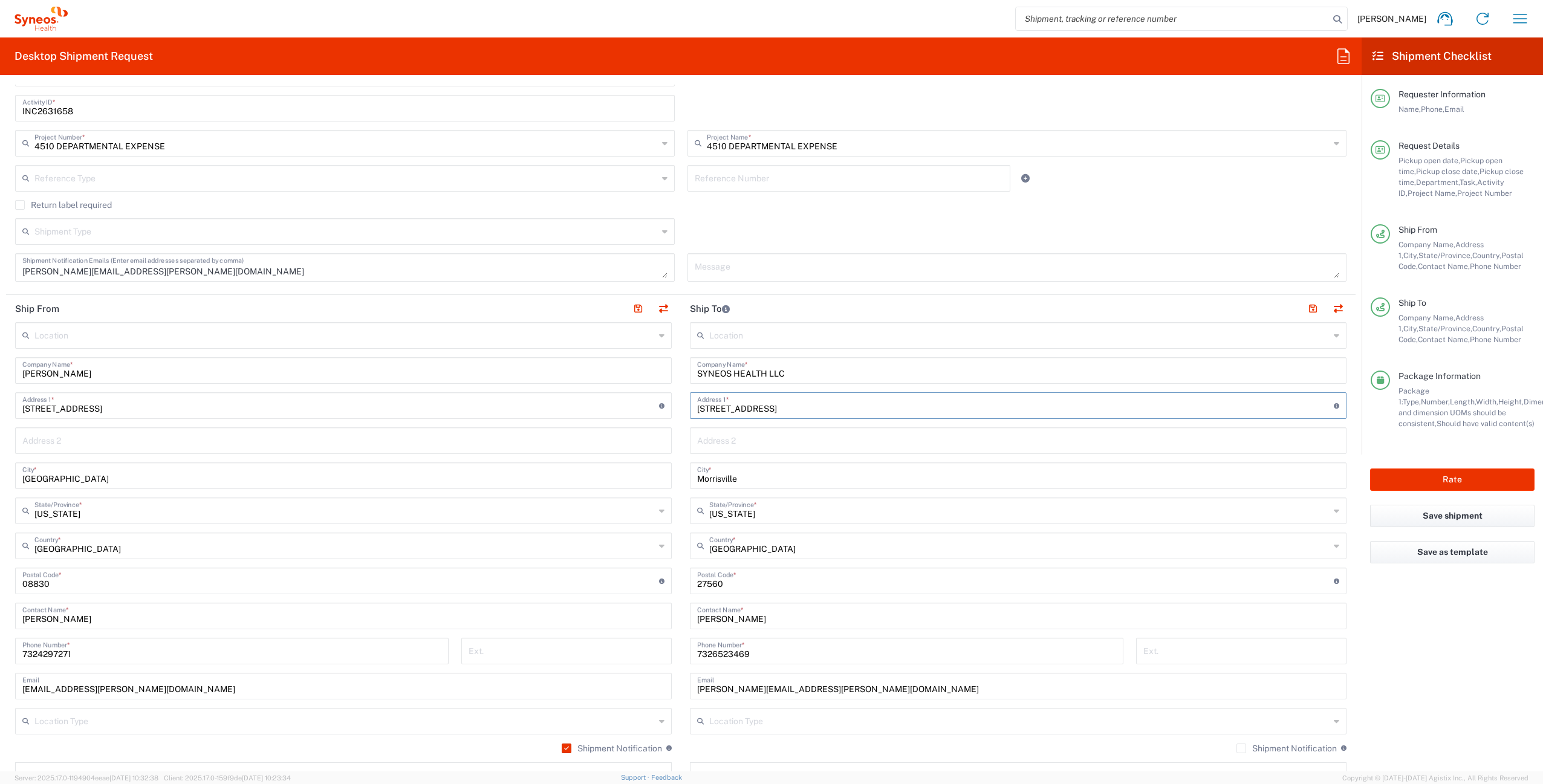
type input "3rd Fl"
type input "[STREET_ADDRESS]"
drag, startPoint x: 755, startPoint y: 482, endPoint x: 676, endPoint y: 472, distance: 79.6
click at [681, 472] on main "Location [PERSON_NAME] LLC-[GEOGRAPHIC_DATA] [GEOGRAPHIC_DATA] [GEOGRAPHIC_DATA…" at bounding box center [1018, 576] width 674 height 508
paste input "Bridgewater"
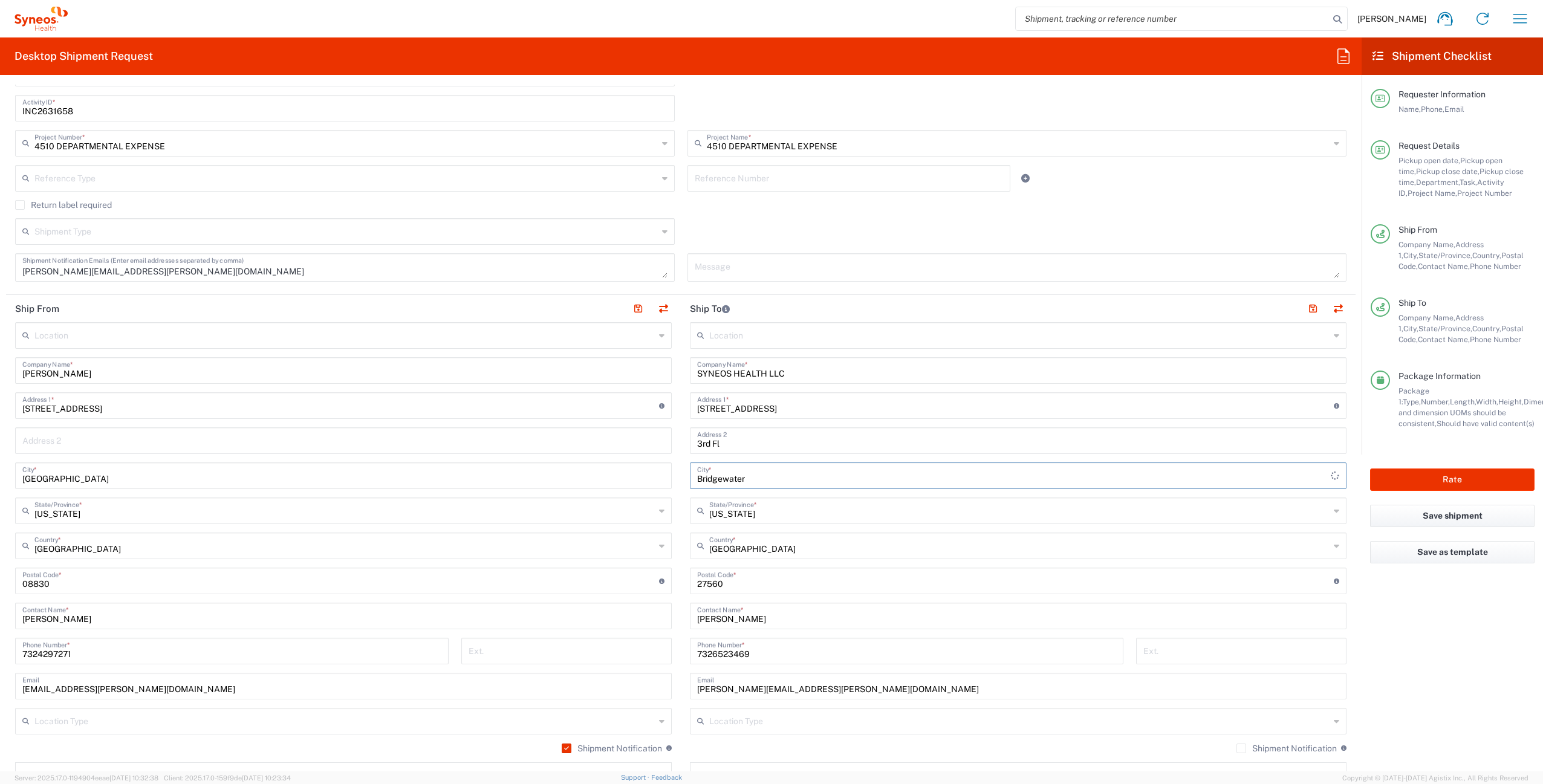
type input "Bridgewater"
click at [742, 537] on span "[US_STATE]" at bounding box center [1012, 536] width 650 height 19
type input "[US_STATE]"
drag, startPoint x: 725, startPoint y: 582, endPoint x: 676, endPoint y: 576, distance: 49.4
click at [681, 576] on main "Location [PERSON_NAME] LLC-[GEOGRAPHIC_DATA] [GEOGRAPHIC_DATA] [GEOGRAPHIC_DATA…" at bounding box center [1018, 576] width 674 height 508
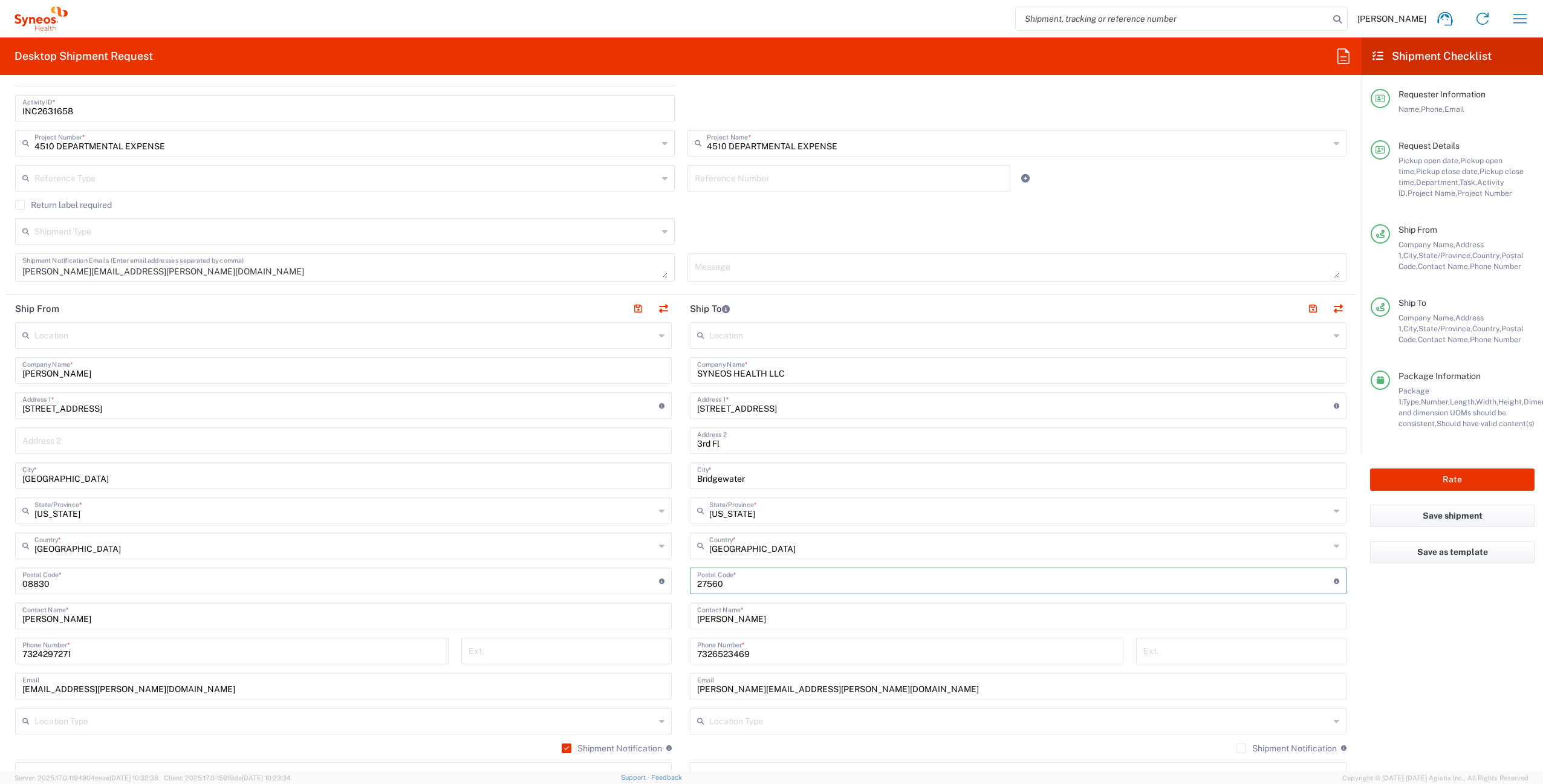
paste input "08807"
type input "08807"
click at [823, 220] on div "Shipment Type Batch Regular" at bounding box center [681, 235] width 1344 height 35
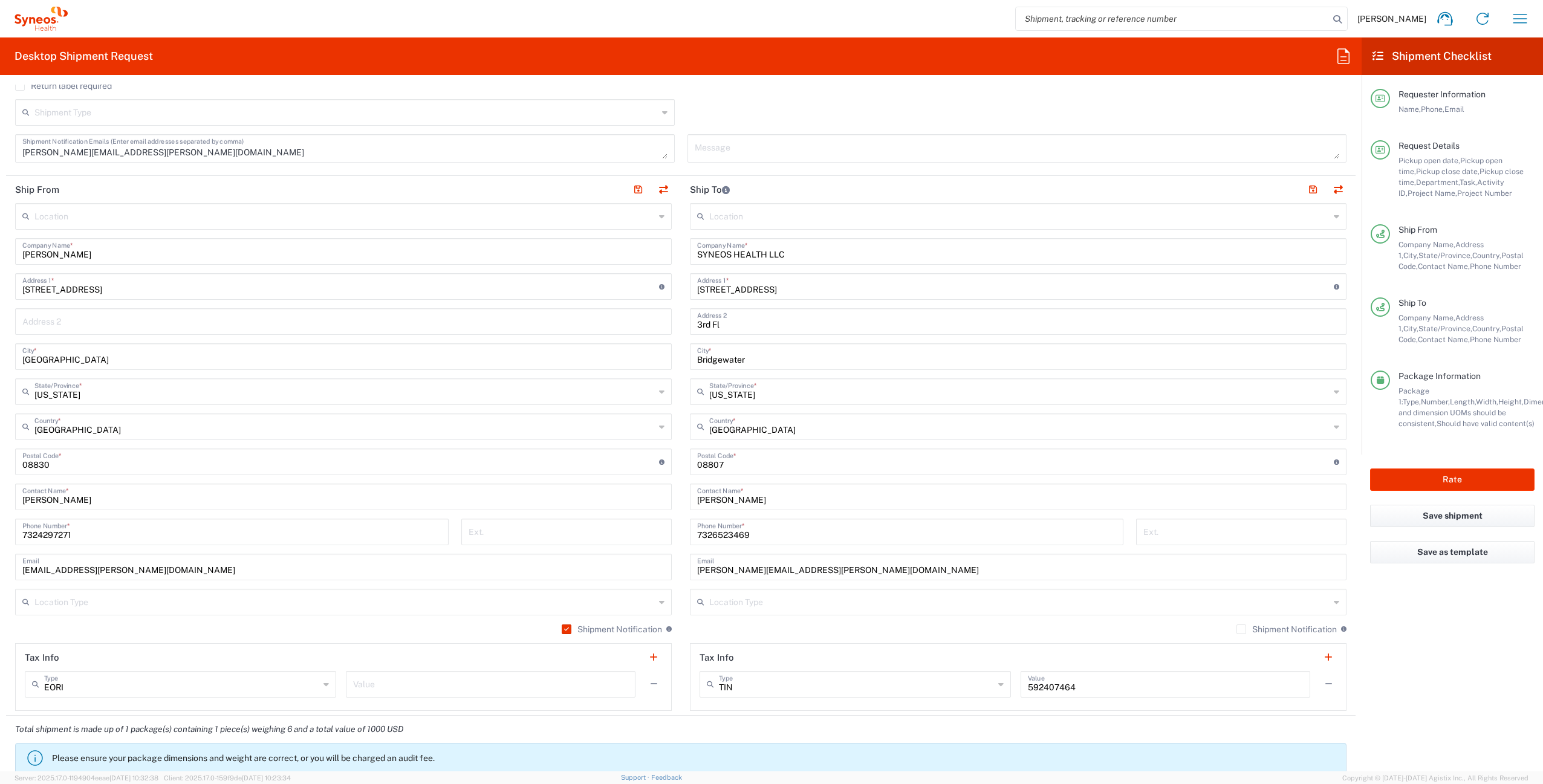
scroll to position [591, 0]
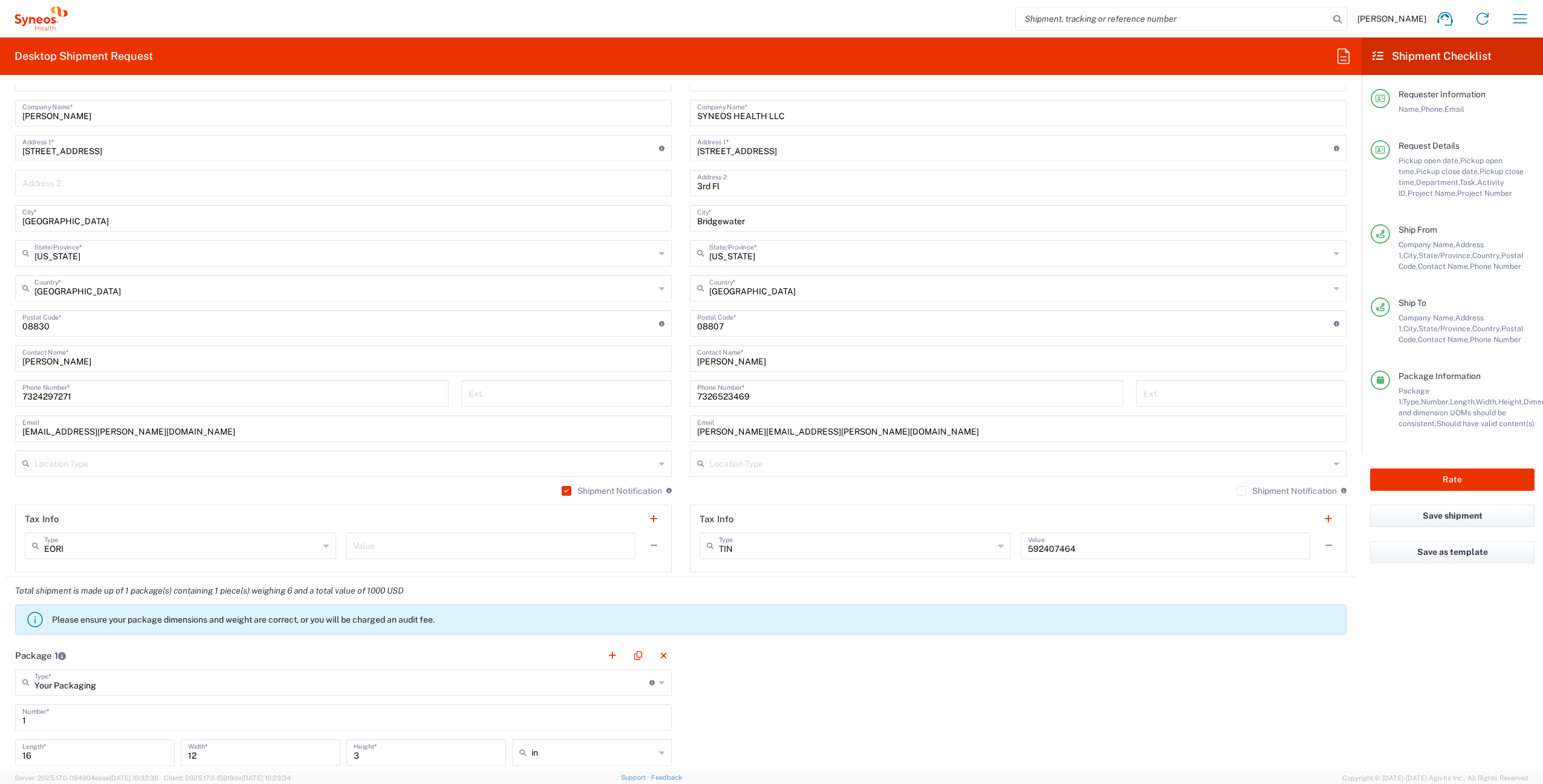
click at [564, 491] on label "Shipment Notification" at bounding box center [612, 491] width 101 height 10
click at [564, 491] on input "Shipment Notification" at bounding box center [564, 491] width 0 height 0
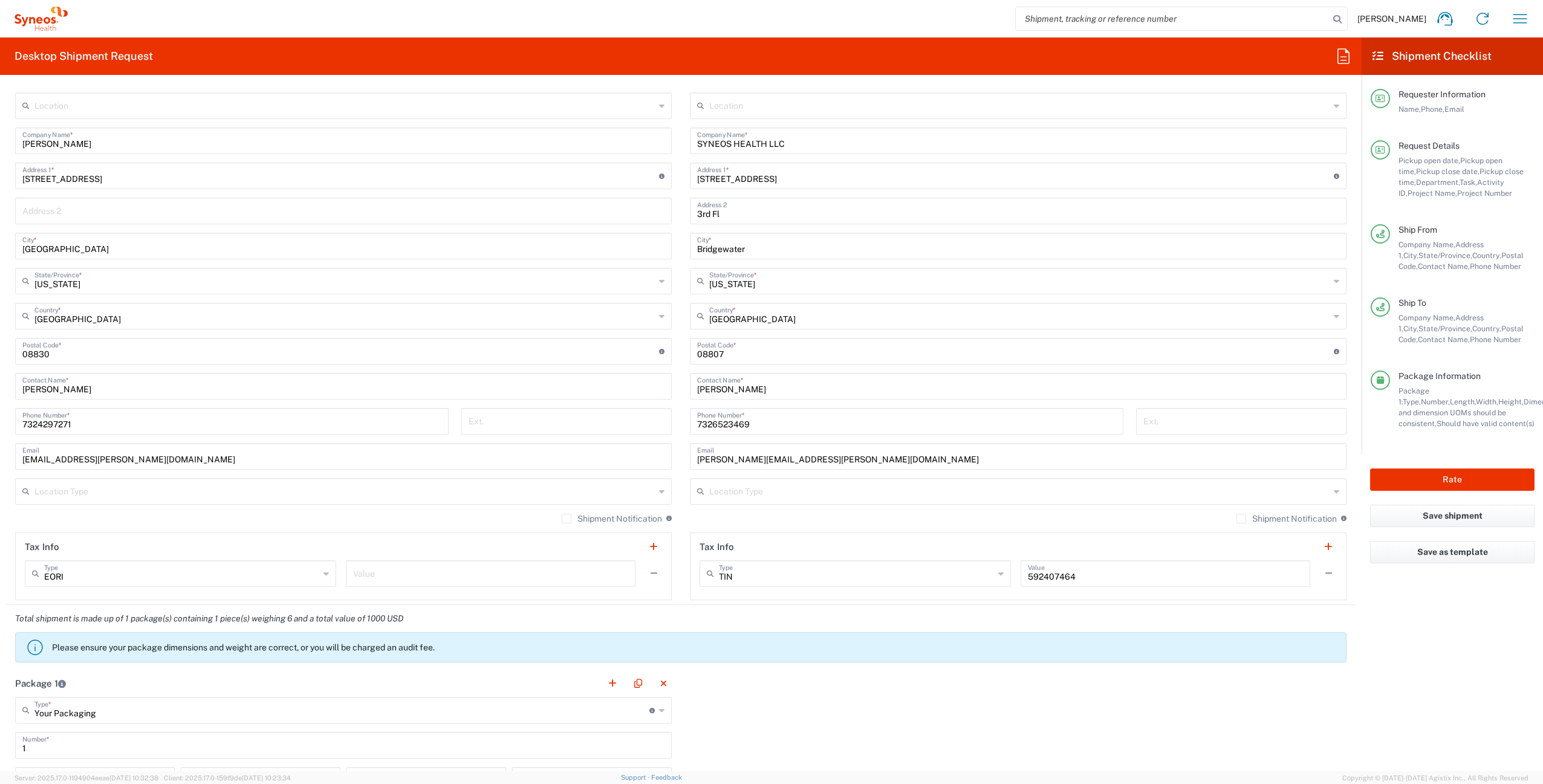
scroll to position [0, 0]
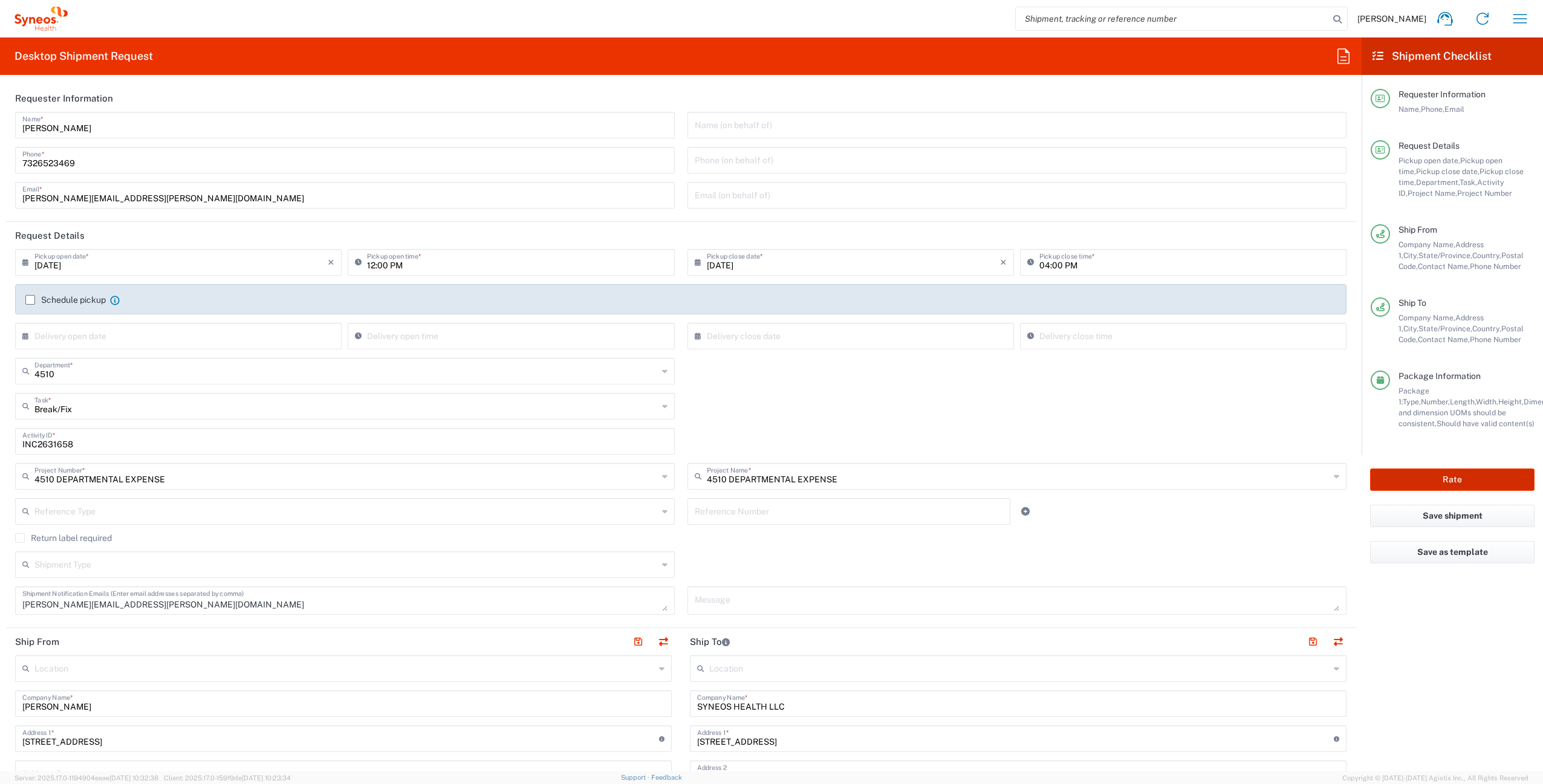
click at [1439, 479] on button "Rate" at bounding box center [1451, 480] width 164 height 23
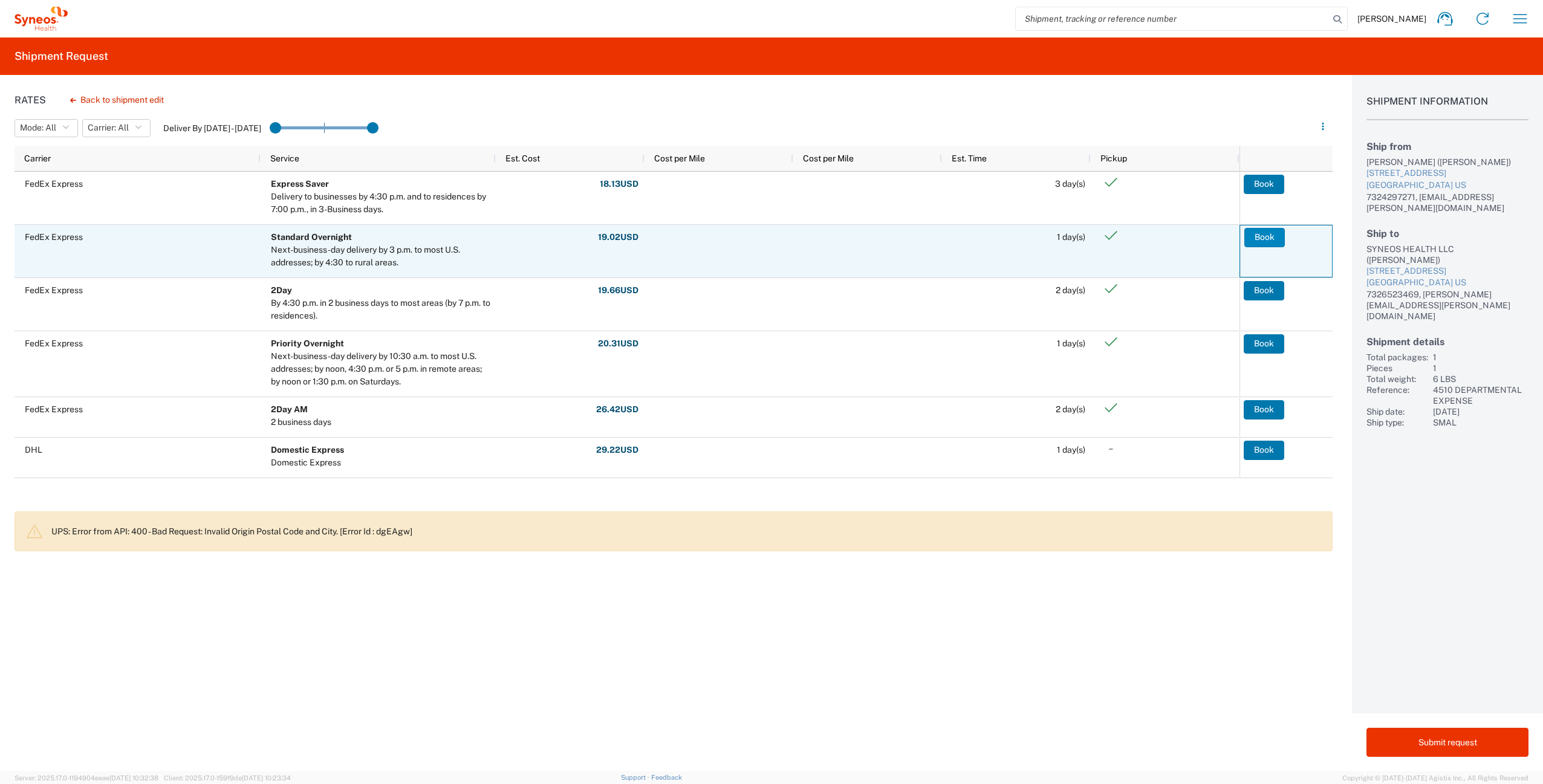
click at [1258, 236] on button "Book" at bounding box center [1264, 237] width 41 height 19
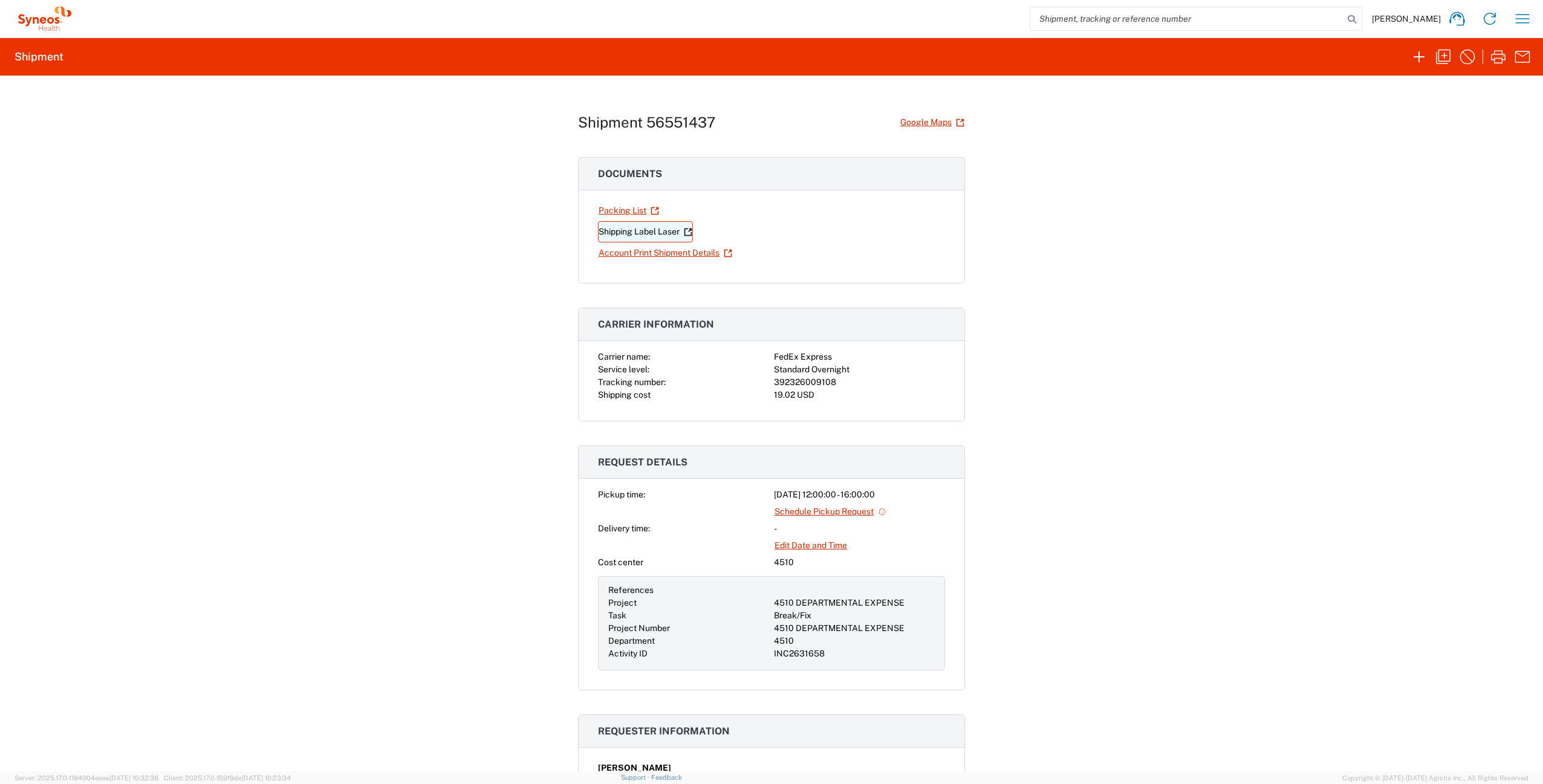
click at [630, 233] on link "Shipping Label Laser" at bounding box center [645, 231] width 95 height 21
click at [1526, 23] on icon "button" at bounding box center [1522, 19] width 14 height 9
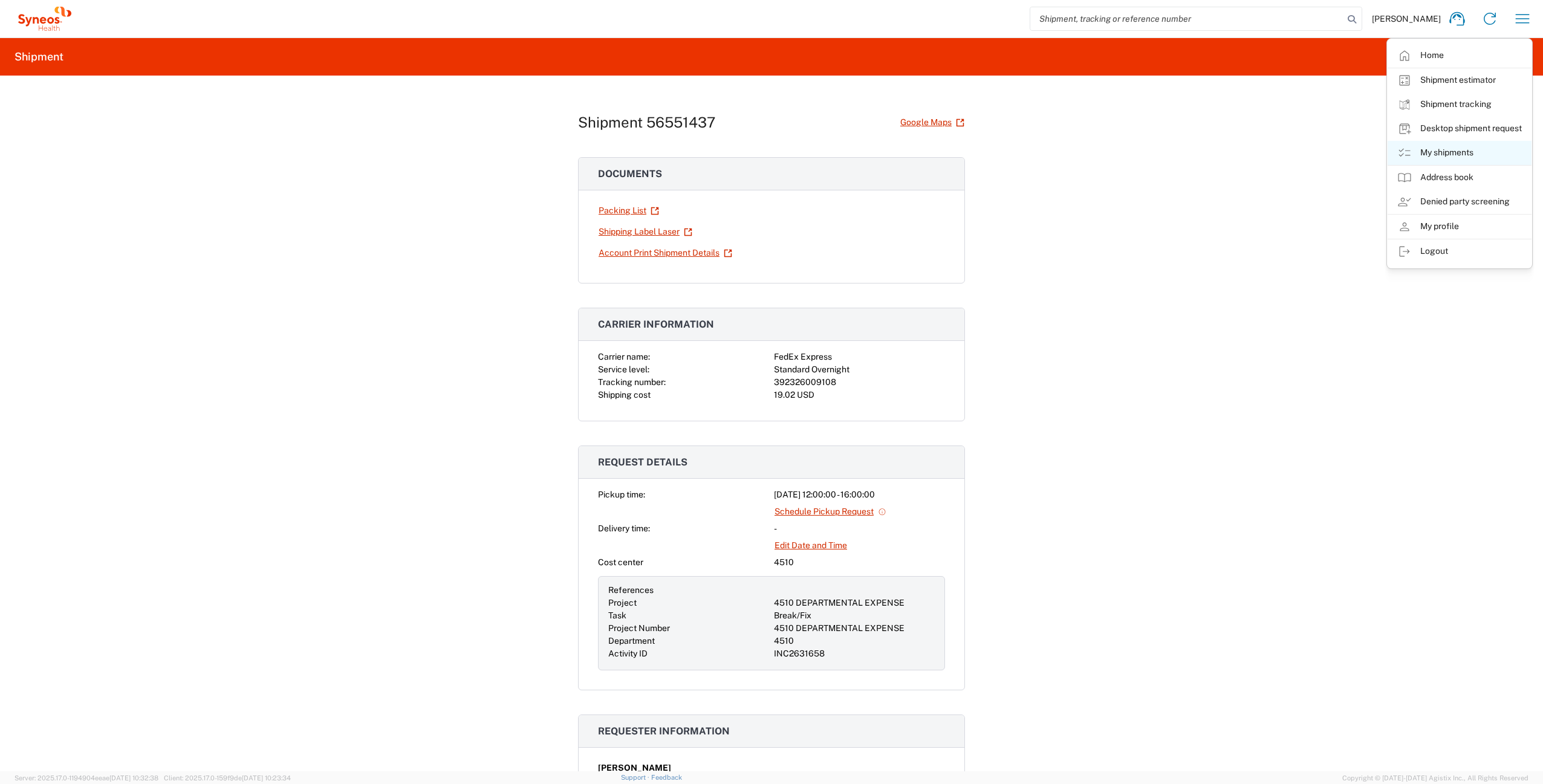
click at [1455, 152] on link "My shipments" at bounding box center [1459, 153] width 144 height 24
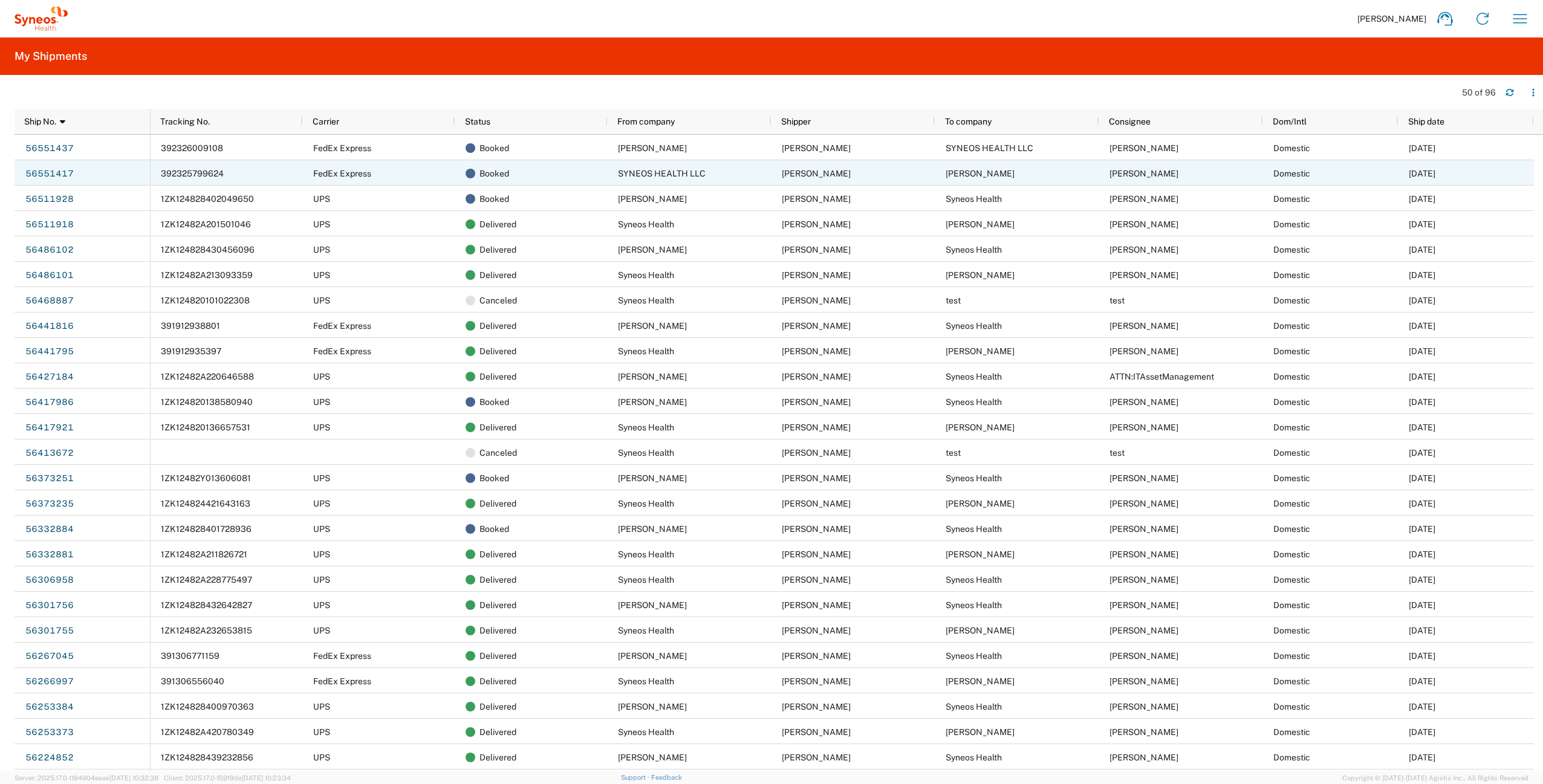
click at [193, 173] on span "392325799624" at bounding box center [192, 173] width 63 height 10
click at [224, 170] on div "392325799624" at bounding box center [226, 172] width 152 height 25
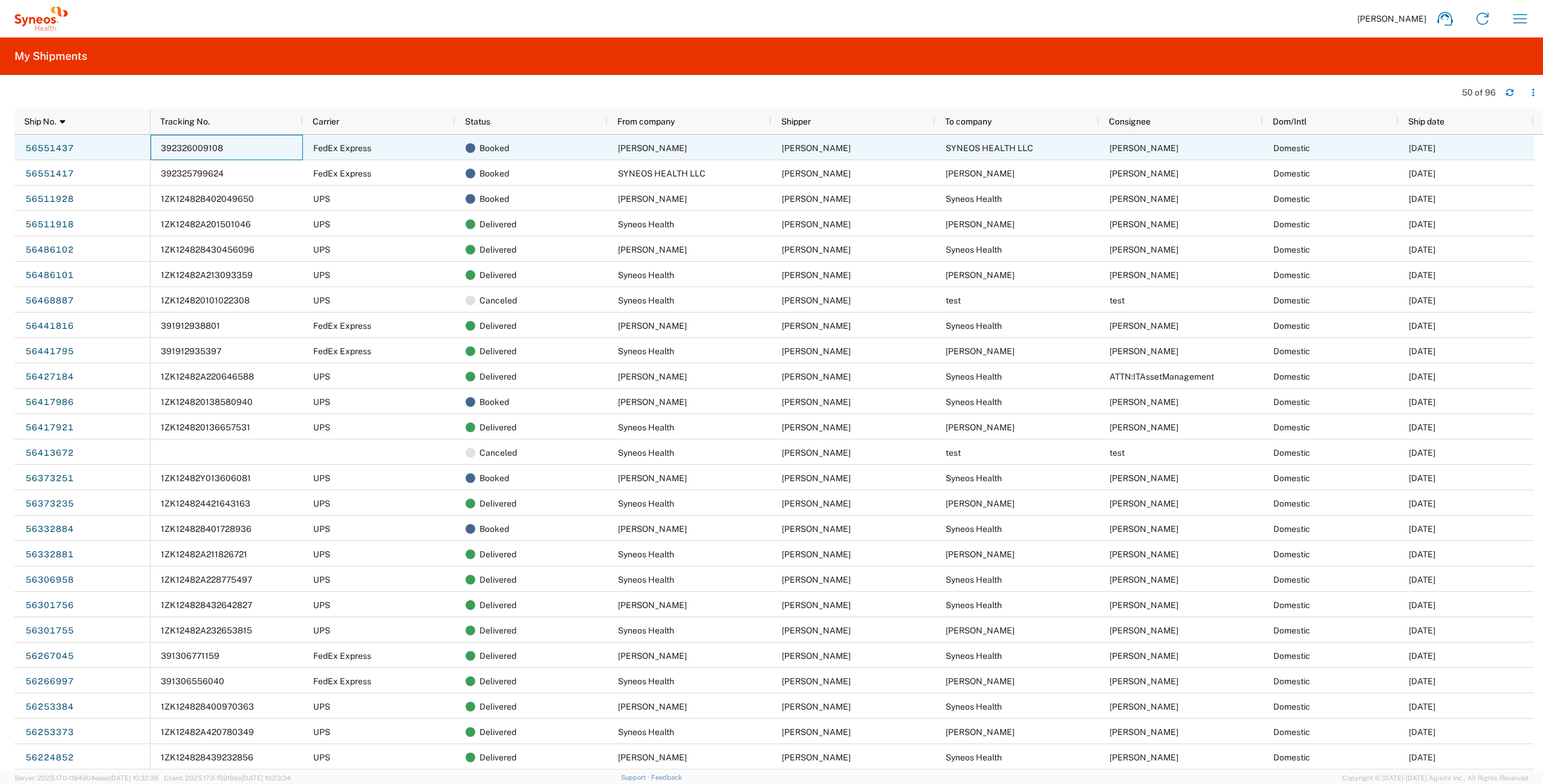
click at [193, 146] on span "392326009108" at bounding box center [192, 148] width 63 height 10
